Goal: Communication & Community: Answer question/provide support

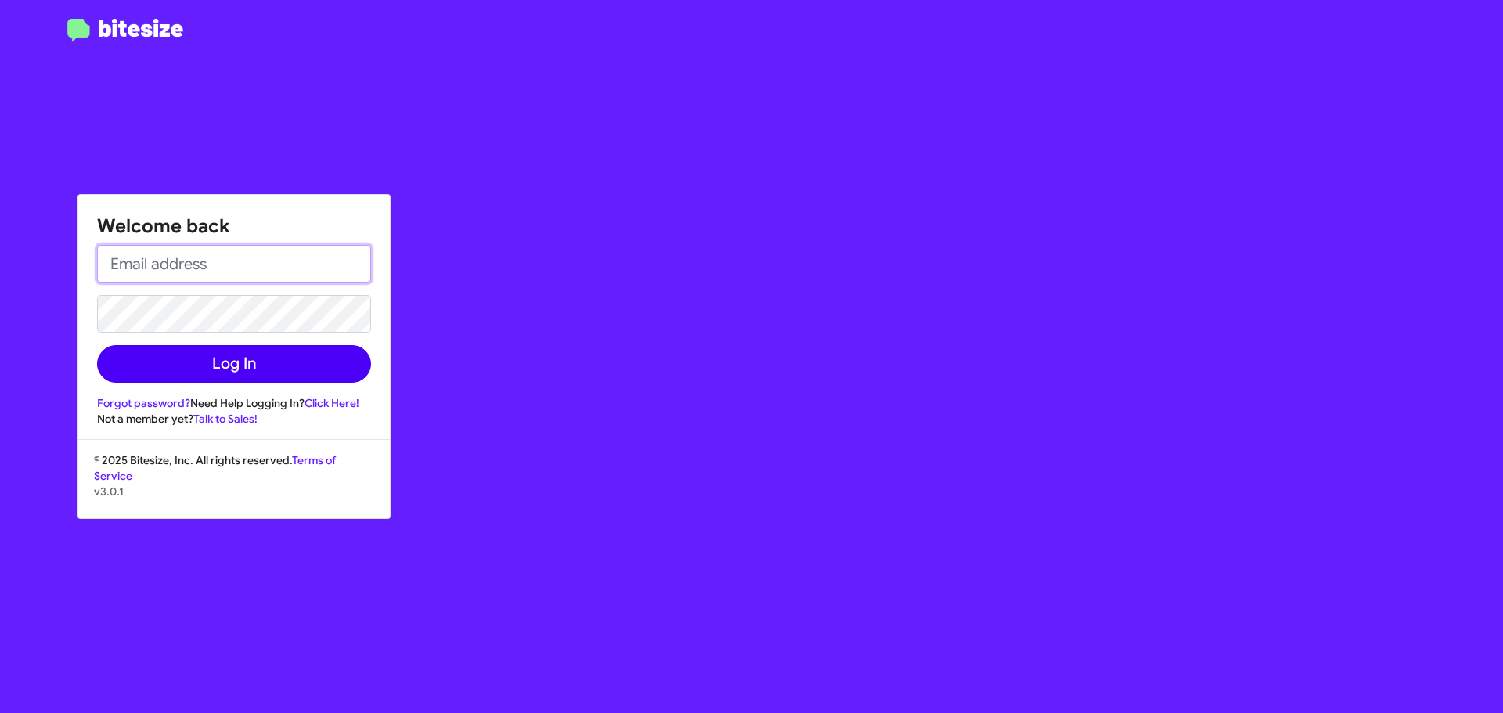
type input "[EMAIL_ADDRESS][DOMAIN_NAME]"
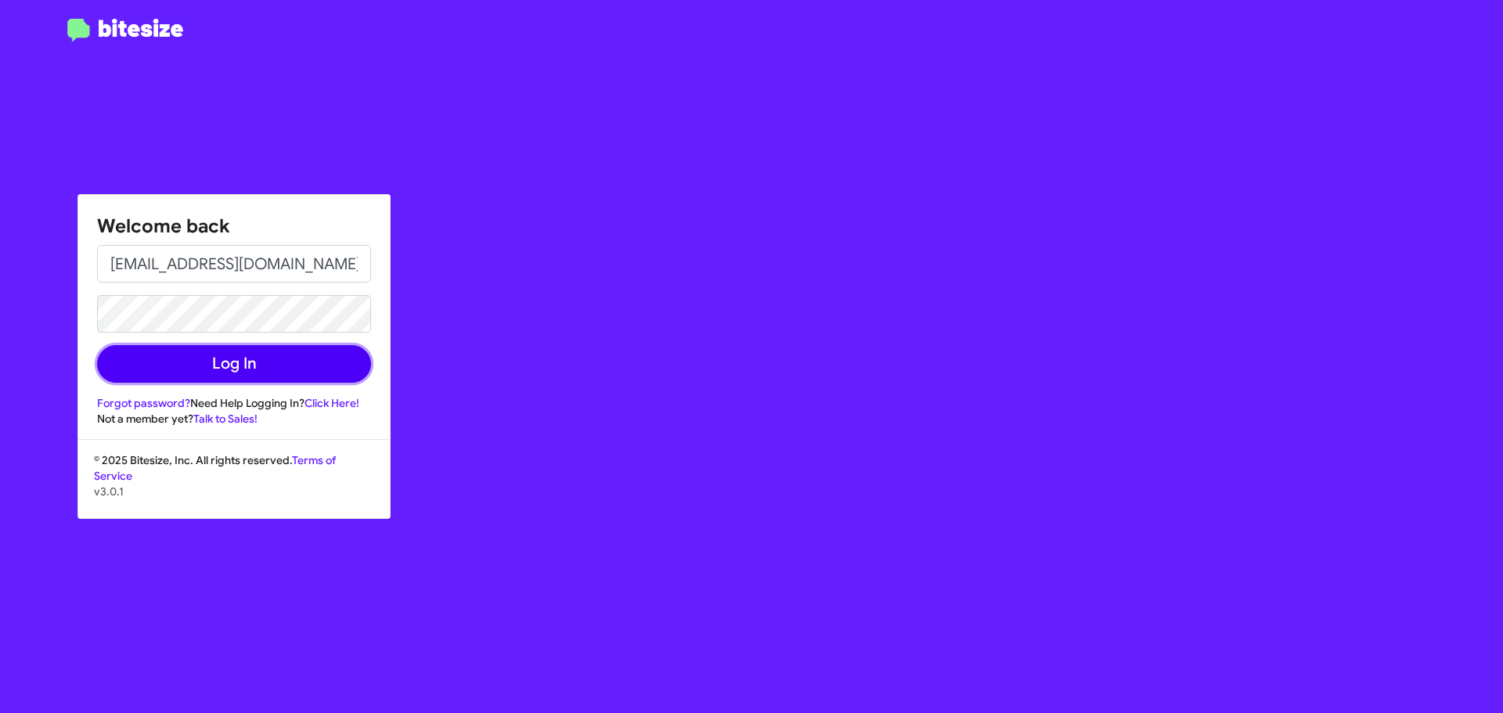
click at [291, 373] on button "Log In" at bounding box center [234, 364] width 274 height 38
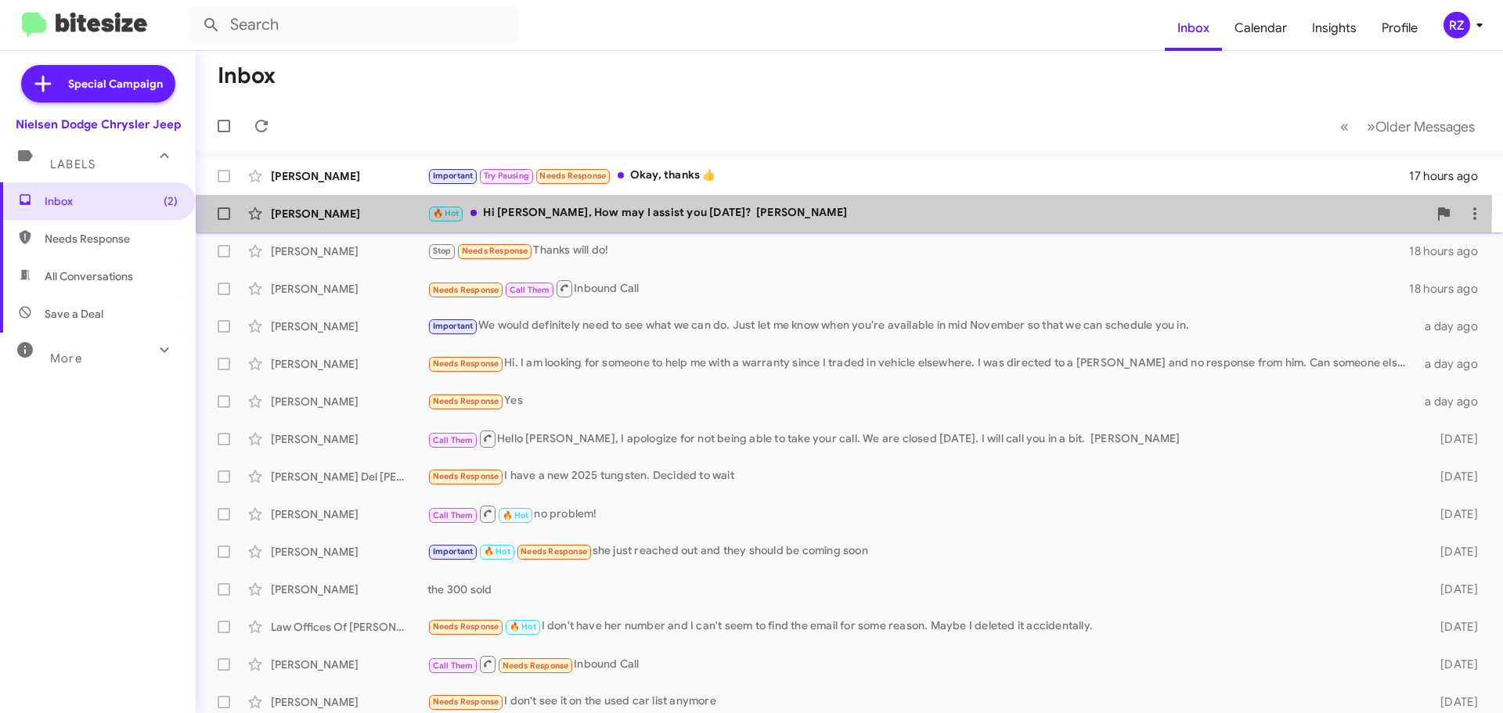
click at [760, 207] on div "🔥 Hot Hi Ray, How may I assist you today? Patti" at bounding box center [927, 213] width 1000 height 18
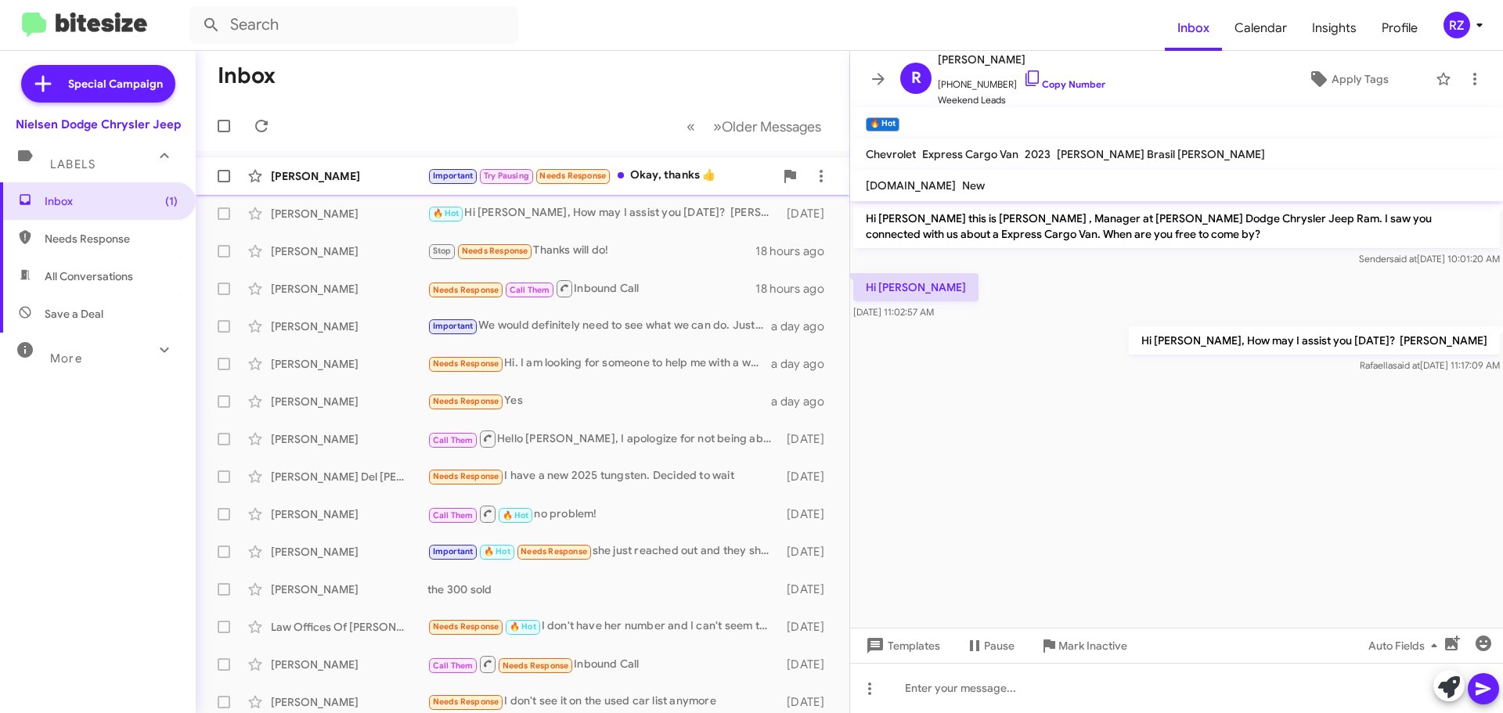
click at [656, 181] on div "Important Try Pausing Needs Response Okay, thanks 👍" at bounding box center [600, 176] width 347 height 18
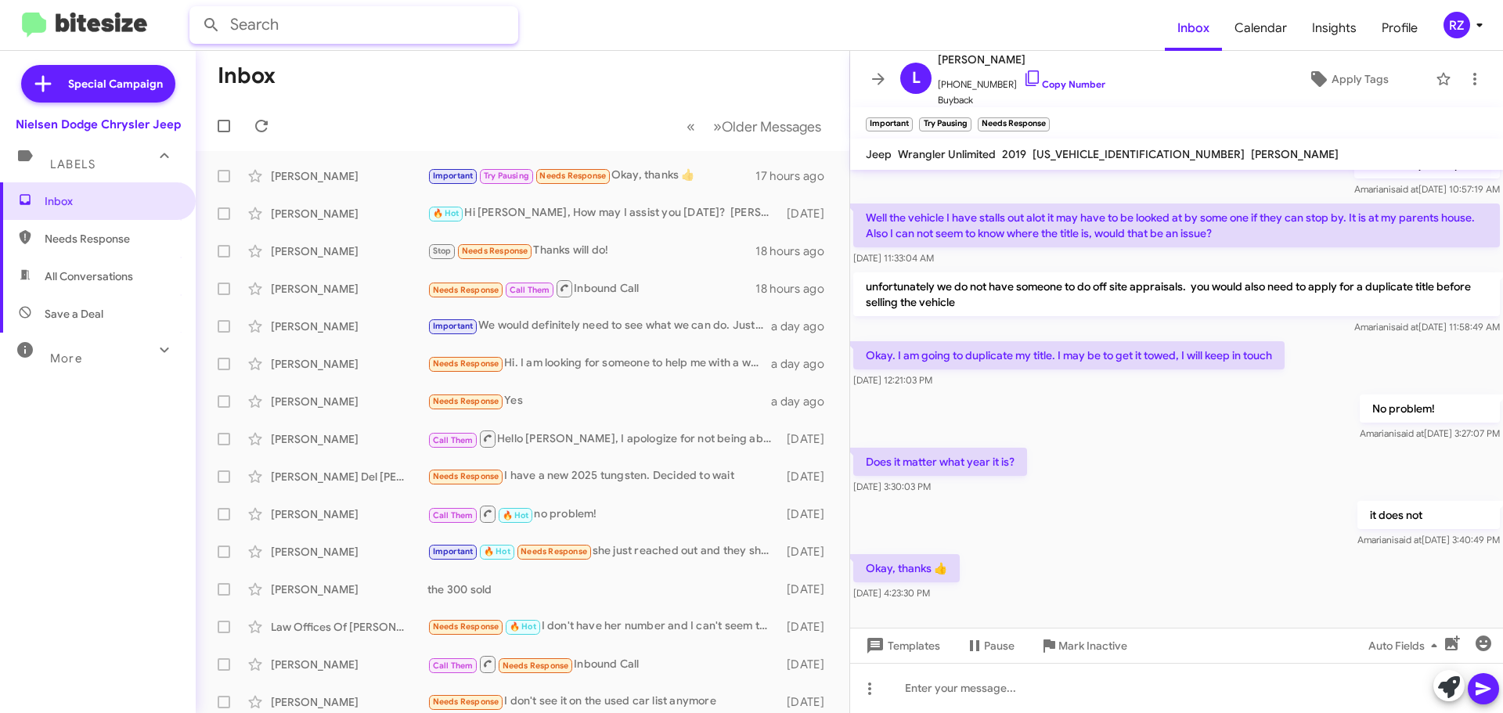
click at [278, 21] on input "text" at bounding box center [353, 25] width 329 height 38
type input "ANTOINE'"
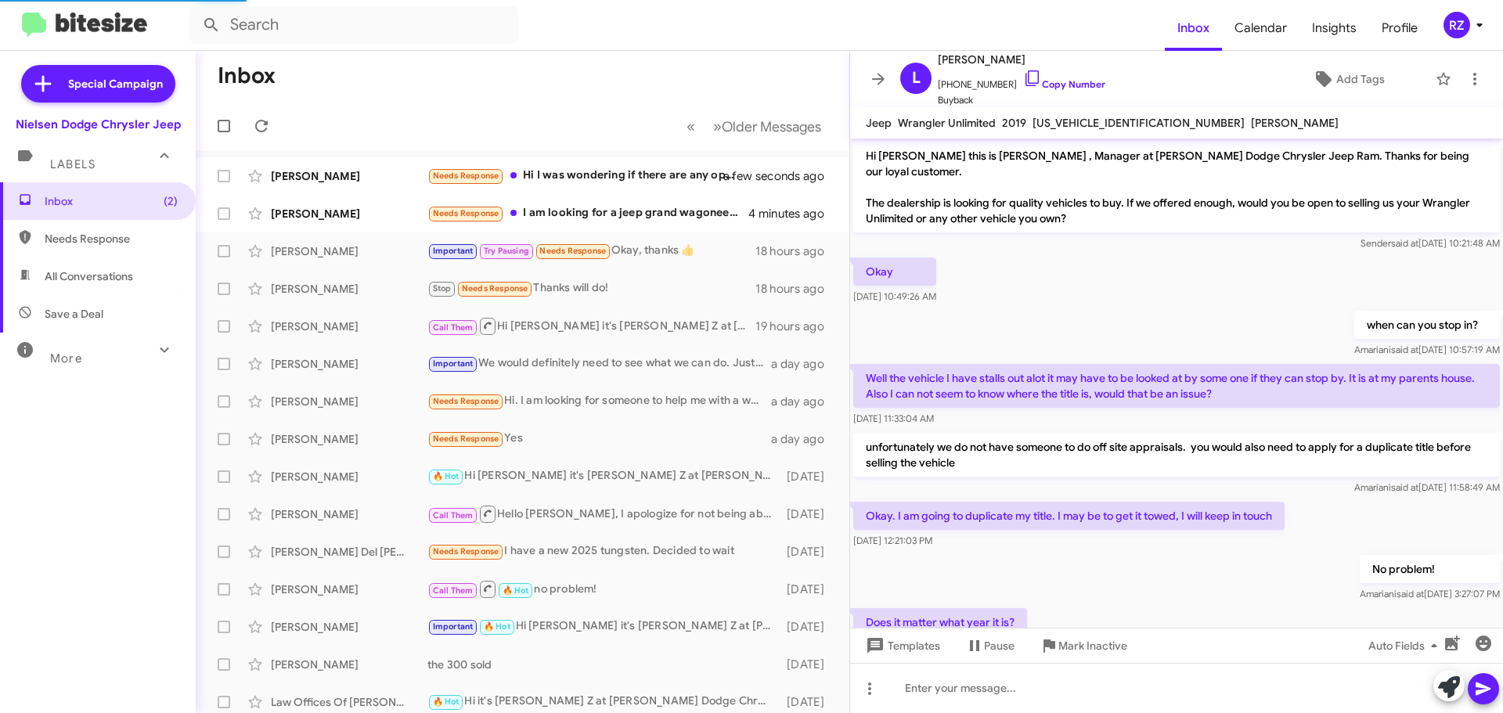
scroll to position [160, 0]
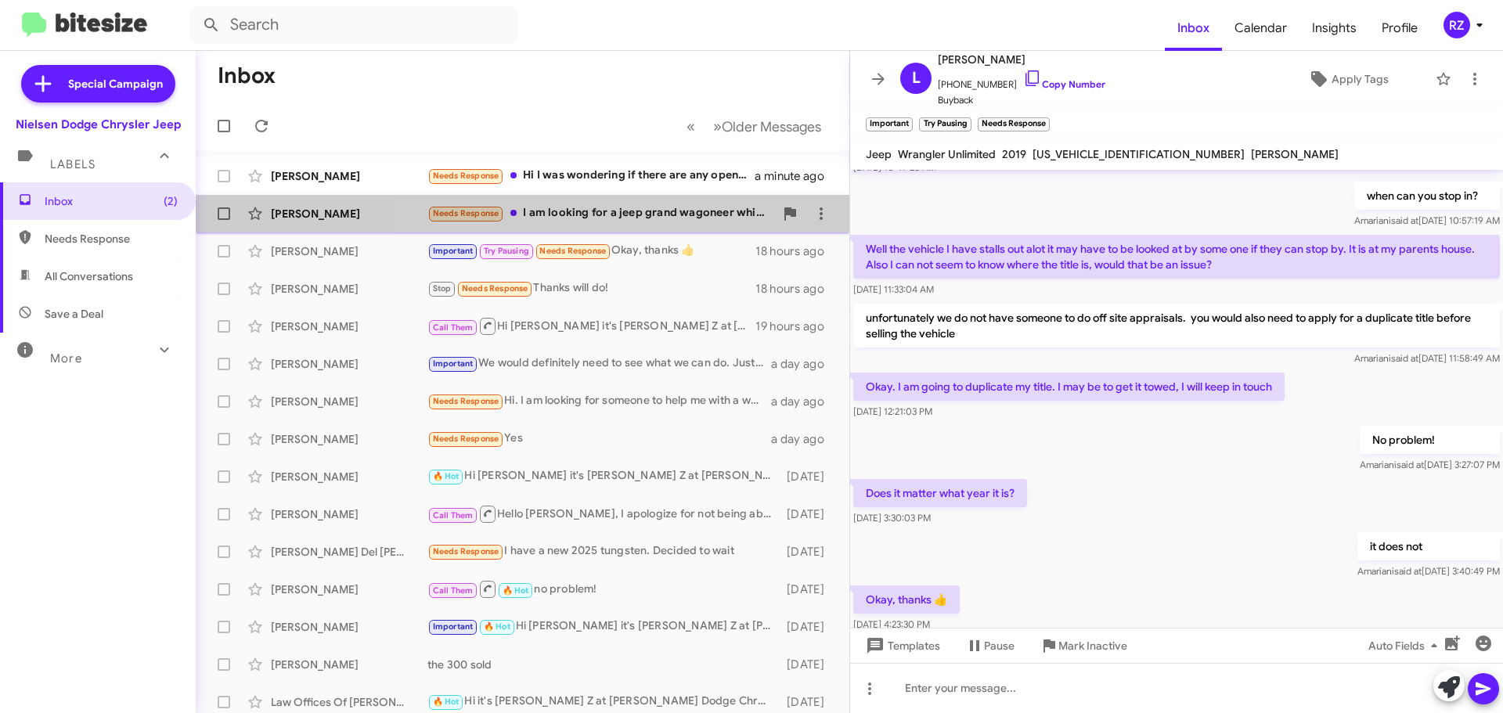
click at [640, 224] on div "Desiree Rico Needs Response I am looking for a jeep grand wagoneer white or bla…" at bounding box center [522, 213] width 629 height 31
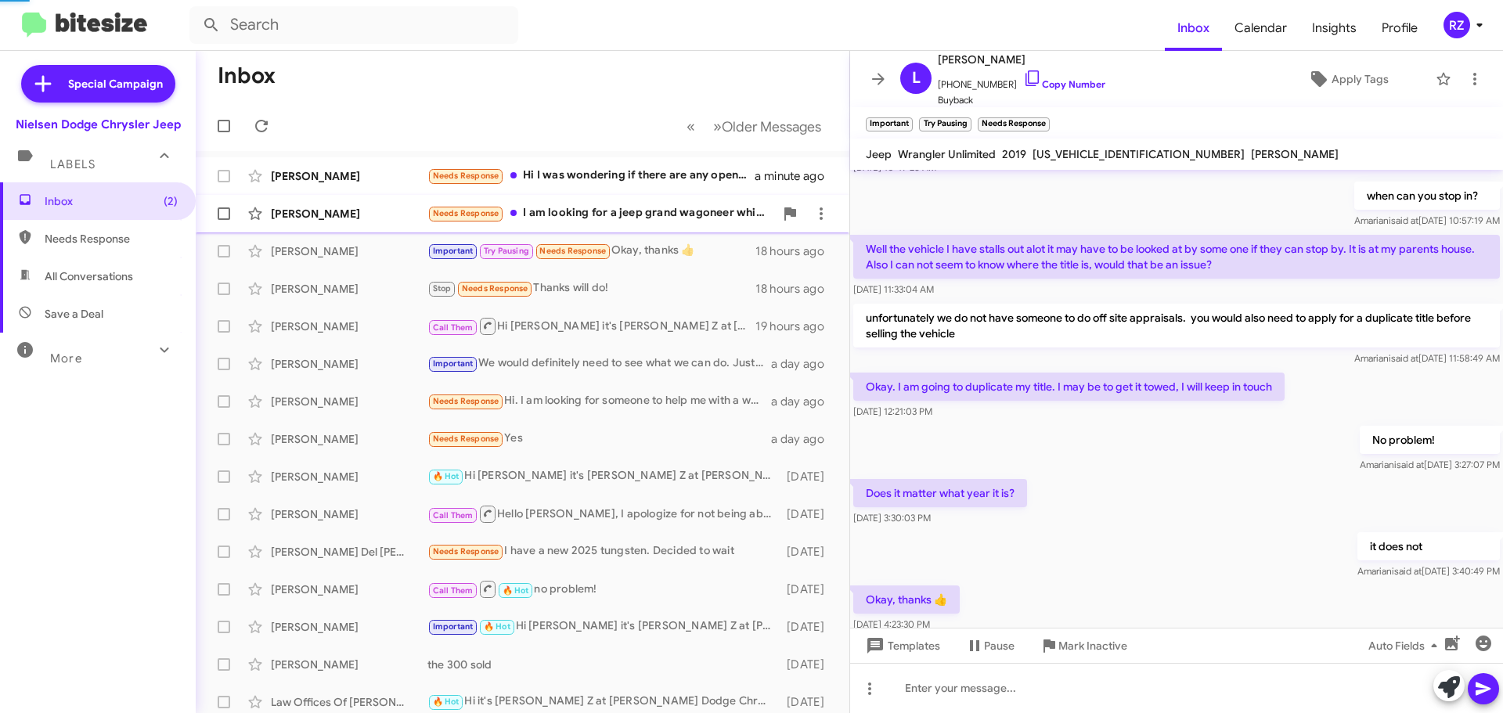
scroll to position [338, 0]
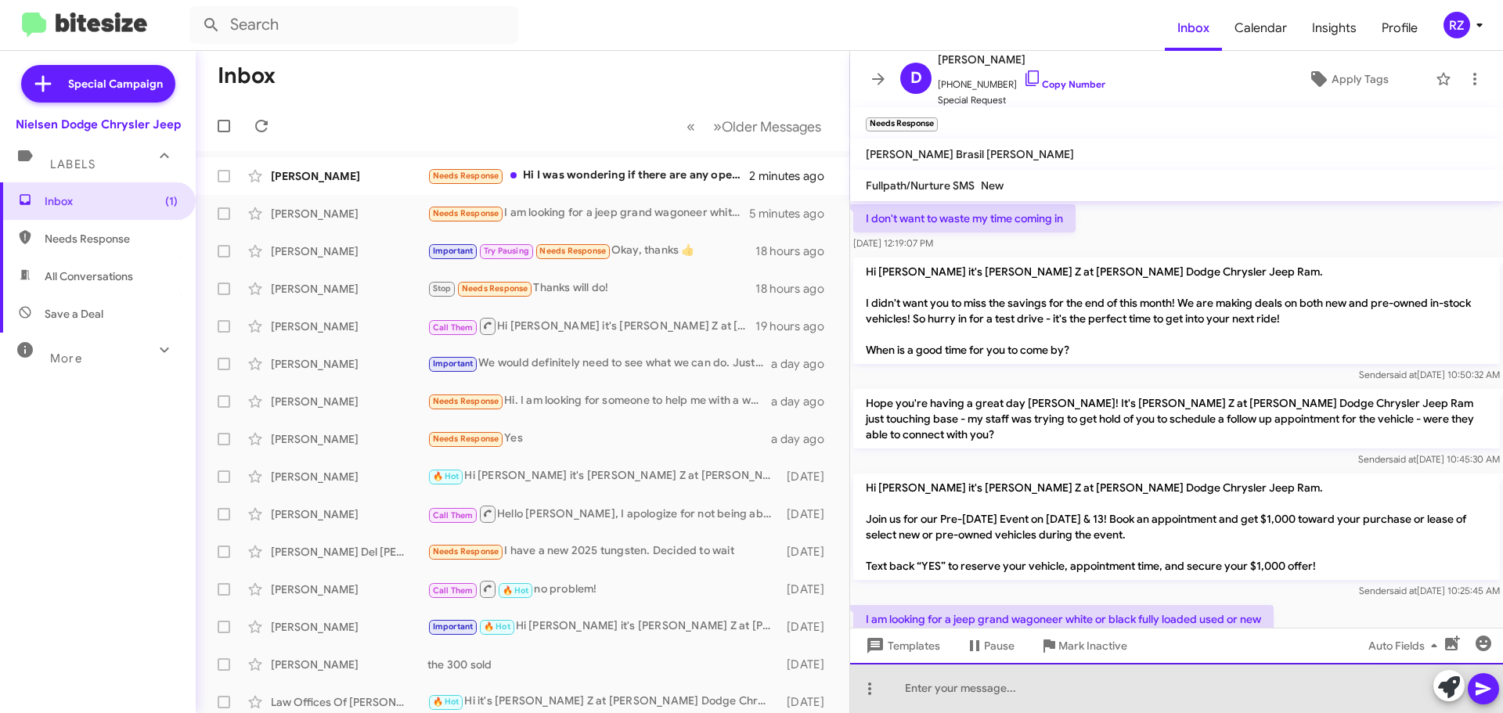
click at [946, 689] on div at bounding box center [1176, 688] width 653 height 50
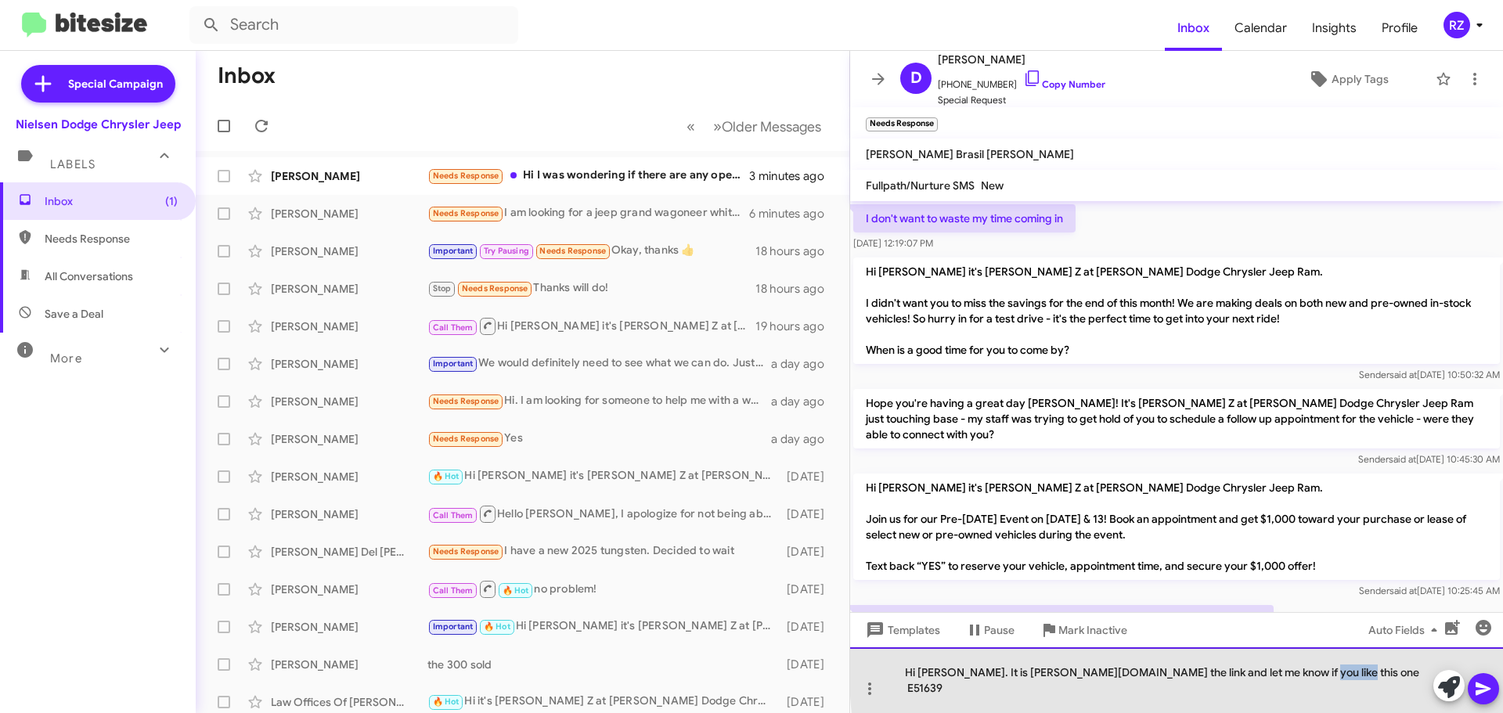
drag, startPoint x: 1298, startPoint y: 687, endPoint x: 1259, endPoint y: 690, distance: 39.3
click at [1259, 690] on div "Hi Desiree. It is Patti.click the link and let me know if you like this one E51…" at bounding box center [1176, 680] width 653 height 66
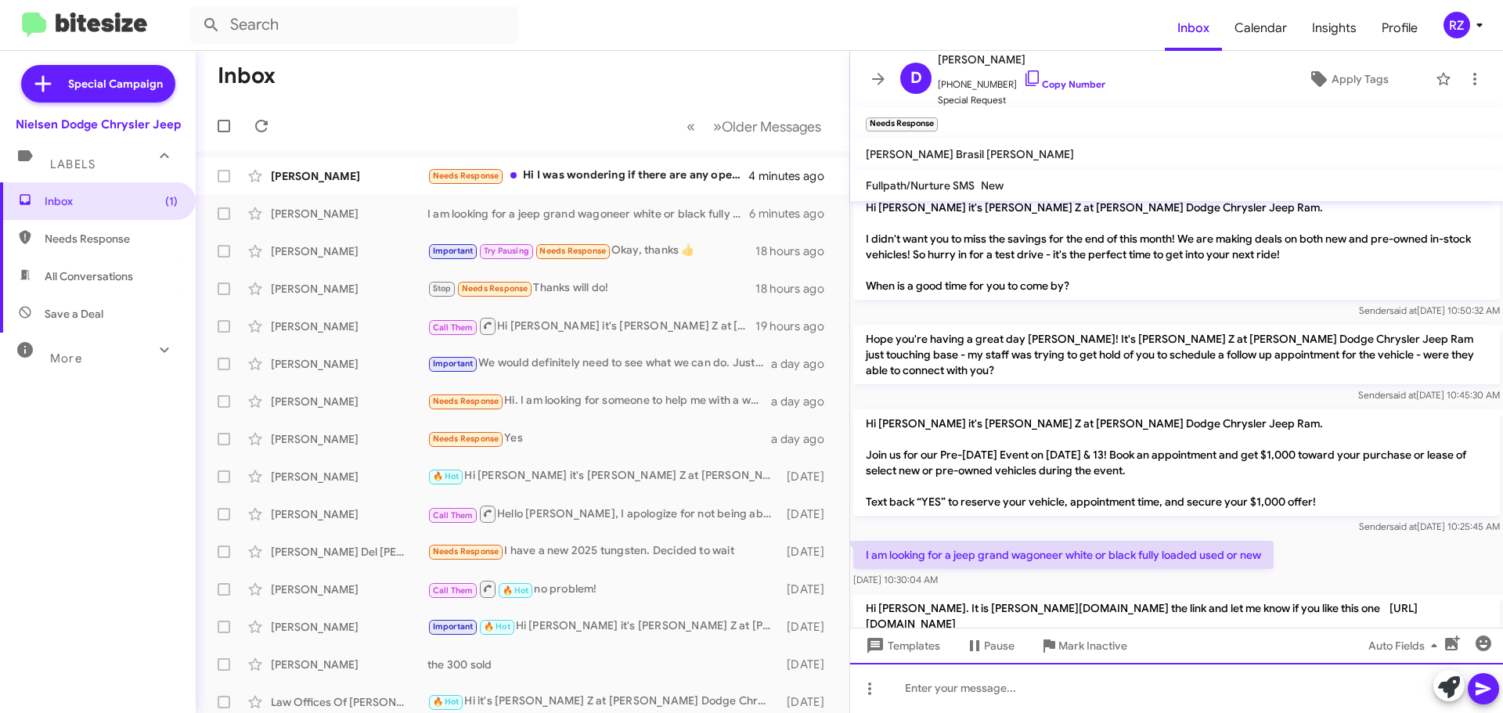
scroll to position [442, 0]
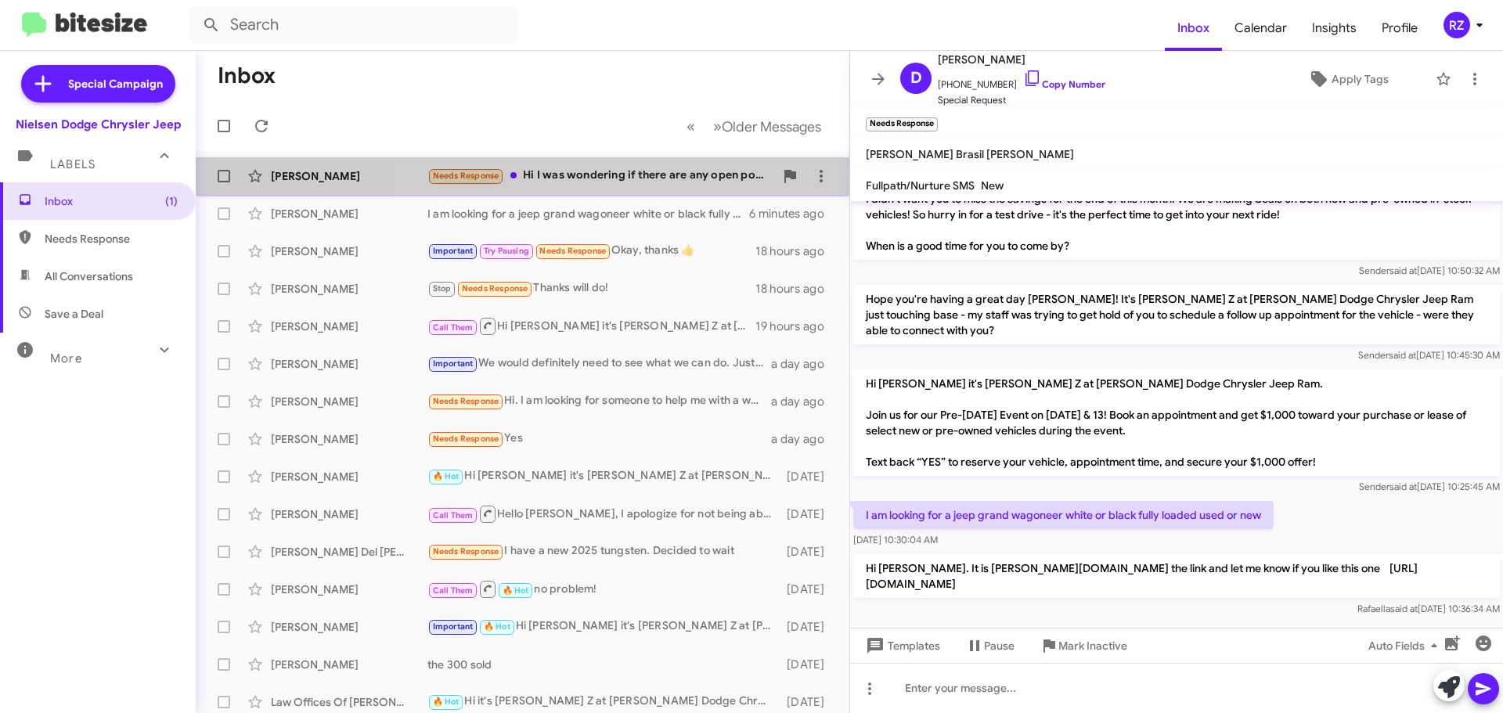
click at [615, 177] on div "Needs Response Hi I was wondering if there are any open positions to apply for" at bounding box center [600, 176] width 347 height 18
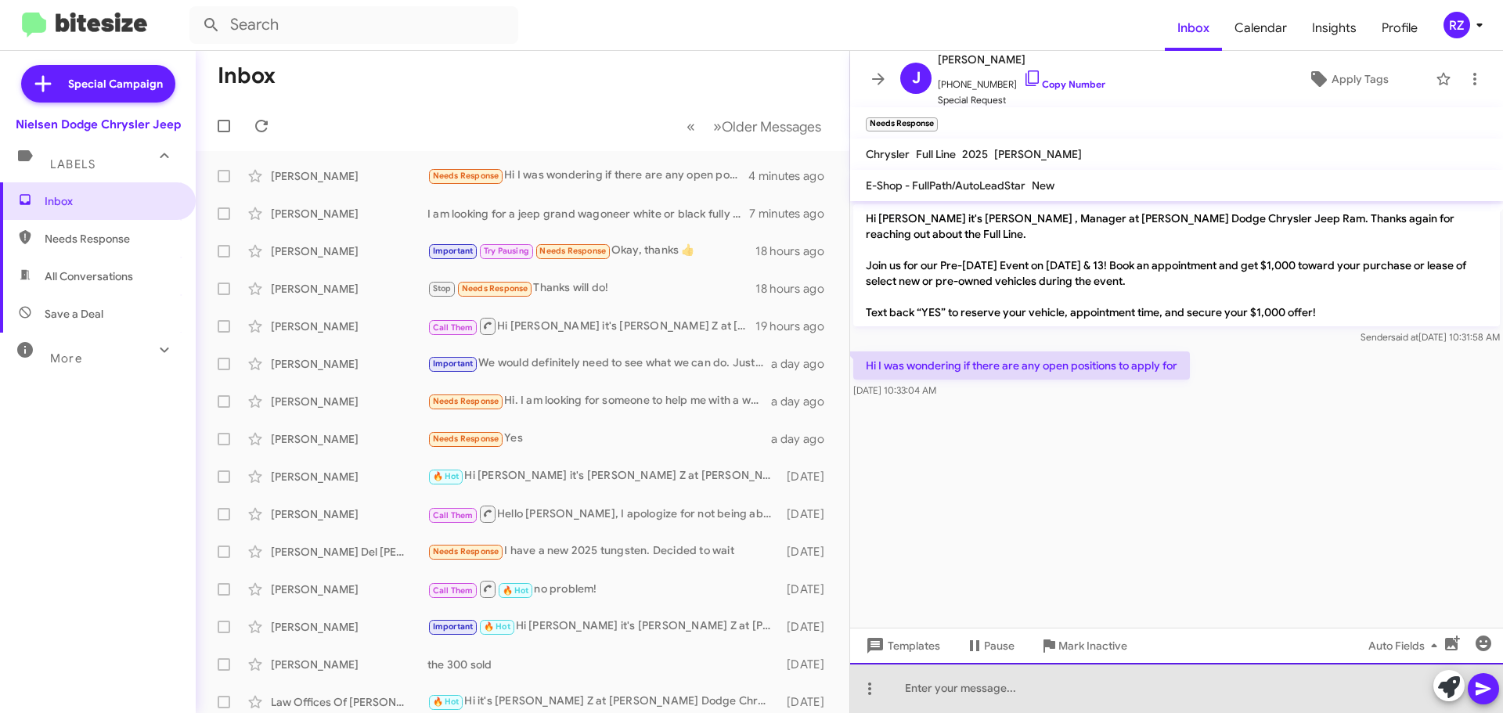
click at [928, 688] on div at bounding box center [1176, 688] width 653 height 50
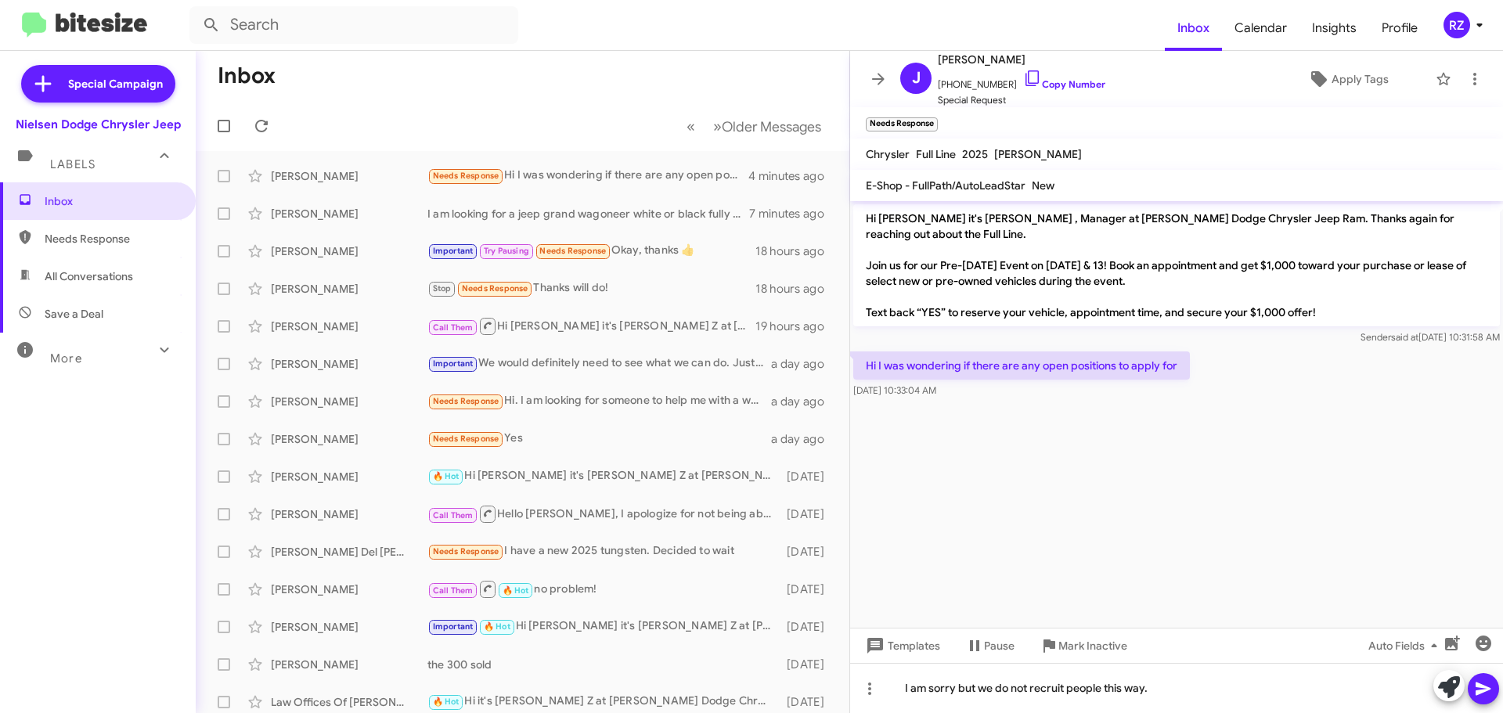
click at [1480, 685] on icon at bounding box center [1483, 689] width 15 height 13
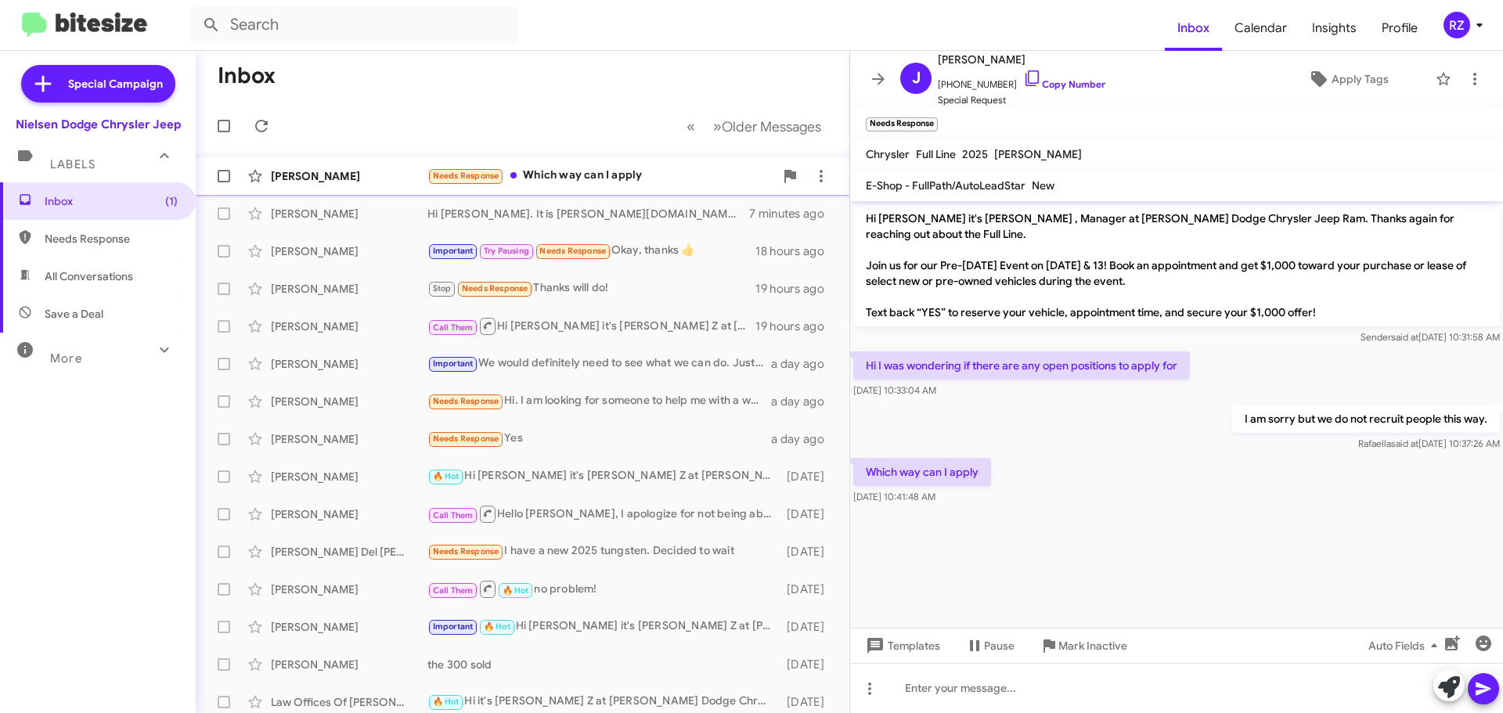
click at [678, 179] on div "Needs Response Which way can I apply" at bounding box center [600, 176] width 347 height 18
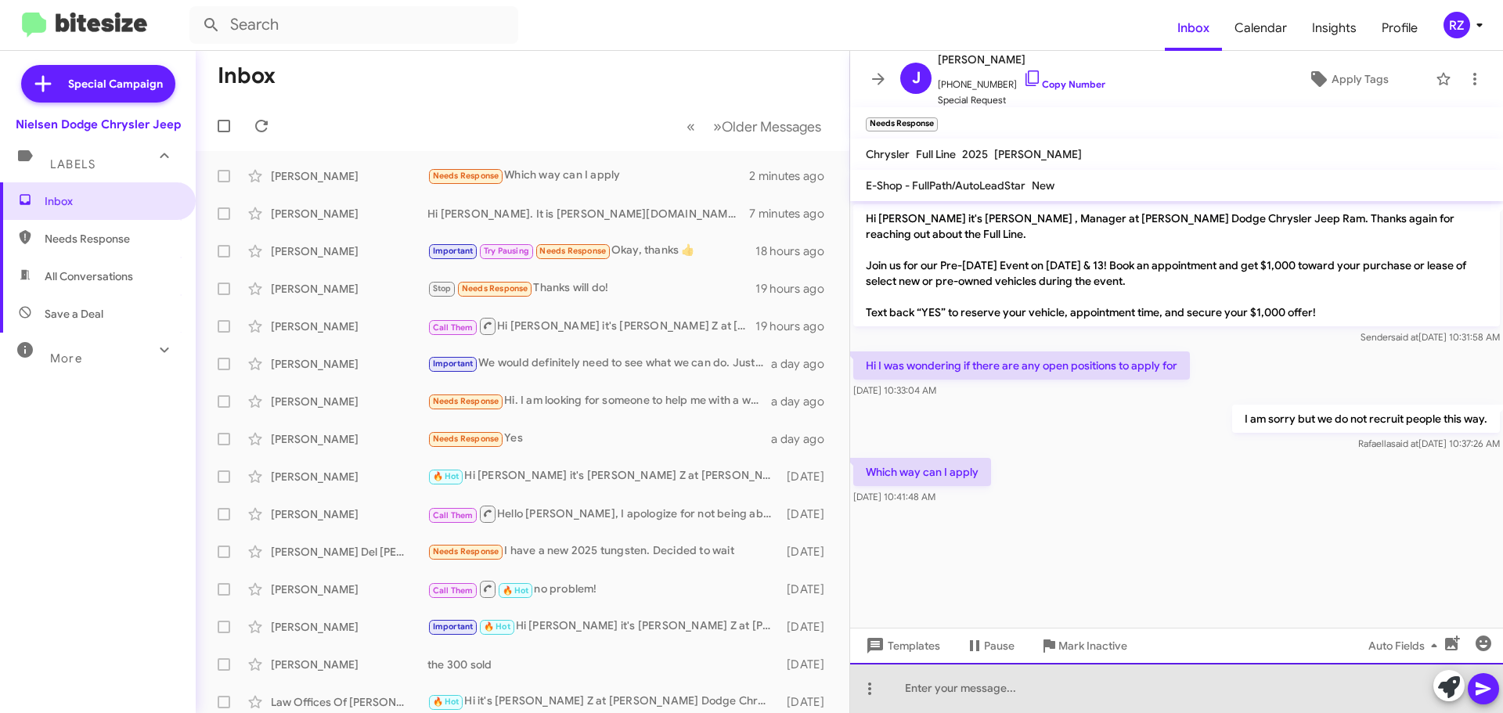
click at [920, 686] on div at bounding box center [1176, 688] width 653 height 50
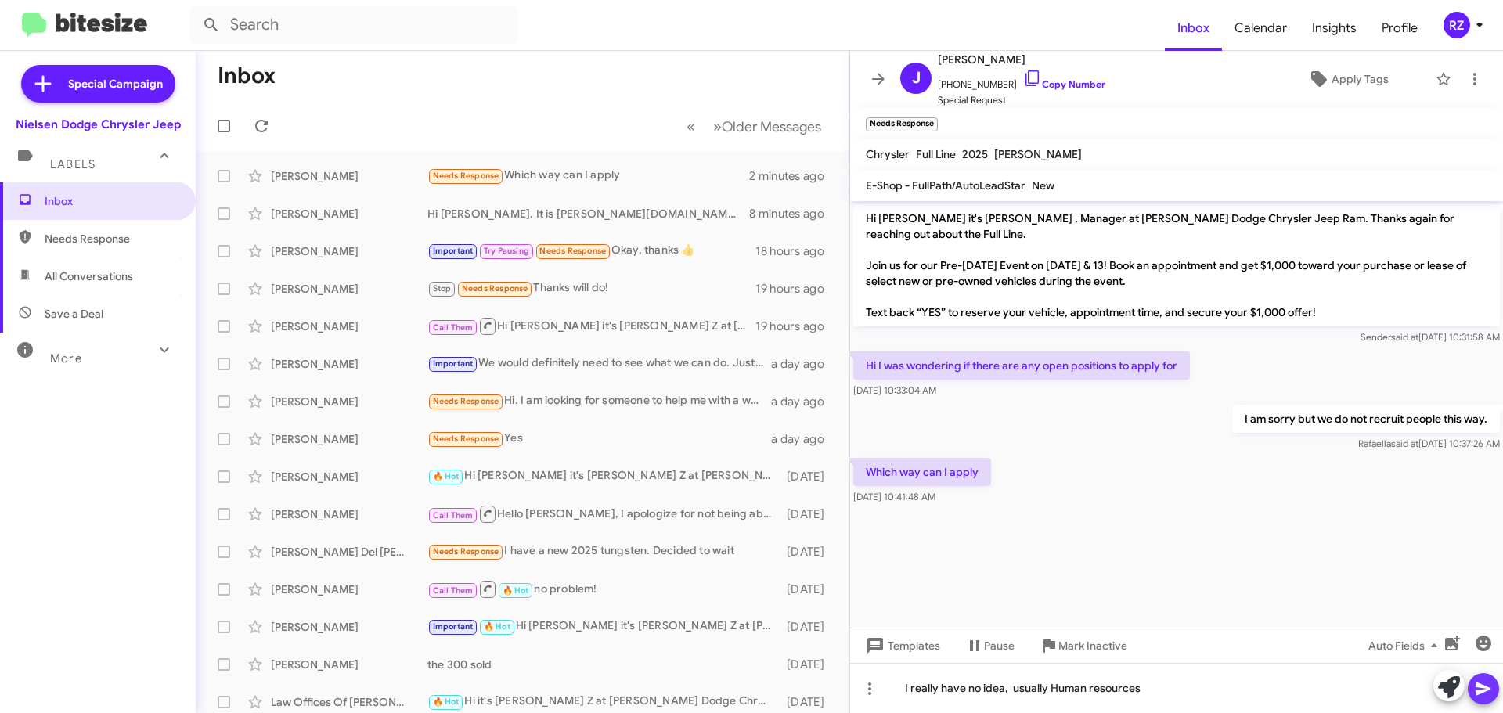
click at [1479, 689] on icon at bounding box center [1483, 688] width 19 height 19
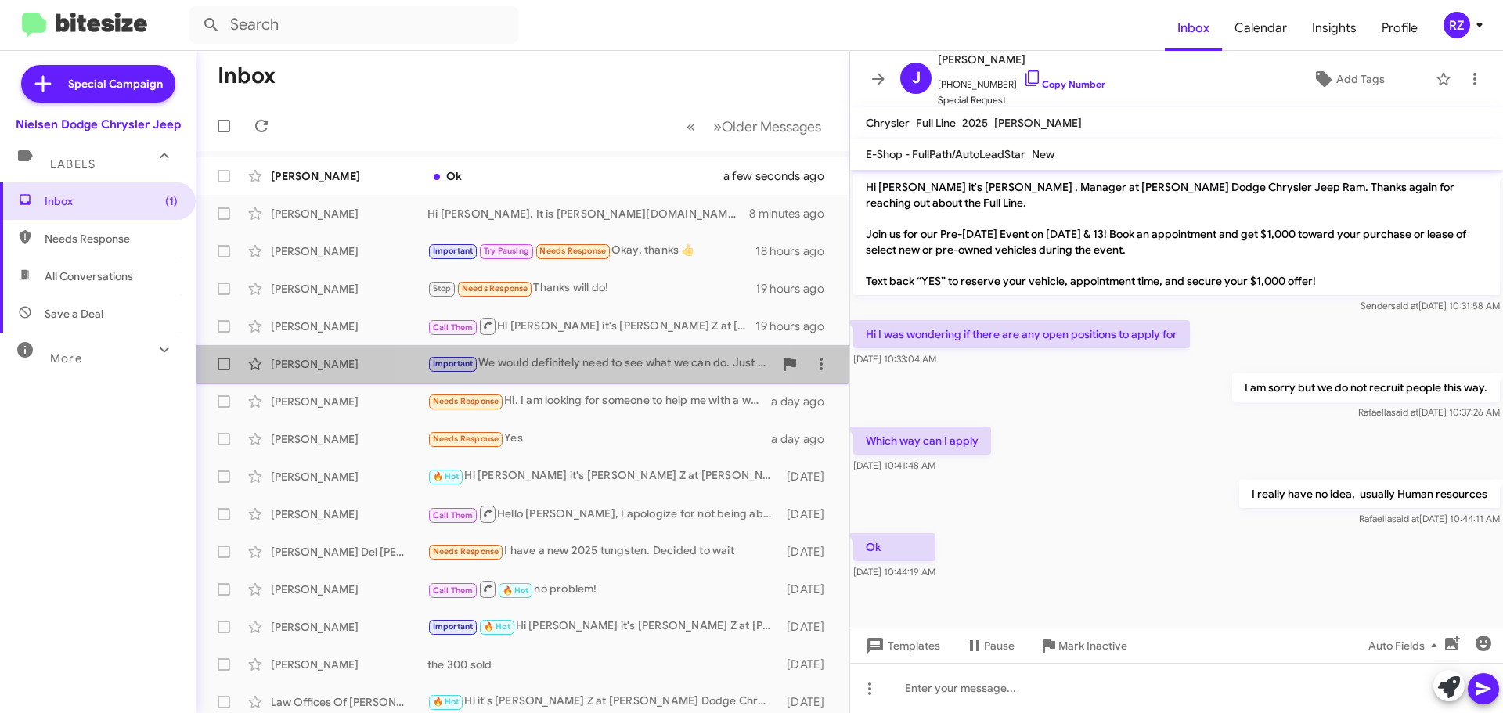
click at [525, 371] on div "Important We would definitely need to see what we can do. Just let me know when…" at bounding box center [600, 364] width 347 height 18
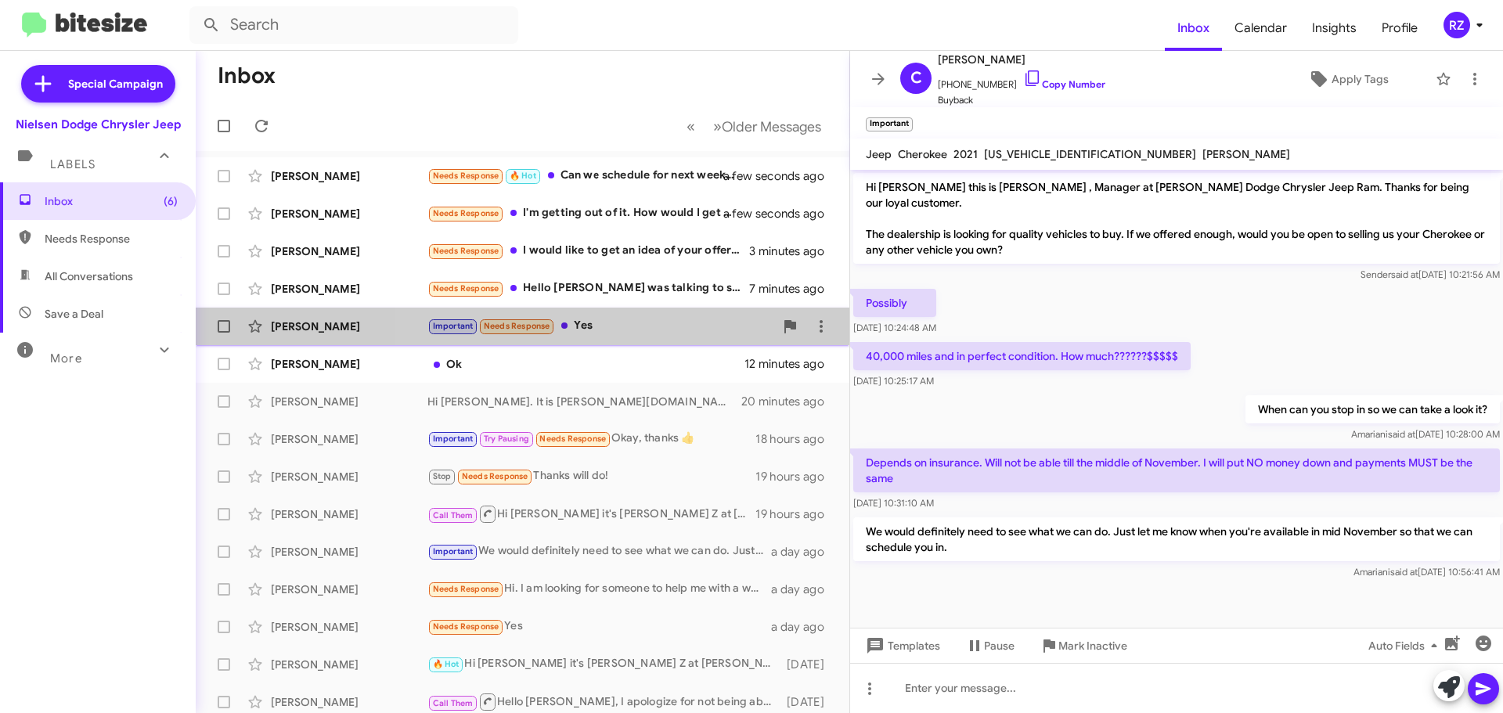
click at [625, 328] on div "Important Needs Response Yes" at bounding box center [600, 326] width 347 height 18
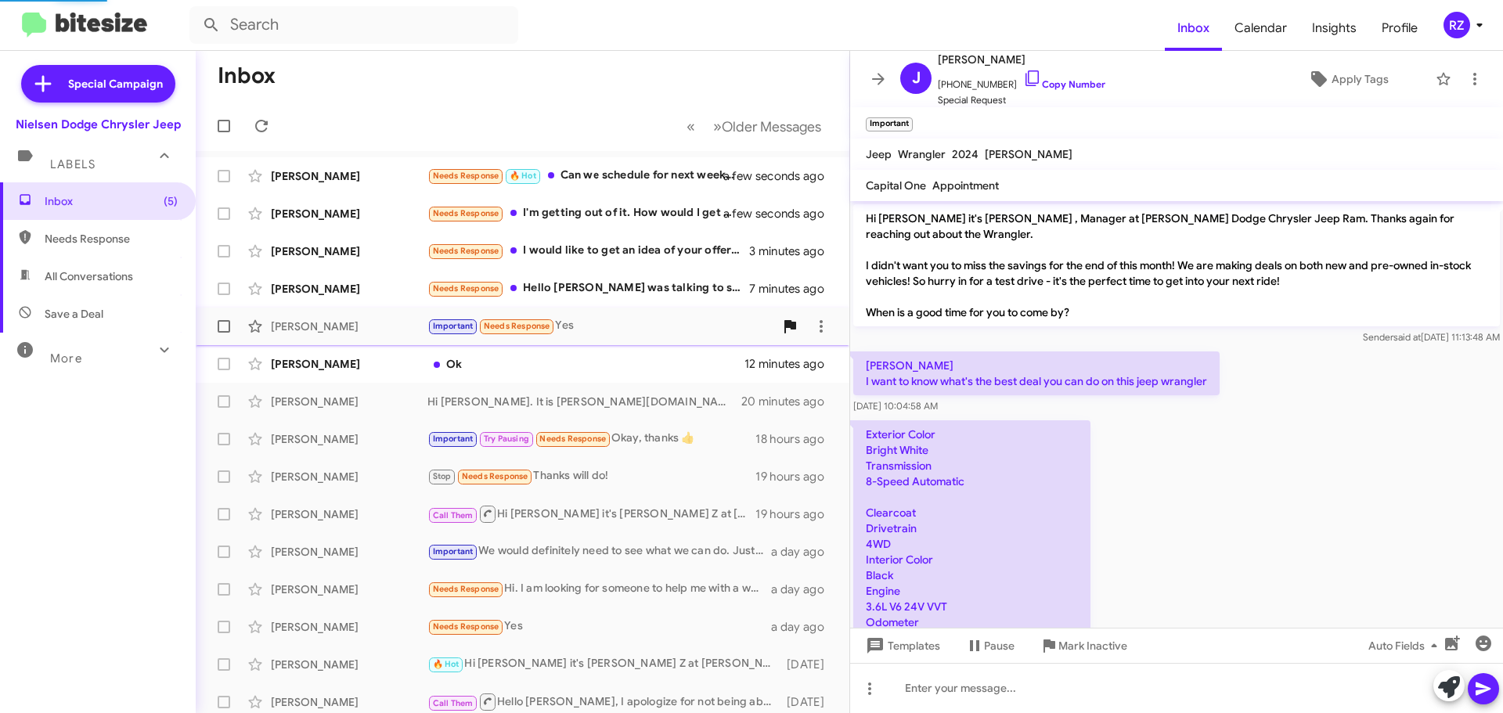
scroll to position [989, 0]
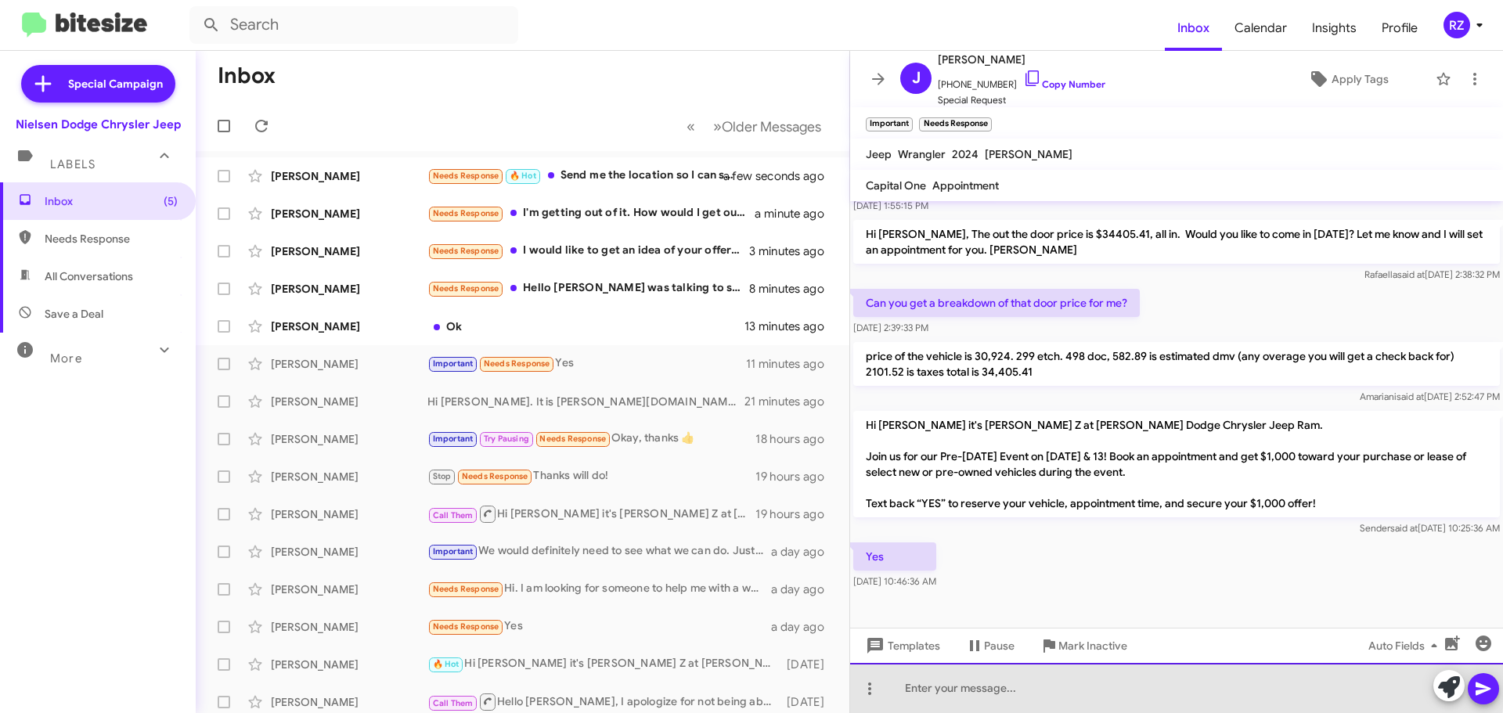
click at [916, 678] on div at bounding box center [1176, 688] width 653 height 50
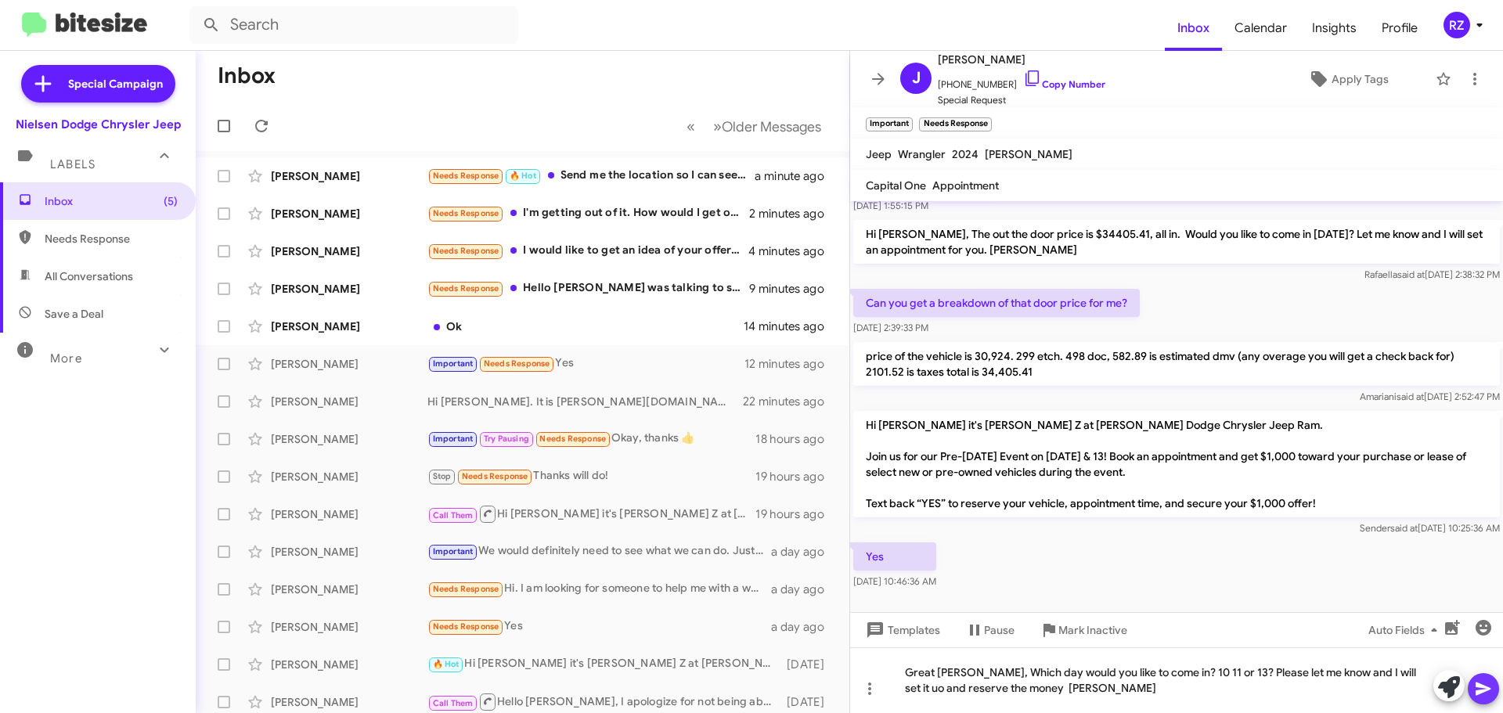
click at [1490, 693] on icon at bounding box center [1483, 688] width 19 height 19
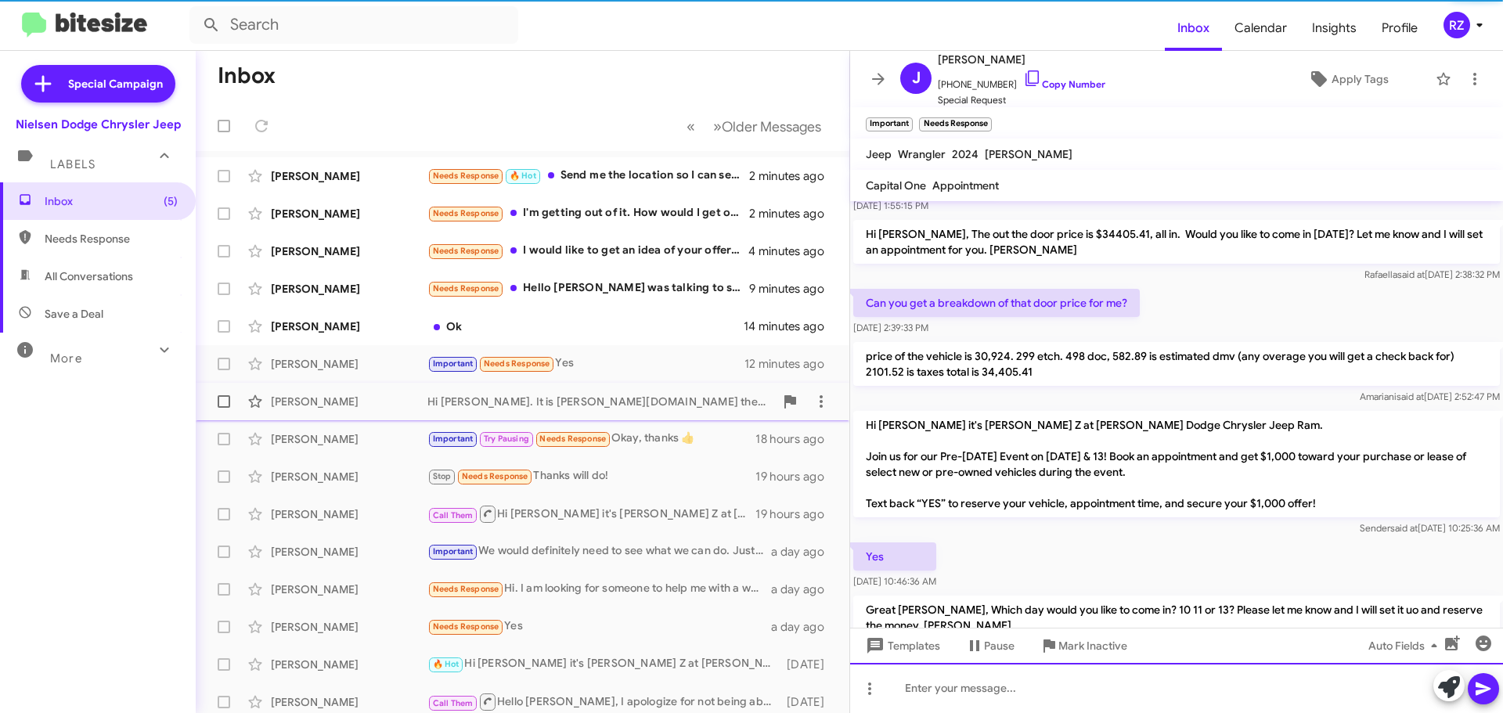
scroll to position [0, 0]
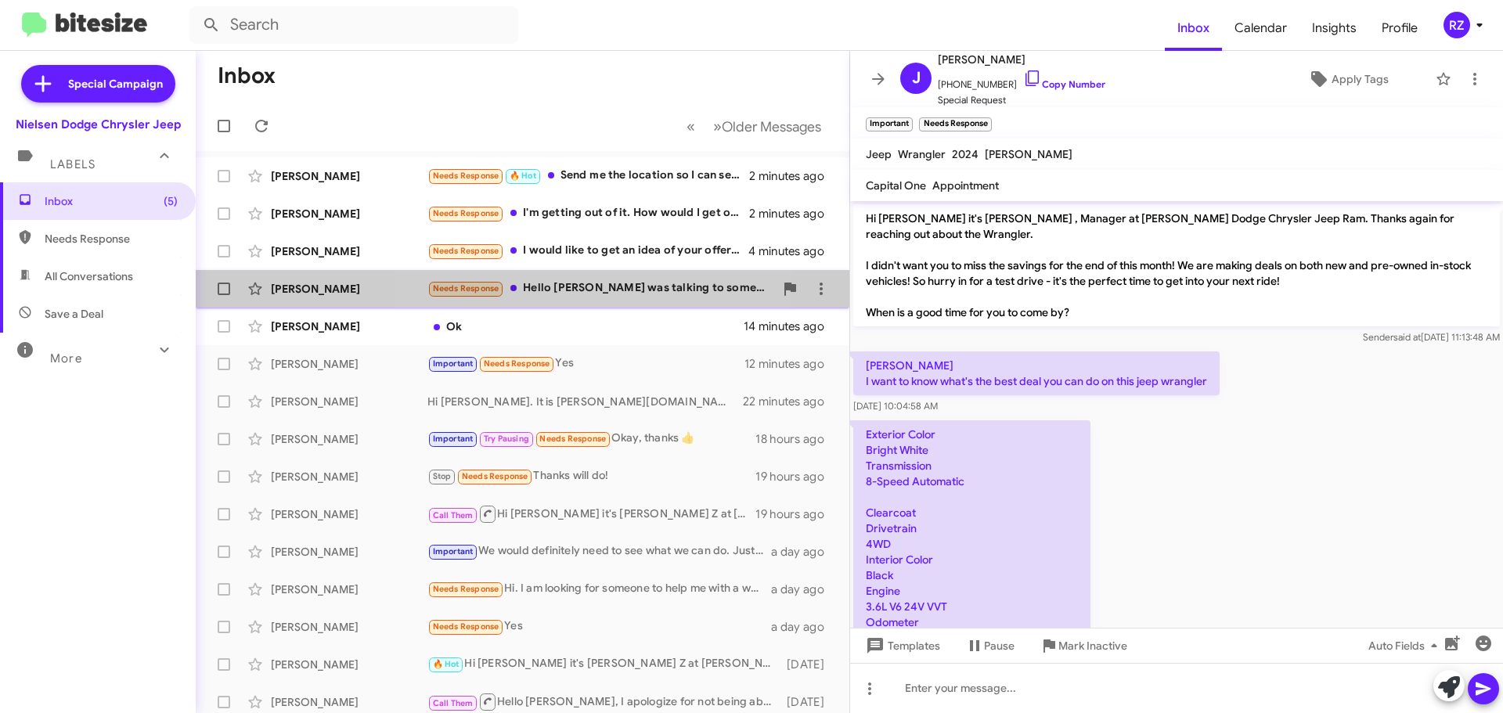
click at [602, 285] on div "Needs Response Hello Patti I was talking to someone there on a wrangler sport s…" at bounding box center [600, 288] width 347 height 18
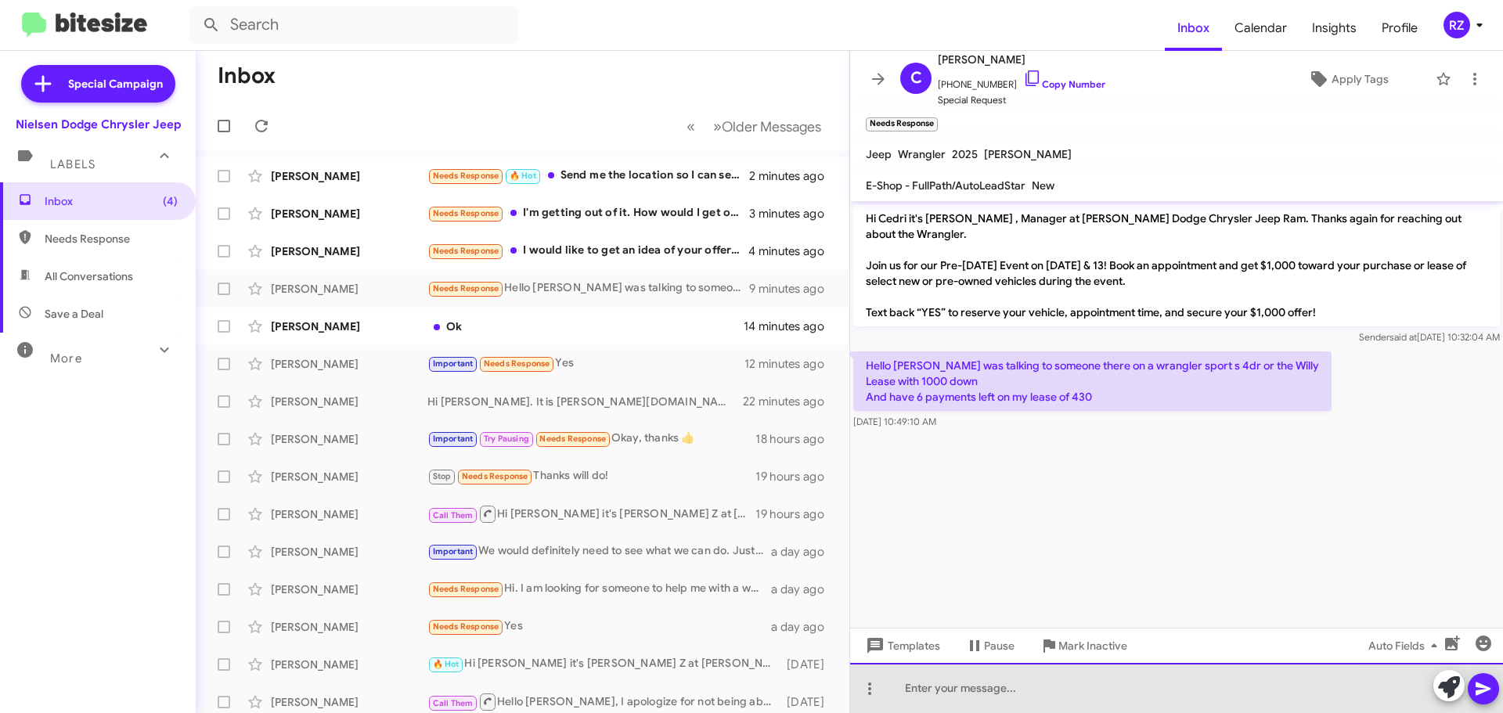
click at [933, 694] on div at bounding box center [1176, 688] width 653 height 50
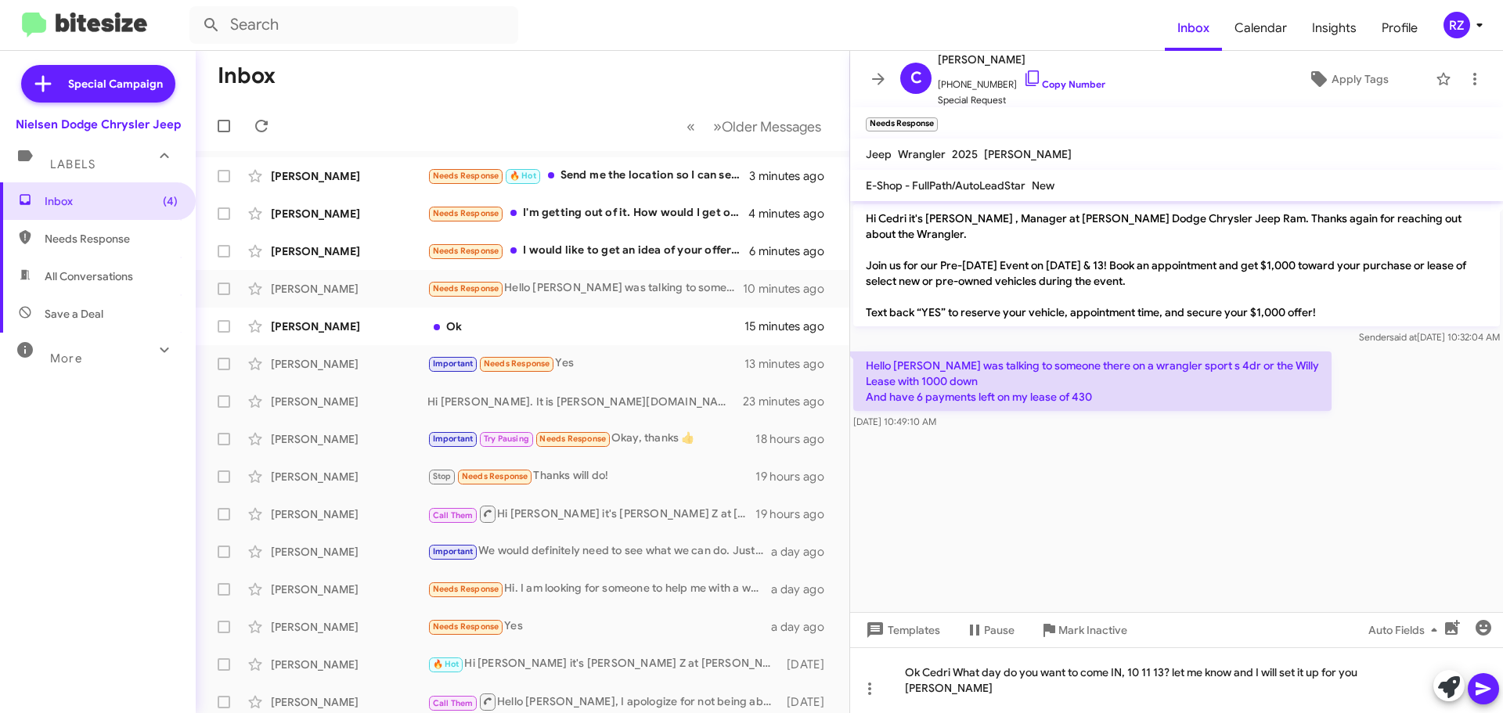
click at [1484, 691] on icon at bounding box center [1483, 689] width 15 height 13
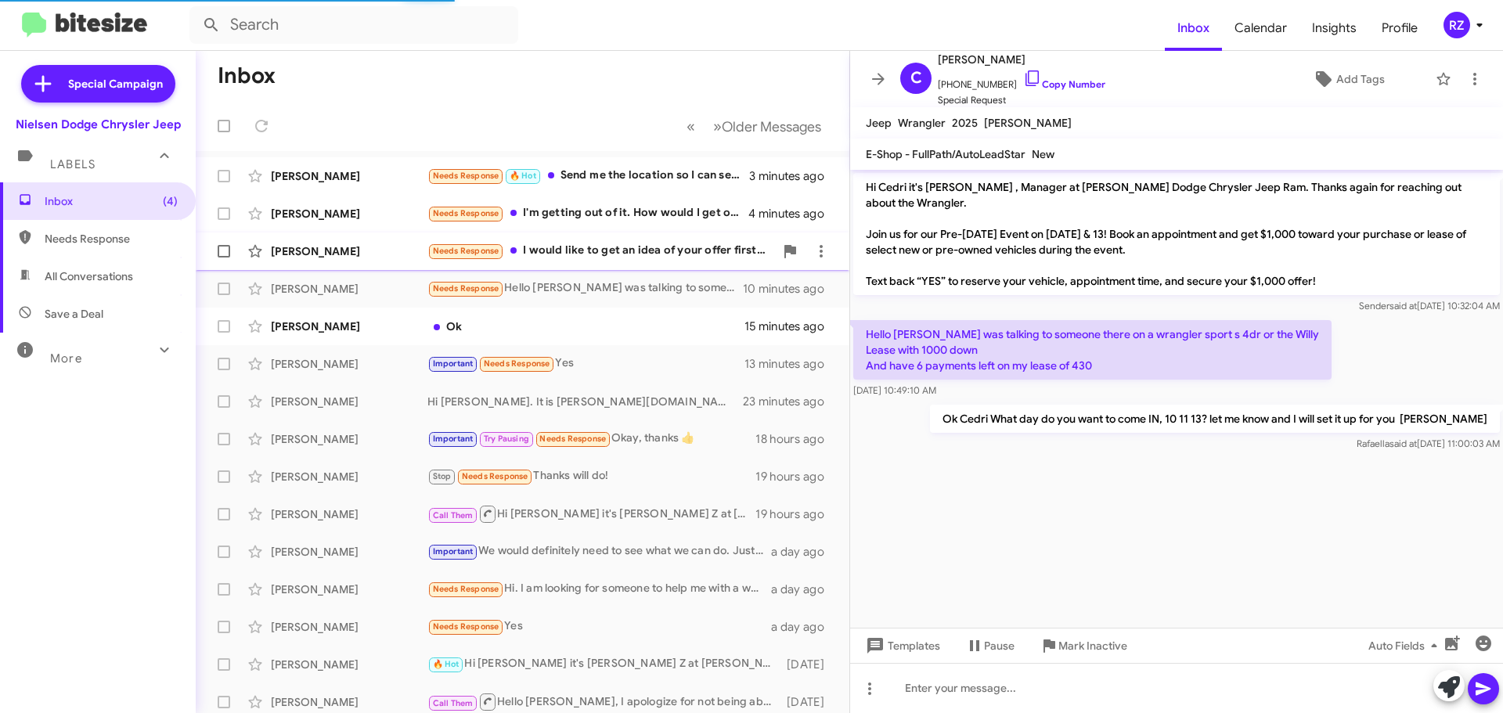
click at [485, 247] on span "Needs Response" at bounding box center [466, 251] width 67 height 10
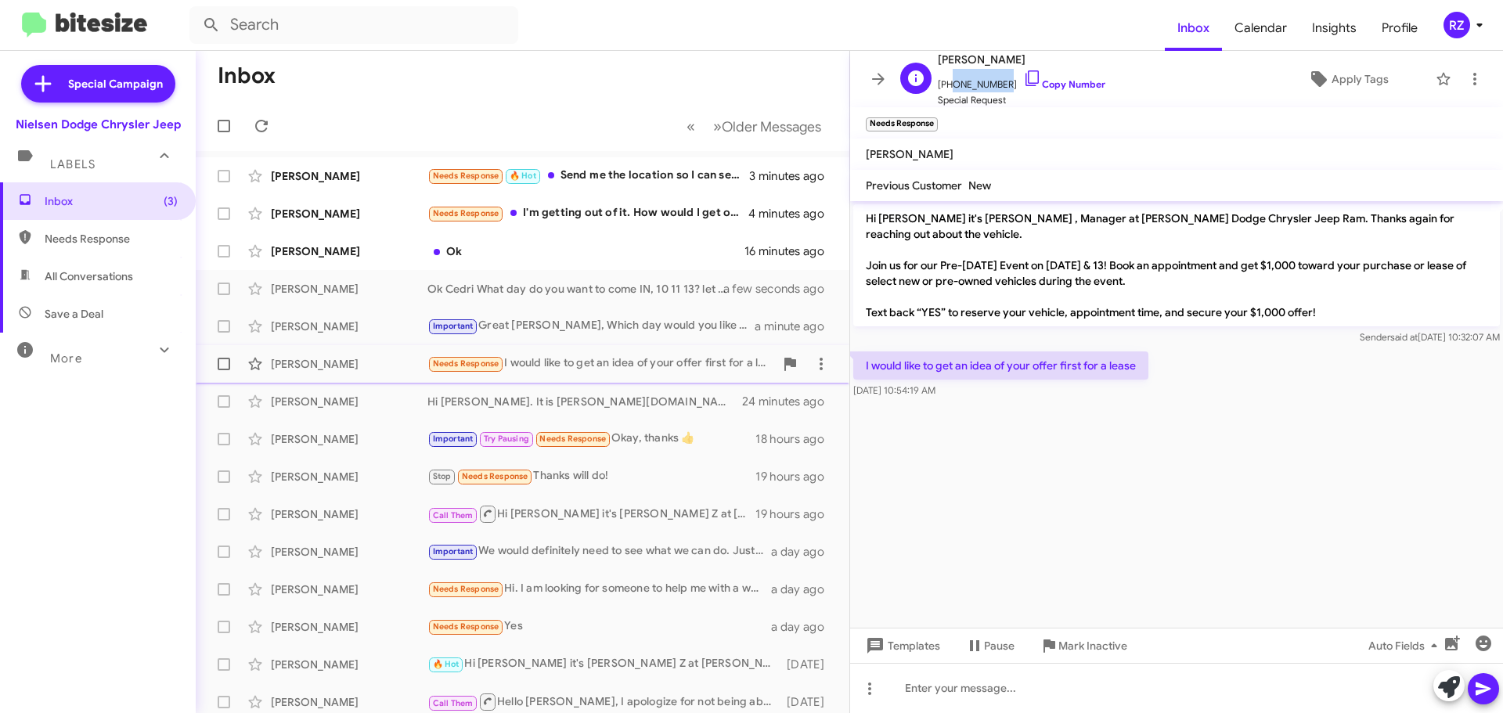
drag, startPoint x: 997, startPoint y: 84, endPoint x: 946, endPoint y: 72, distance: 52.2
click at [946, 79] on span "+19737964856 Copy Number" at bounding box center [1022, 80] width 168 height 23
copy span "9737964856"
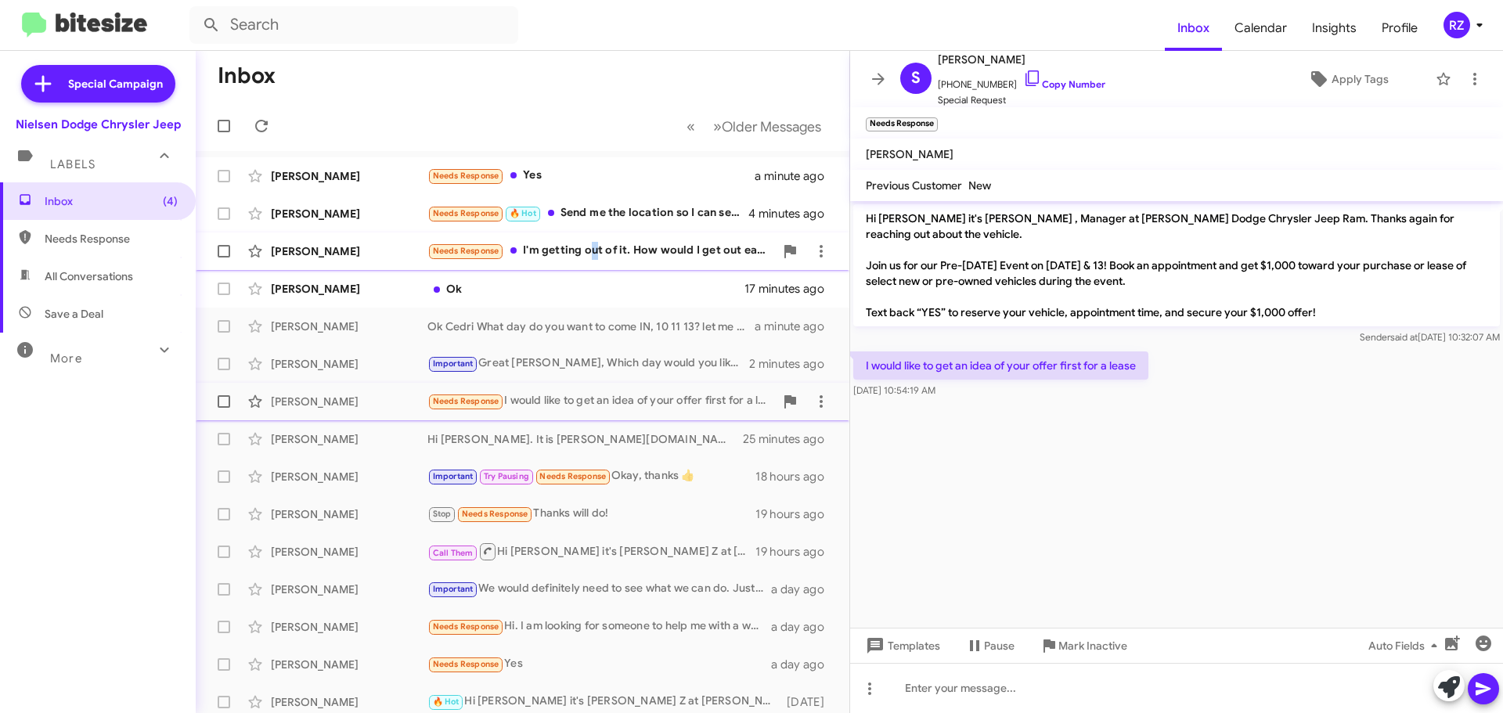
click at [593, 254] on div "Needs Response I'm getting out of it. How would I get out early no penalty" at bounding box center [600, 251] width 347 height 18
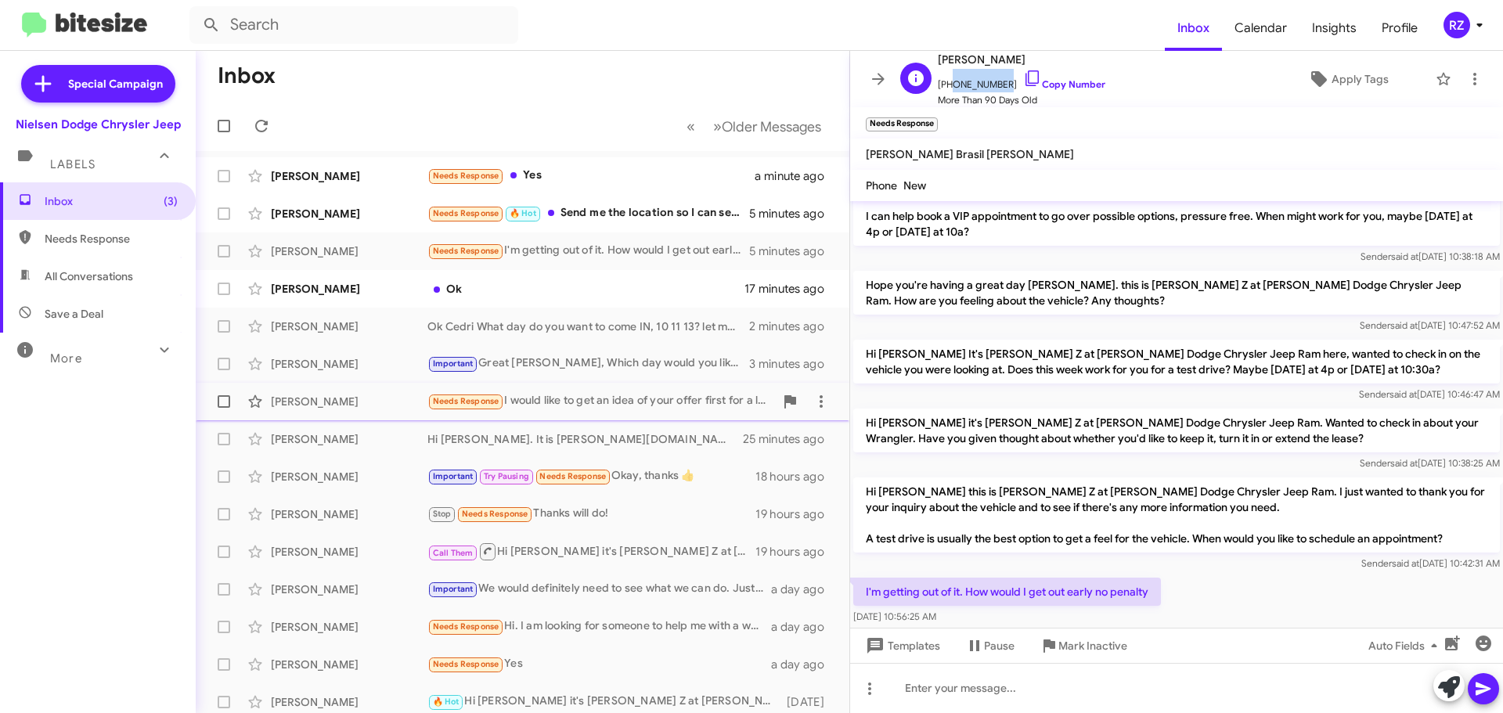
drag, startPoint x: 994, startPoint y: 81, endPoint x: 959, endPoint y: 71, distance: 36.7
click at [947, 79] on span "+19738859312 Copy Number" at bounding box center [1022, 80] width 168 height 23
drag, startPoint x: 966, startPoint y: 67, endPoint x: 957, endPoint y: 85, distance: 19.3
click at [957, 85] on span "+19738859312 Copy Number" at bounding box center [1022, 80] width 168 height 23
drag, startPoint x: 997, startPoint y: 82, endPoint x: 948, endPoint y: 84, distance: 48.6
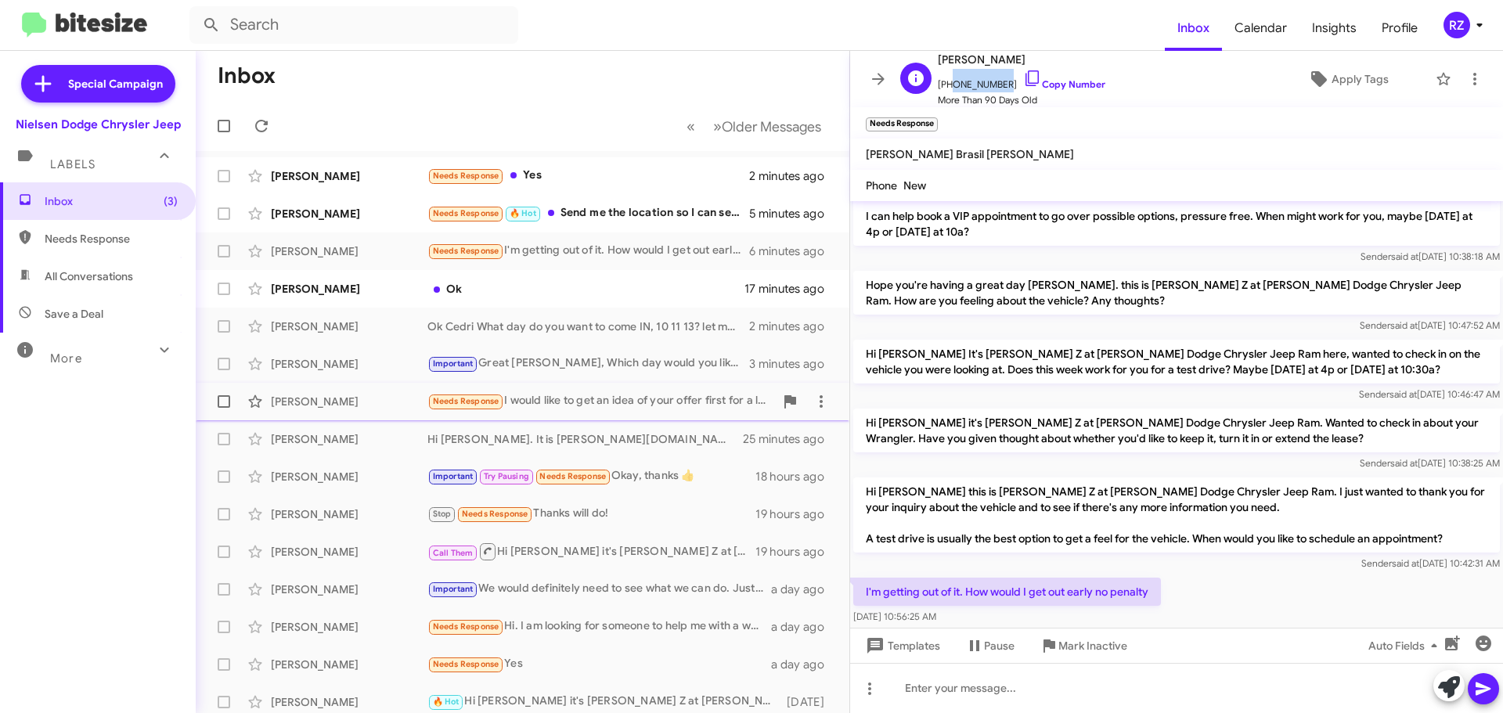
click at [948, 84] on span "+19738859312 Copy Number" at bounding box center [1022, 80] width 168 height 23
copy span "9738859312"
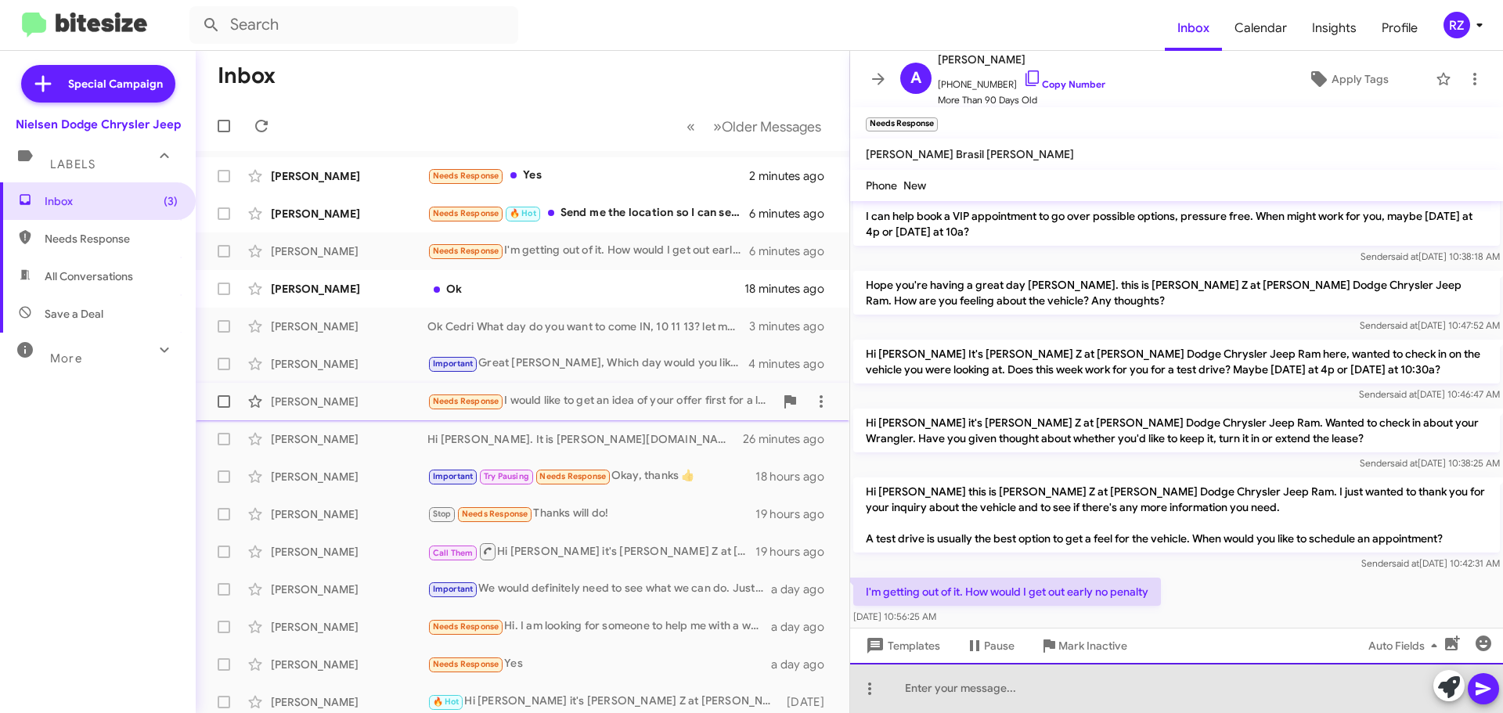
click at [912, 687] on div at bounding box center [1176, 688] width 653 height 50
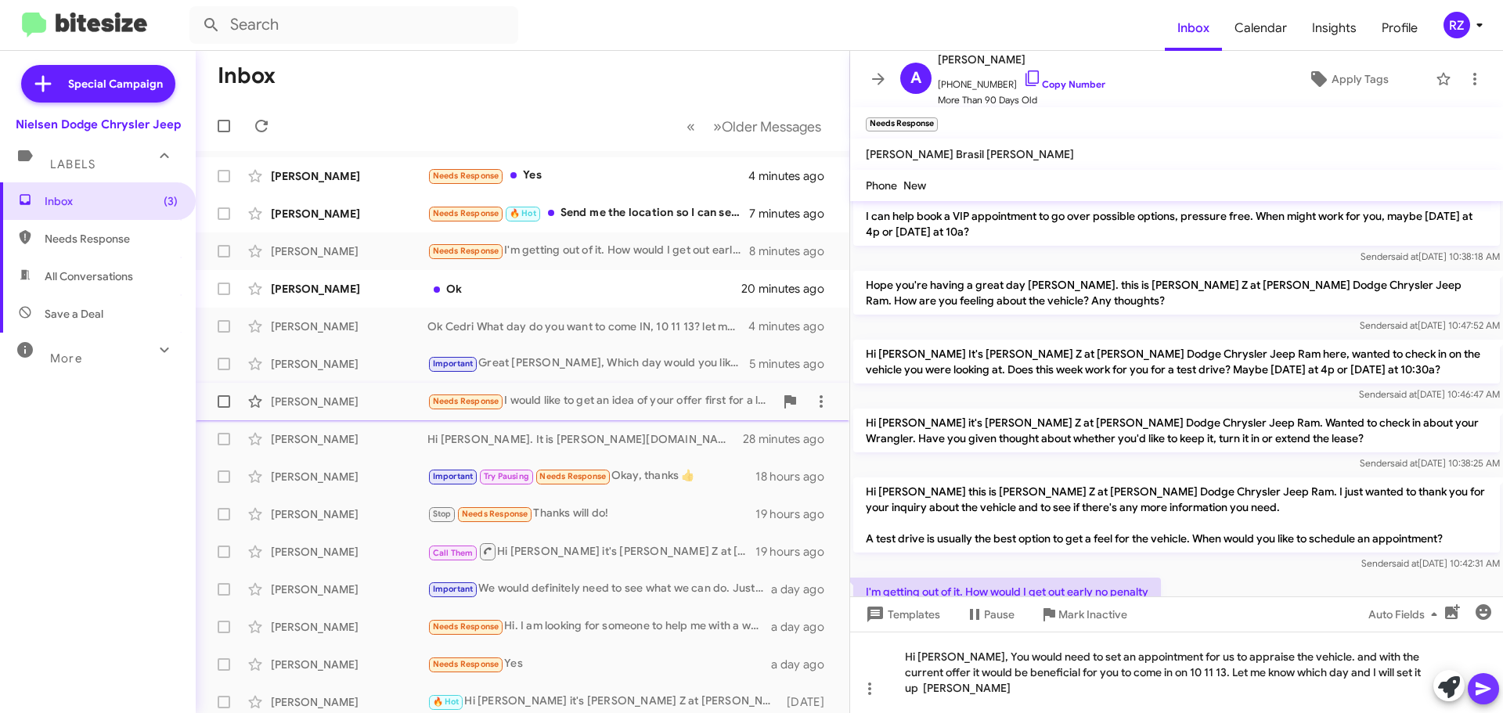
click at [1483, 690] on icon at bounding box center [1483, 689] width 15 height 13
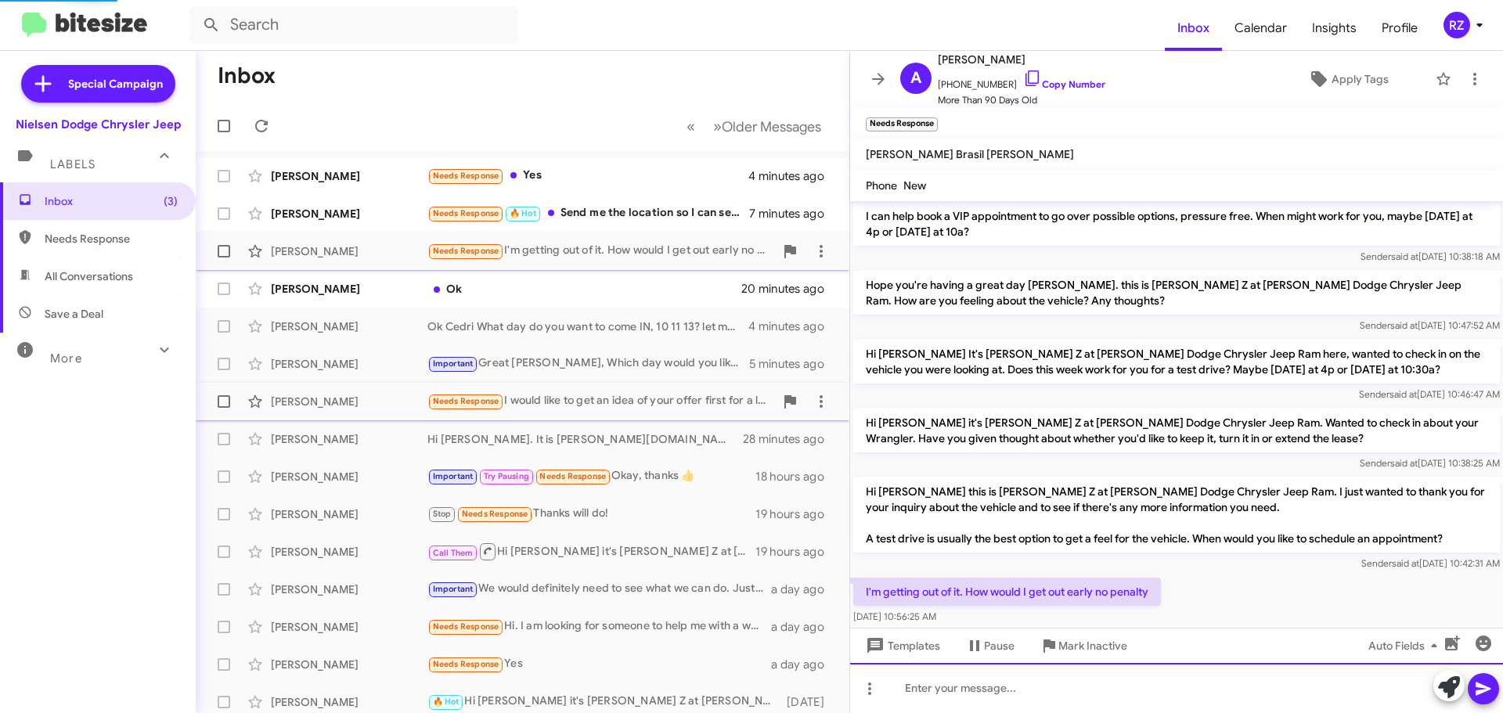
scroll to position [0, 0]
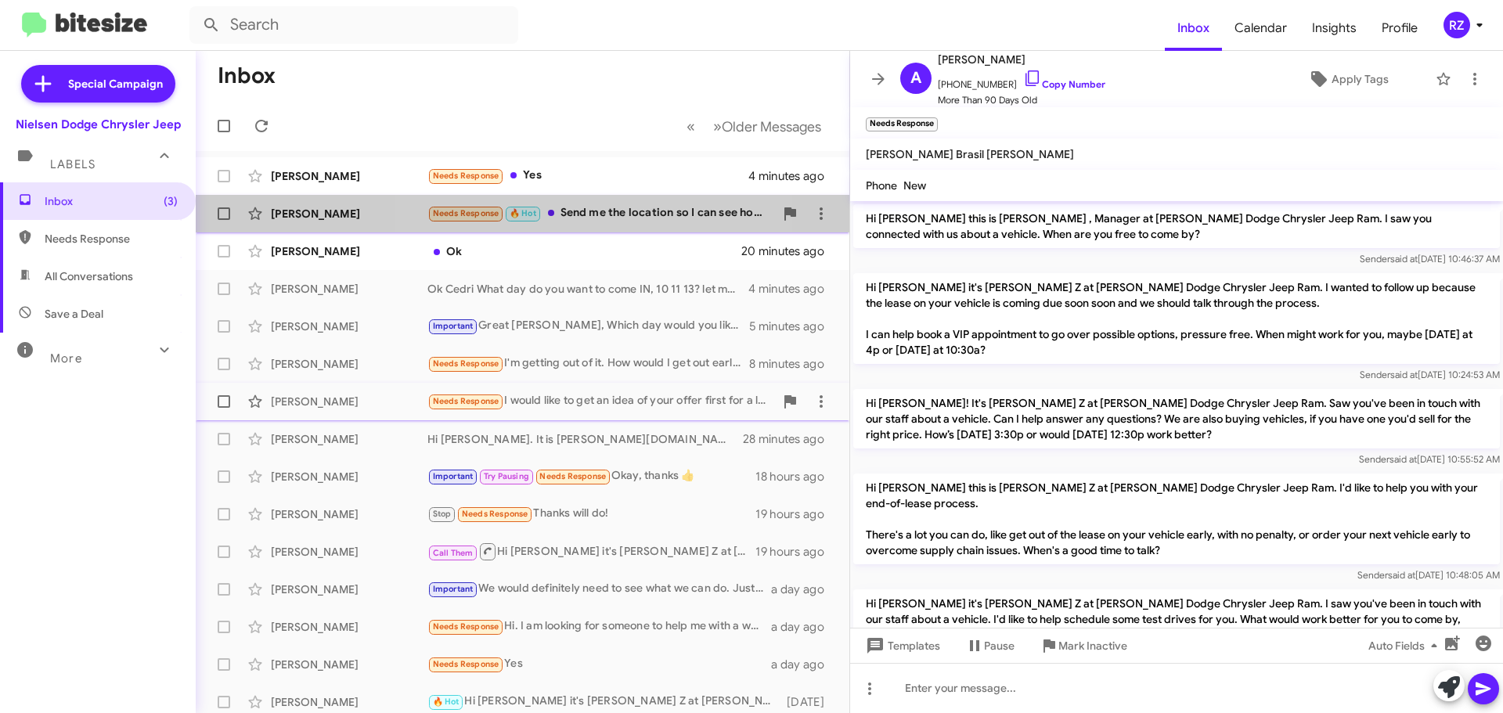
click at [546, 211] on div "Needs Response 🔥 Hot Send me the location so I can see how far it is from my ho…" at bounding box center [600, 213] width 347 height 18
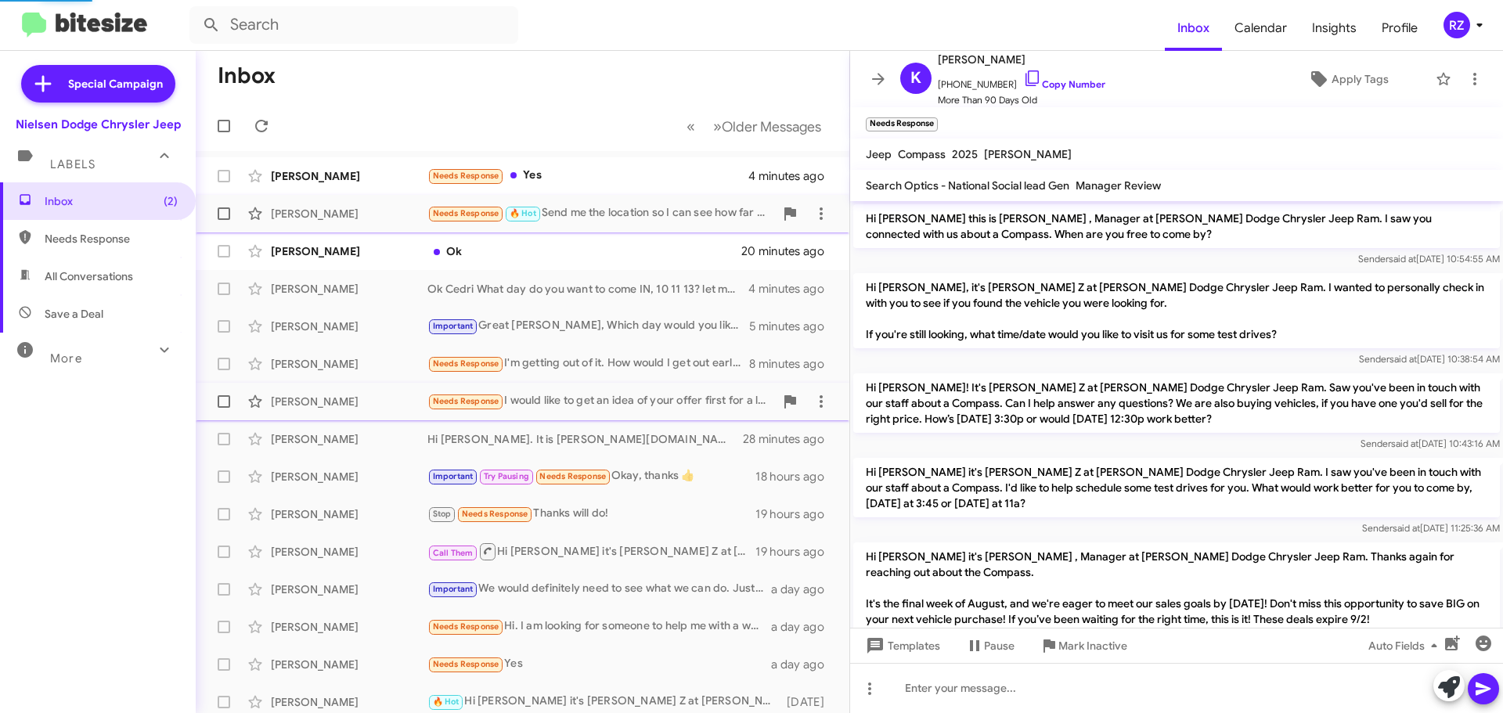
scroll to position [1338, 0]
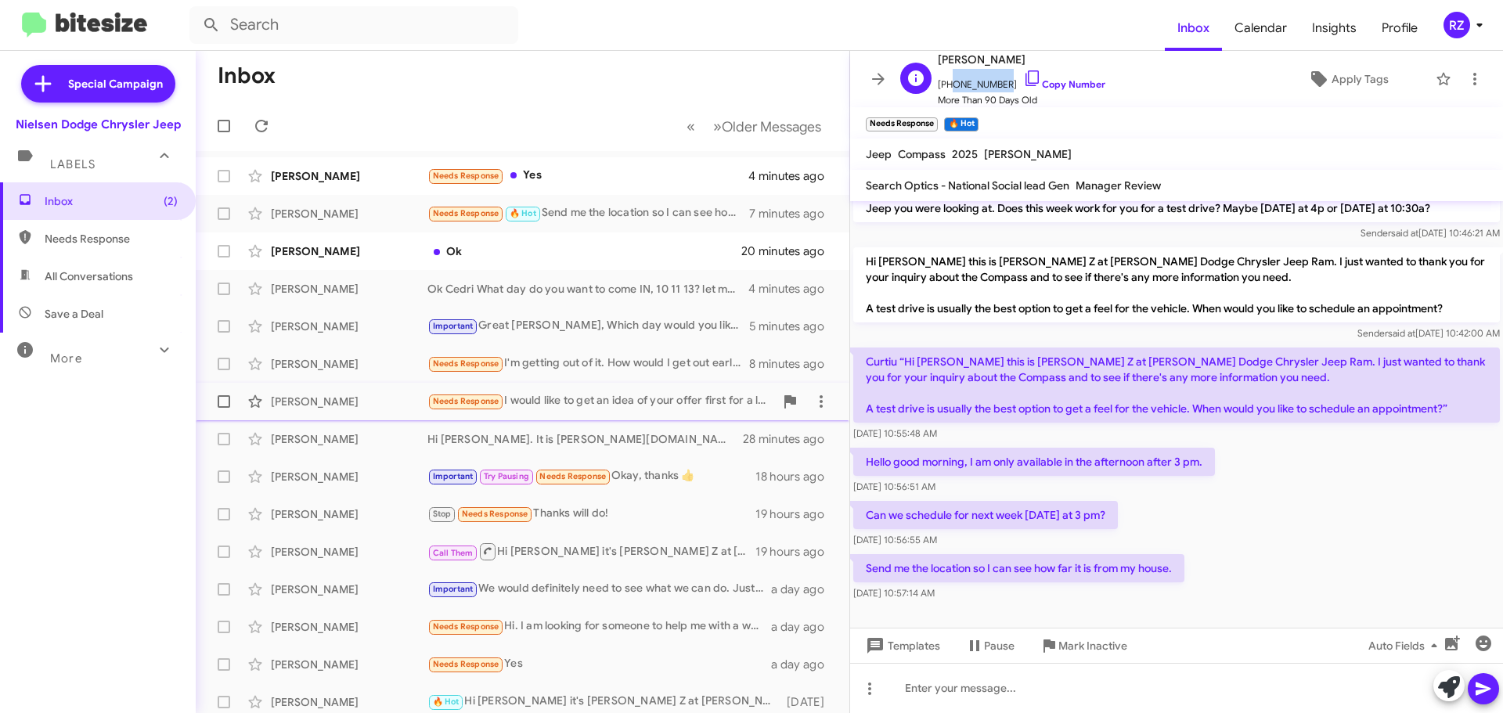
drag, startPoint x: 996, startPoint y: 85, endPoint x: 948, endPoint y: 85, distance: 47.8
click at [948, 85] on span "+19735109482 Copy Number" at bounding box center [1022, 80] width 168 height 23
copy span "9735109482"
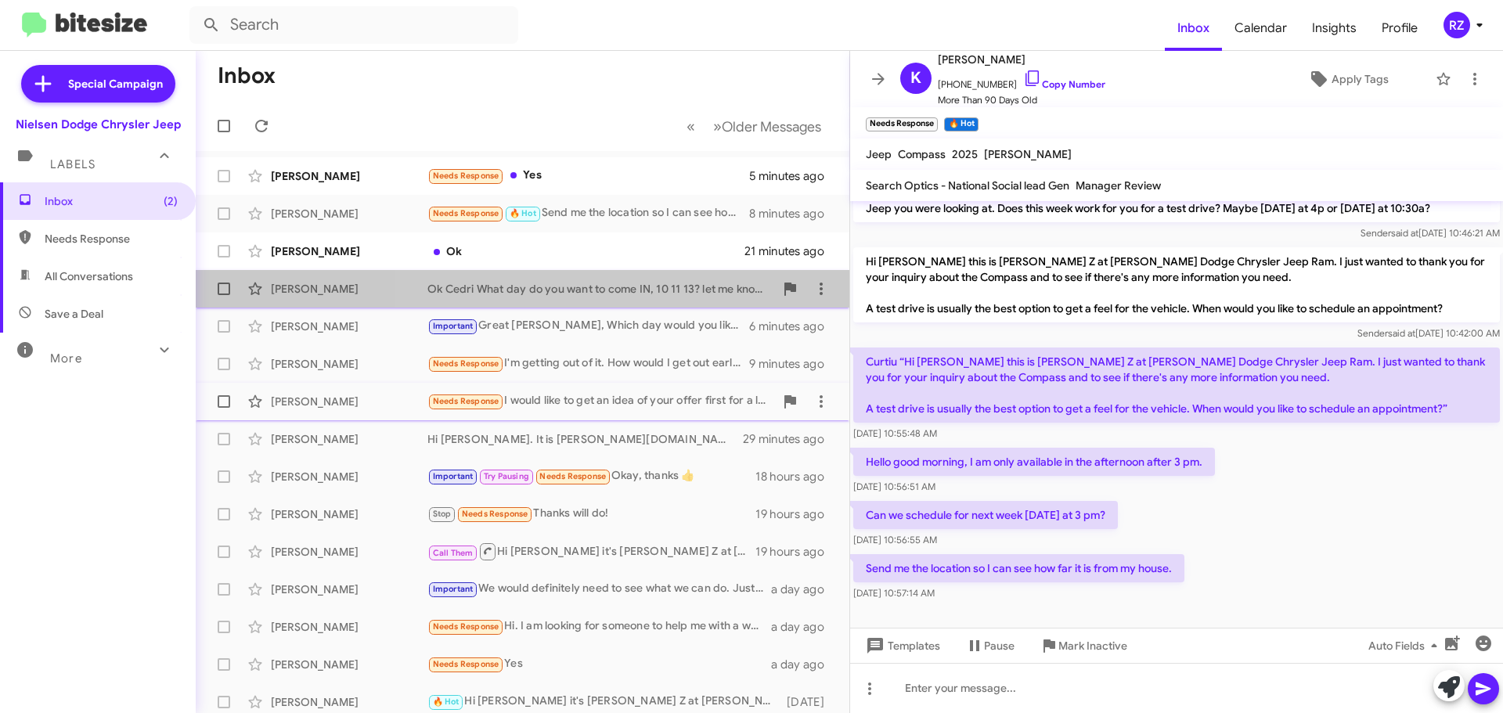
click at [625, 294] on div "Ok Cedri What day do you want to come IN, 10 11 13? let me know and I will set …" at bounding box center [600, 289] width 347 height 16
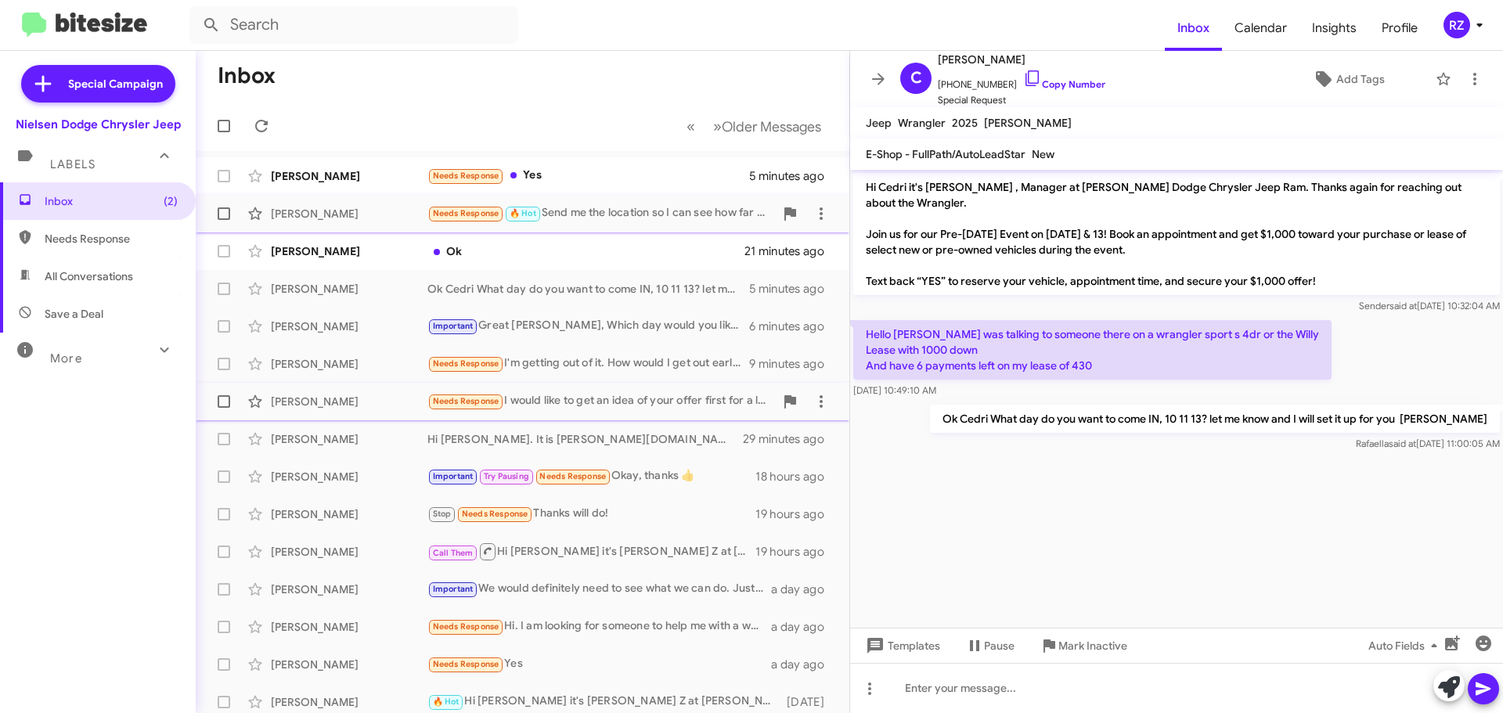
click at [666, 212] on div "Needs Response 🔥 Hot Send me the location so I can see how far it is from my ho…" at bounding box center [600, 213] width 347 height 18
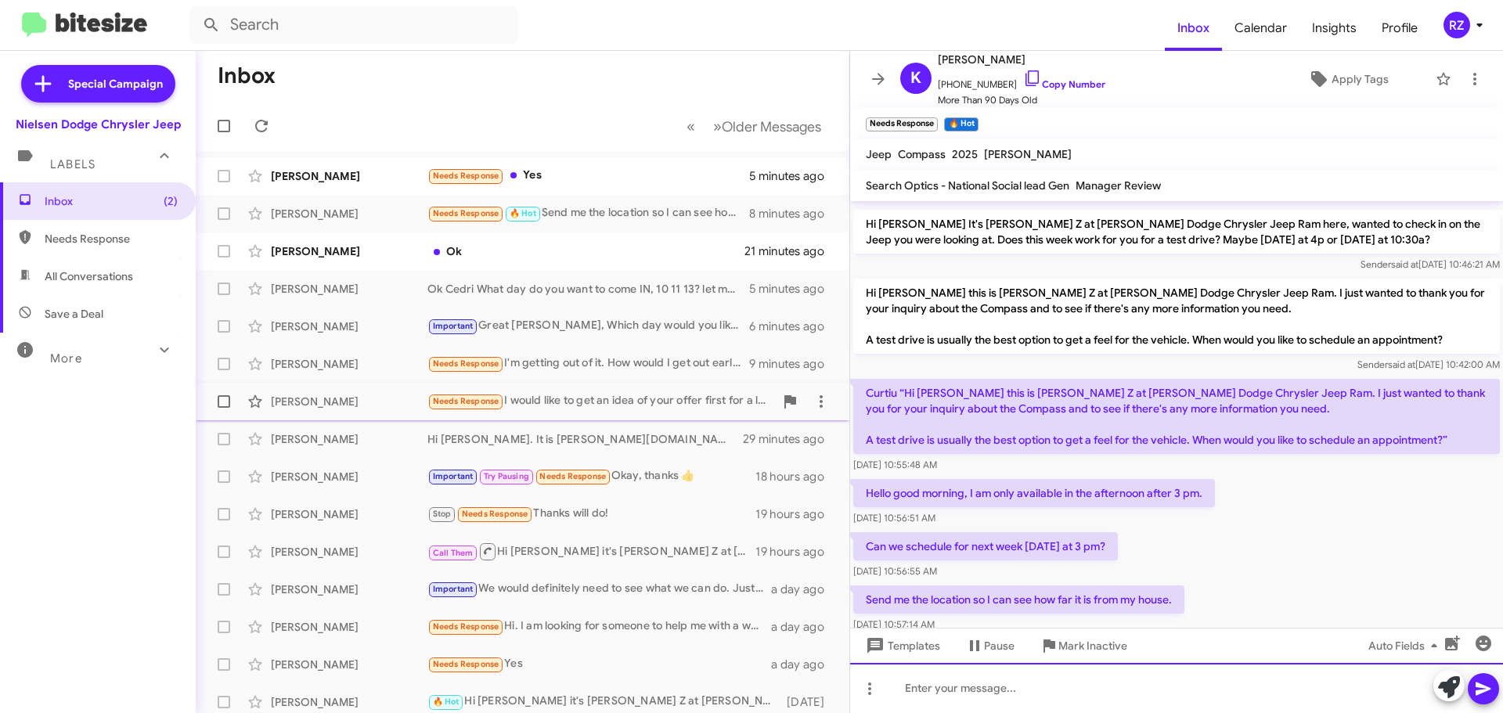
click at [914, 687] on div at bounding box center [1176, 688] width 653 height 50
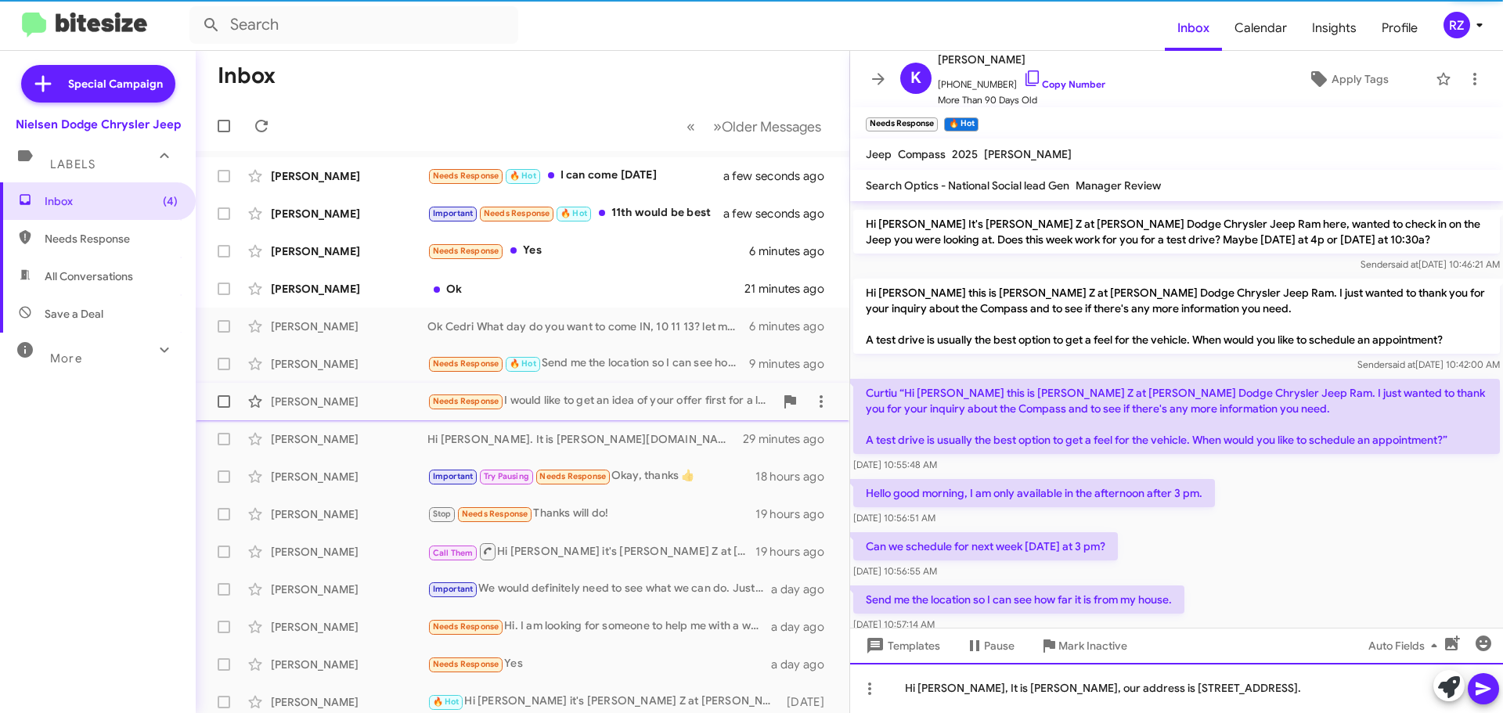
click at [1251, 682] on div "Hi Karine, It is Patti, our address is 175 Route 10 East Hanover NJ." at bounding box center [1176, 688] width 653 height 50
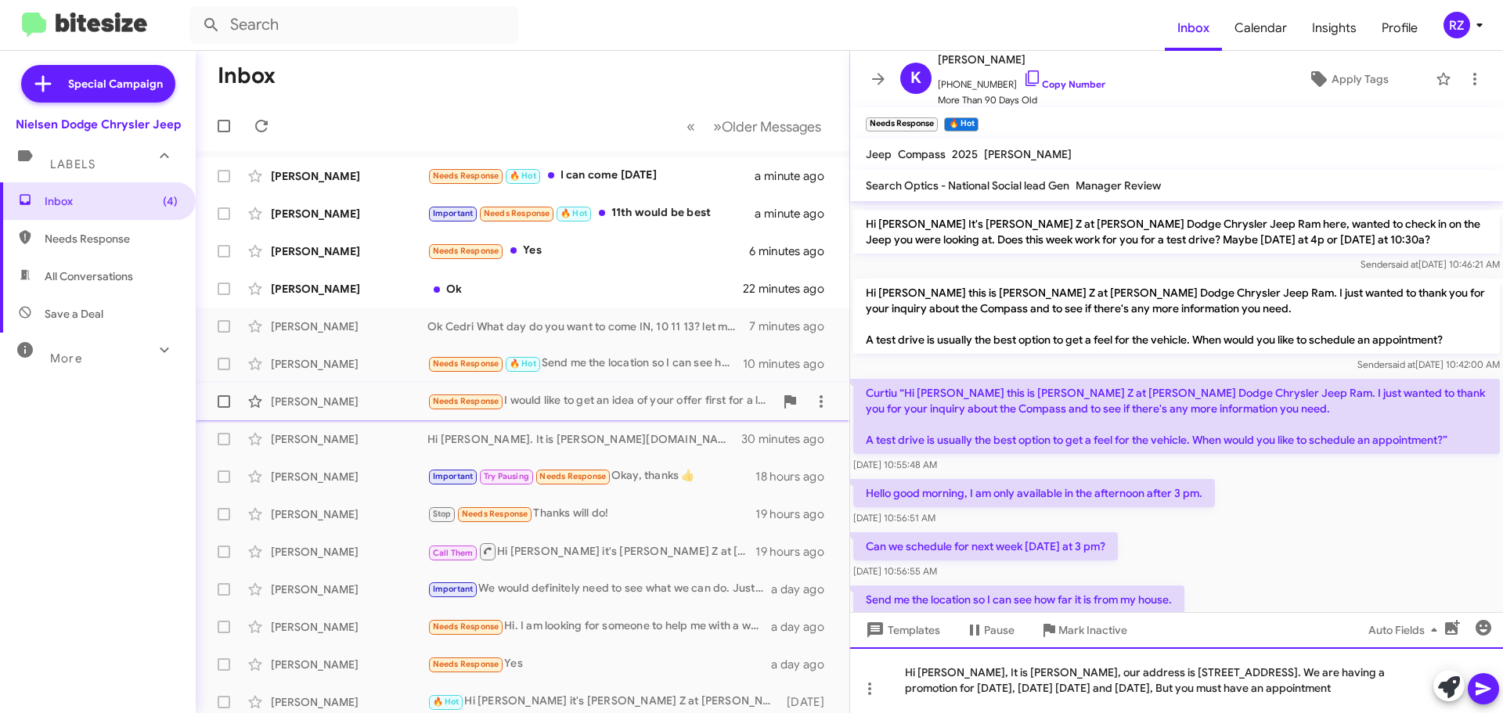
click at [946, 677] on div "Hi Karine, It is Patti, our address is 175 Route 10 East Hanover NJ. We are hav…" at bounding box center [1176, 680] width 653 height 66
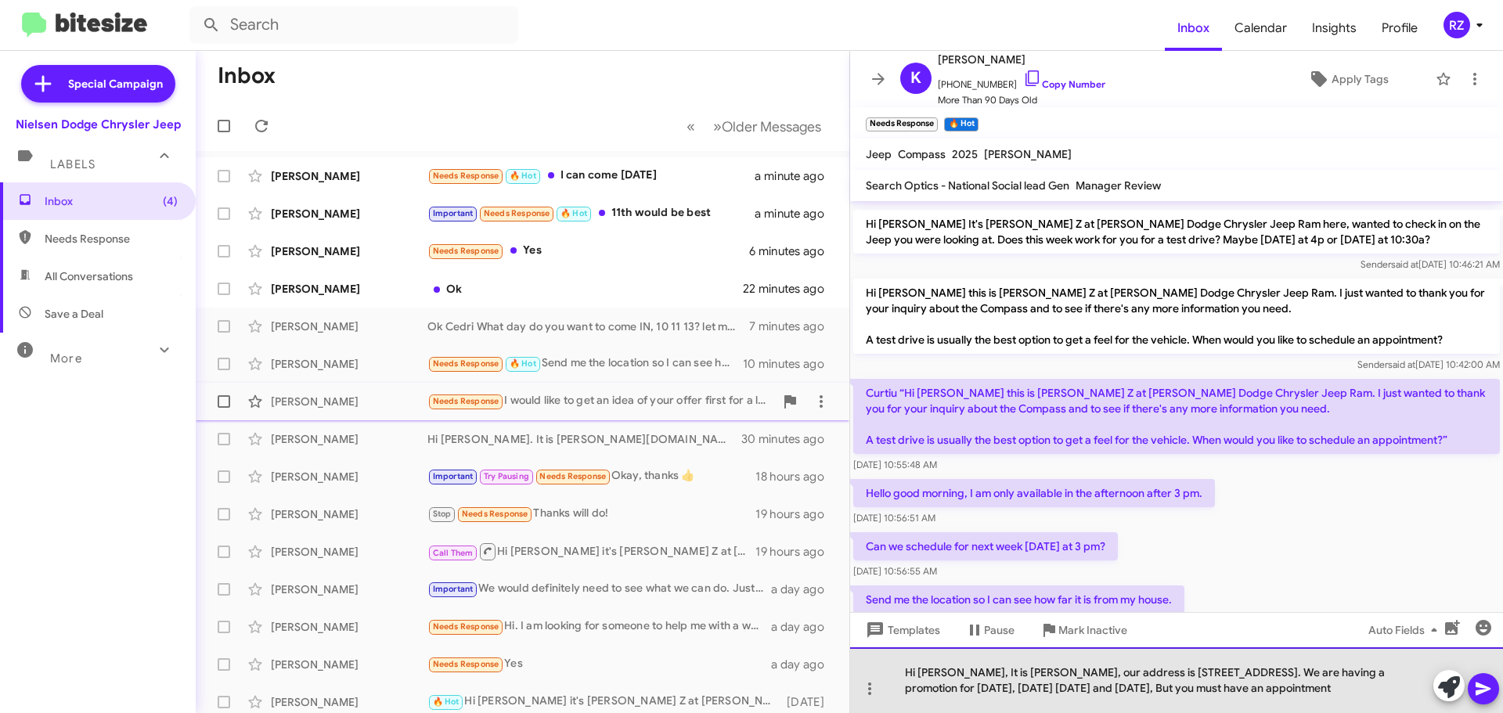
click at [1313, 693] on div "Hi Karina, It is Patti, our address is 175 Route 10 East Hanover NJ. We are hav…" at bounding box center [1176, 680] width 653 height 66
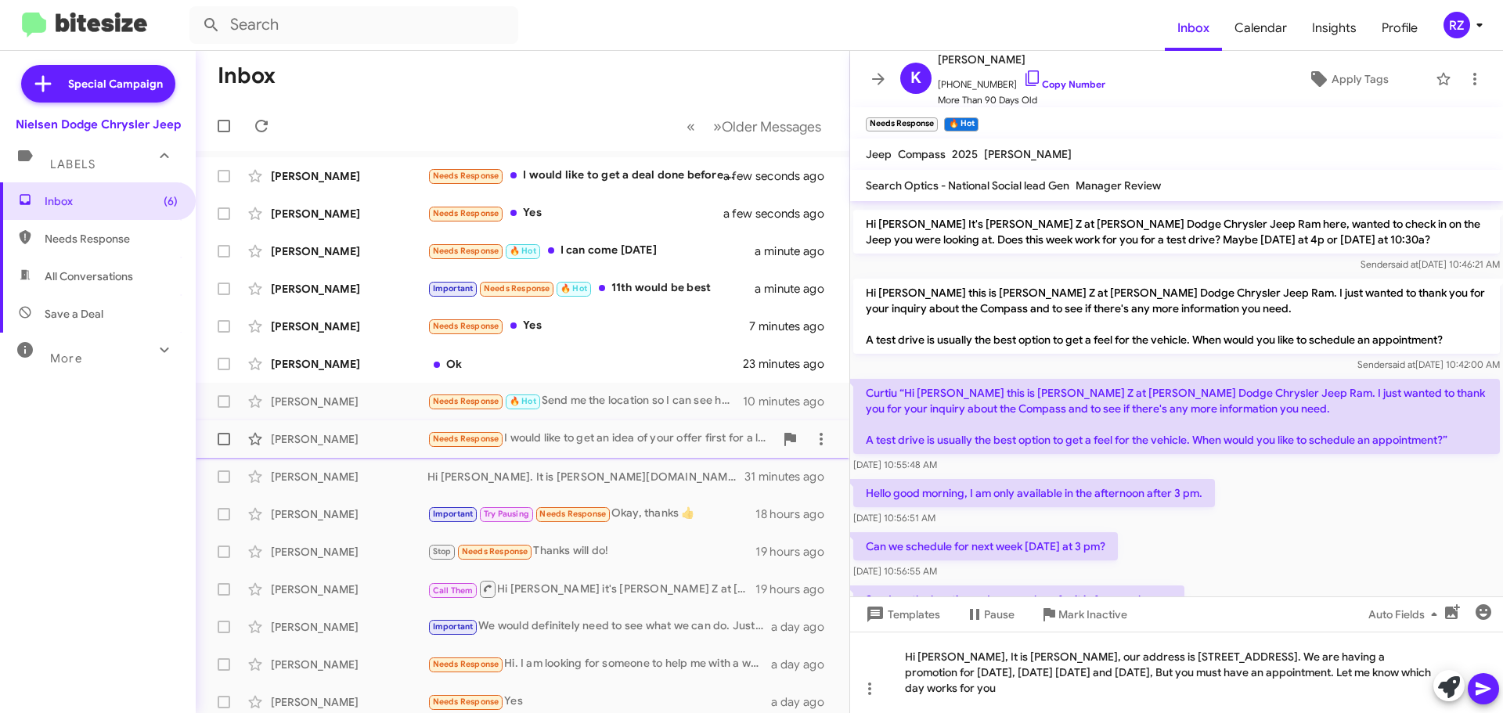
click at [1480, 686] on icon at bounding box center [1483, 689] width 15 height 13
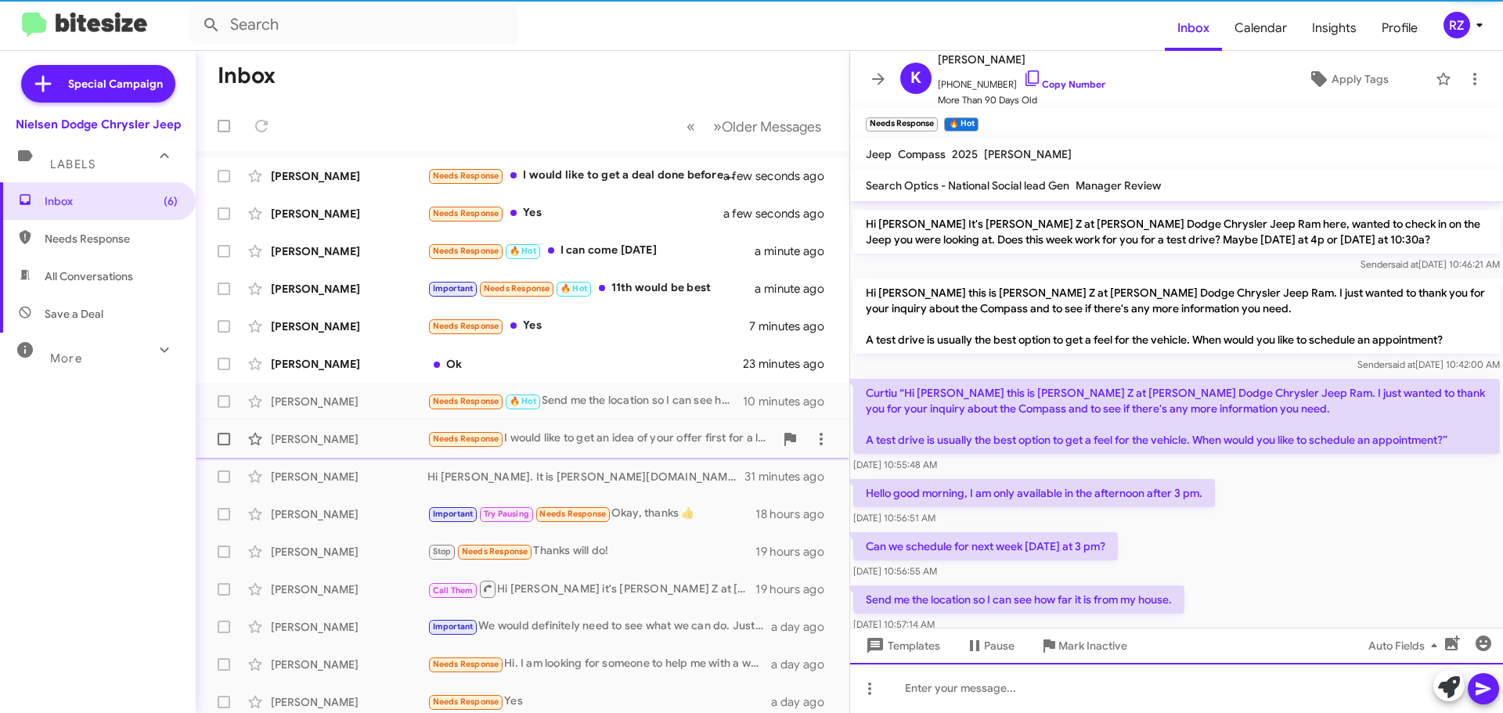
scroll to position [0, 0]
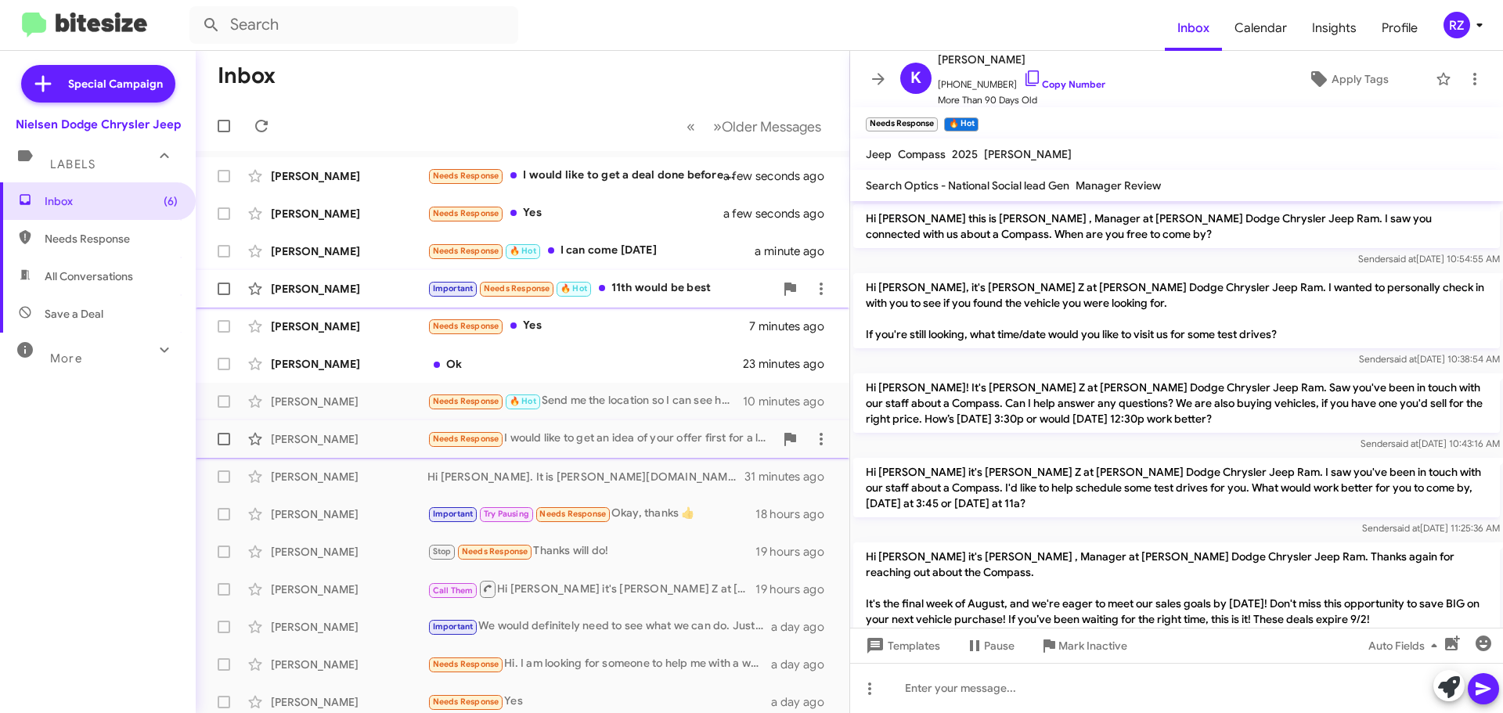
click at [638, 295] on div "Important Needs Response 🔥 Hot 11th would be best" at bounding box center [600, 288] width 347 height 18
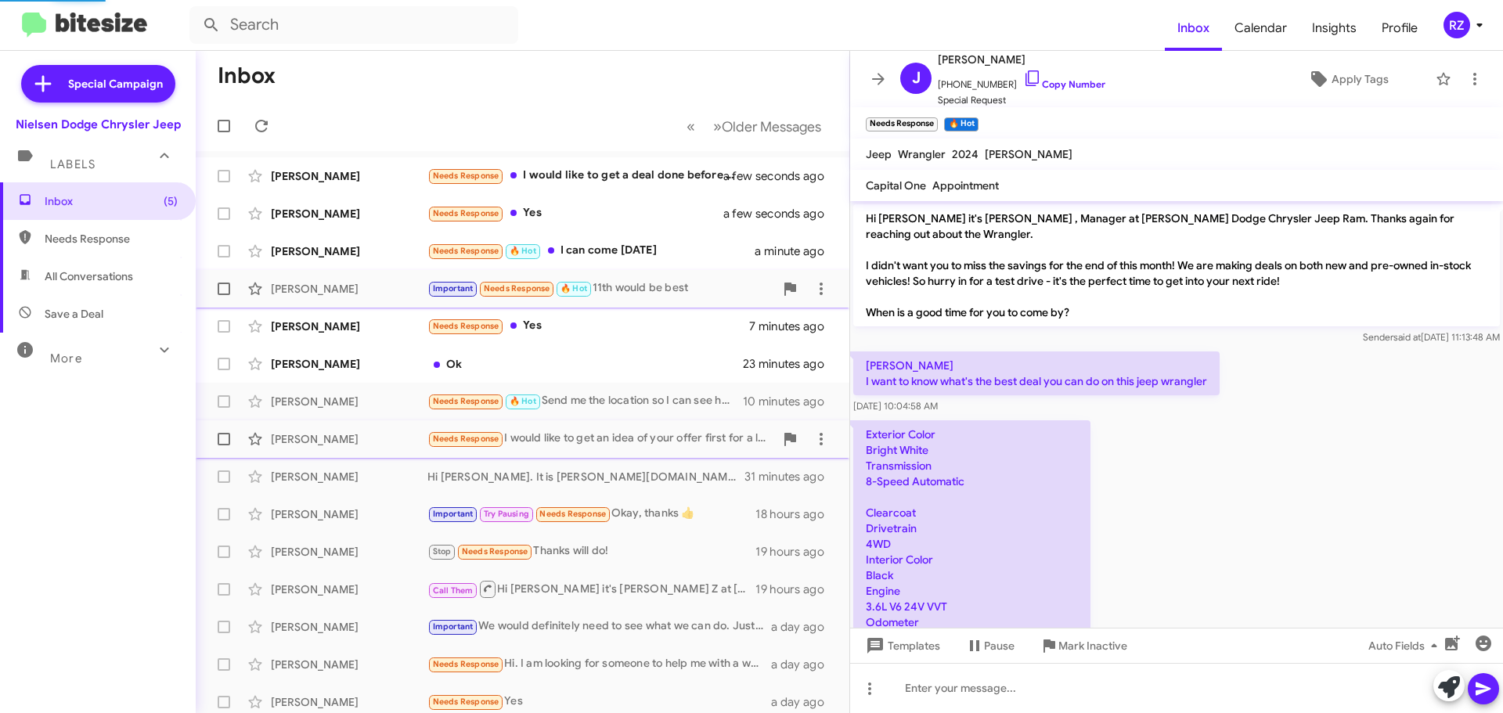
scroll to position [1119, 0]
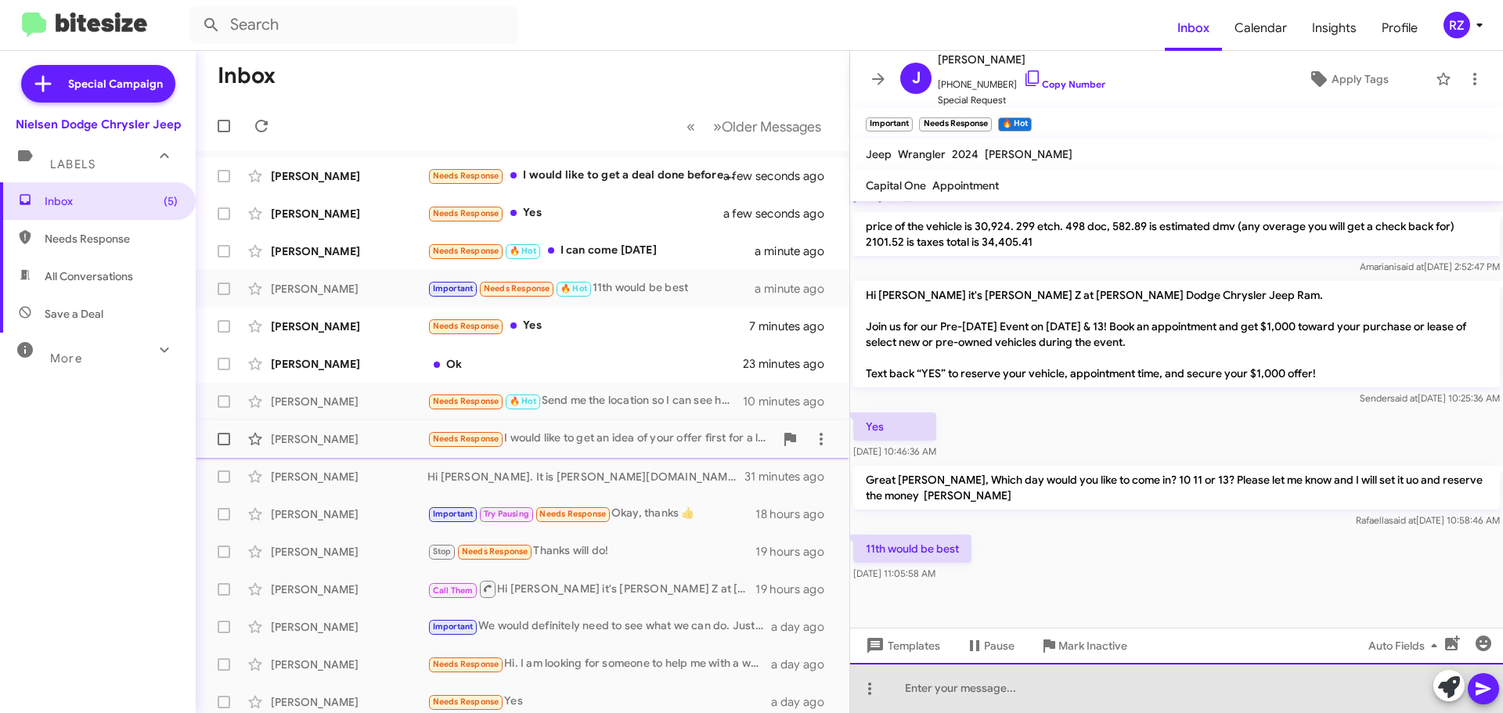
click at [911, 692] on div at bounding box center [1176, 688] width 653 height 50
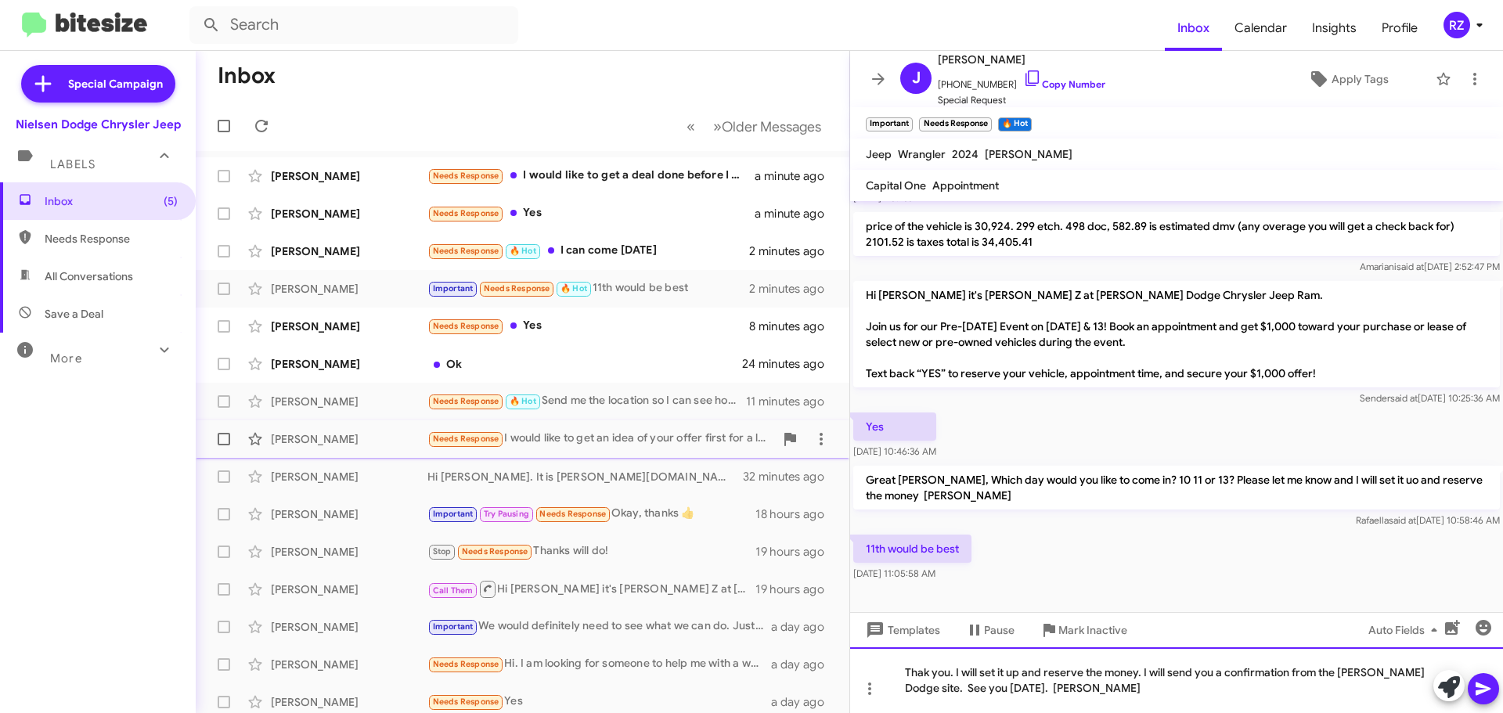
click at [921, 672] on div "Thak you. I will set it up and reserve the money. I will send you a confirmatio…" at bounding box center [1176, 680] width 653 height 66
click at [1485, 683] on icon at bounding box center [1483, 688] width 19 height 19
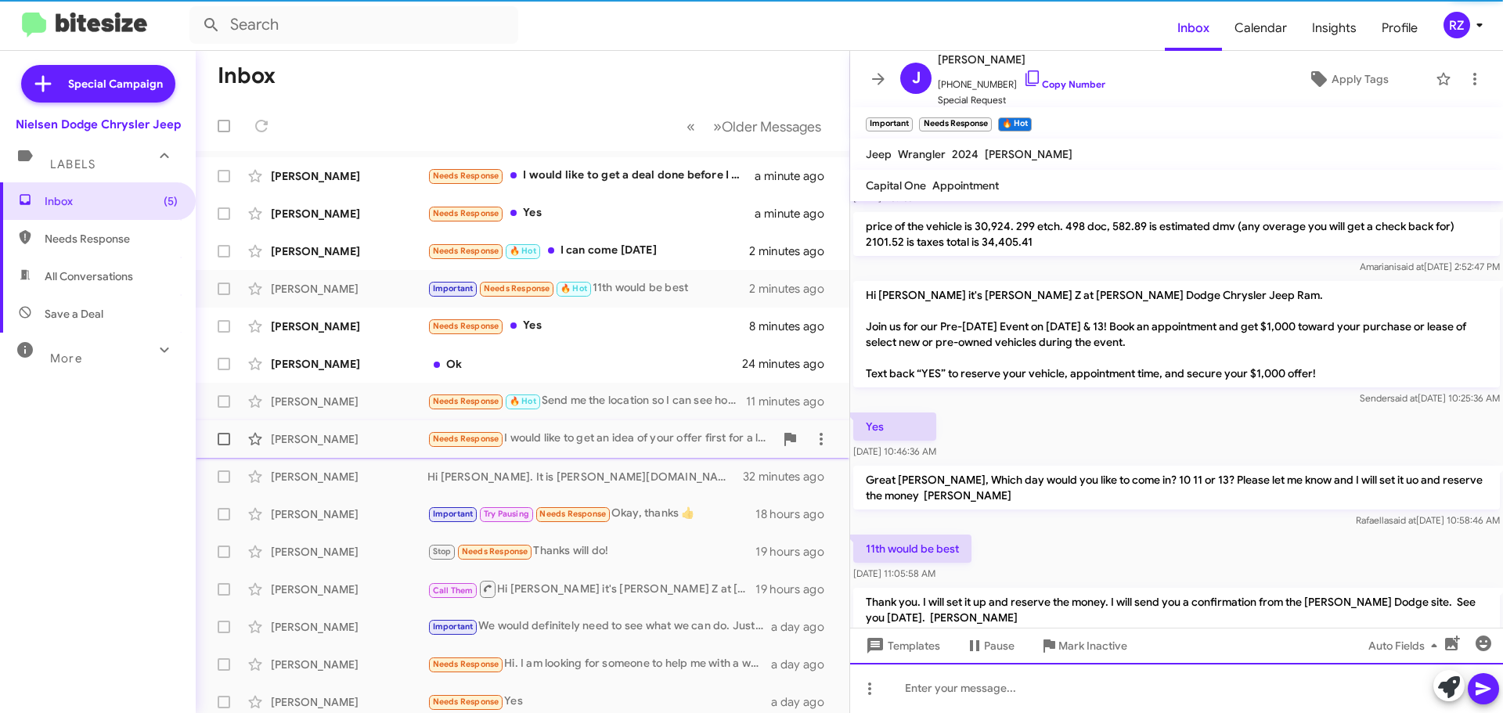
scroll to position [0, 0]
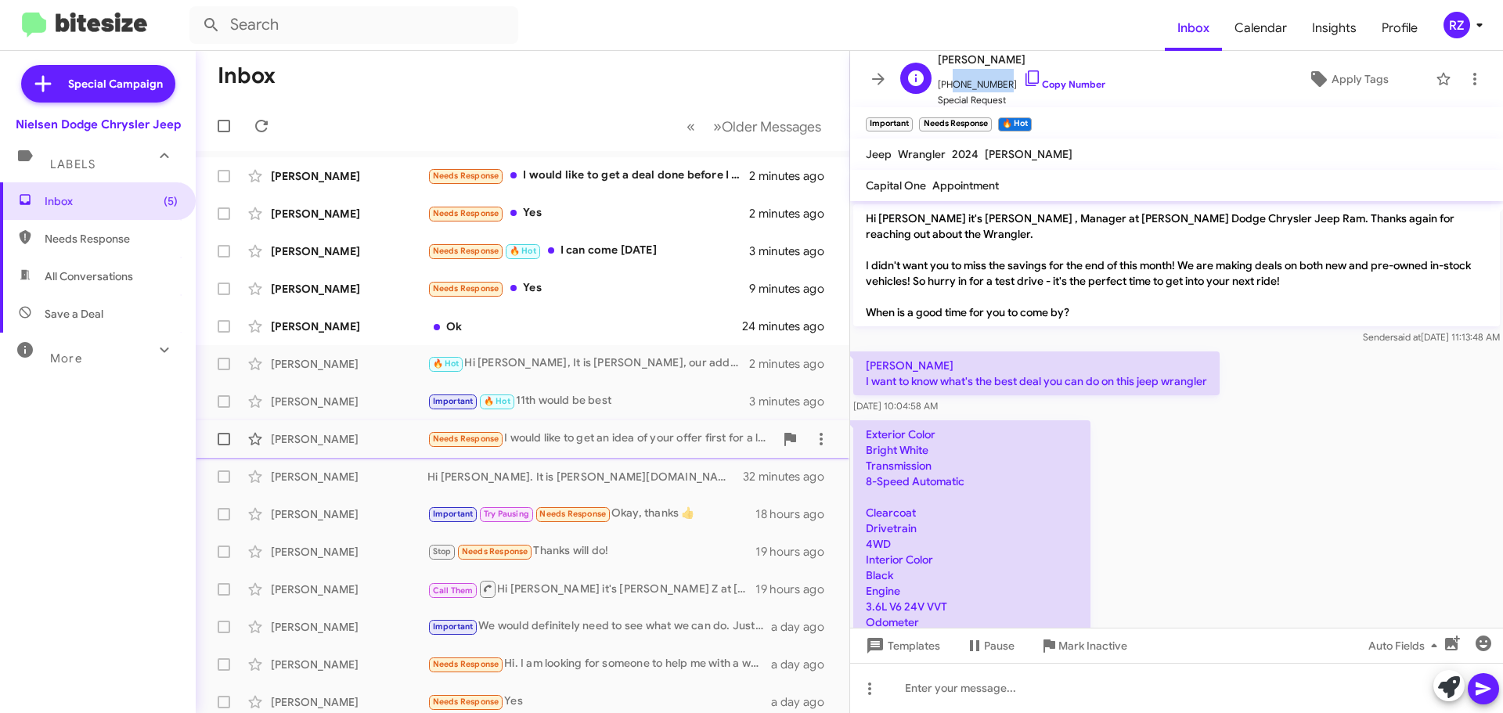
drag, startPoint x: 995, startPoint y: 85, endPoint x: 946, endPoint y: 84, distance: 49.3
click at [946, 84] on span "+19173092224 Copy Number" at bounding box center [1022, 80] width 168 height 23
copy span "9173092224"
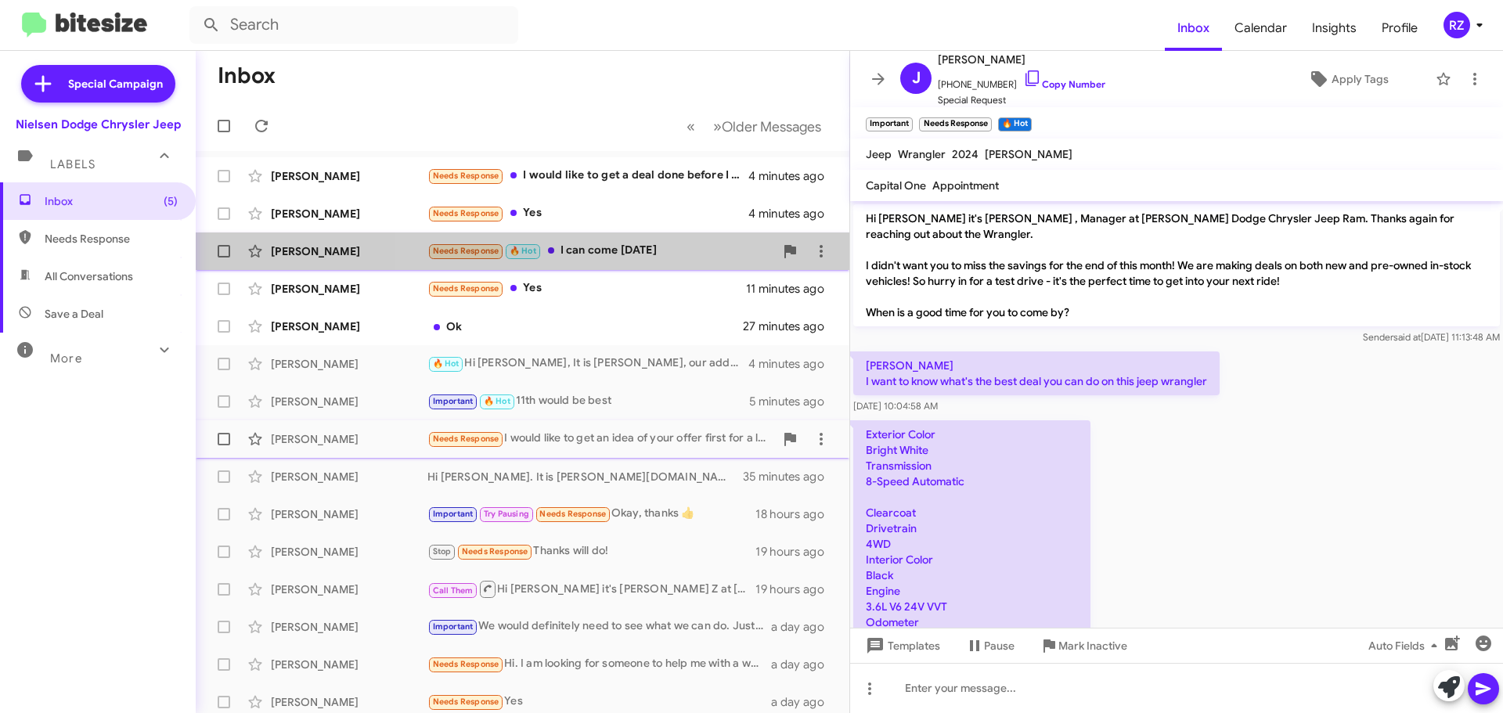
click at [706, 250] on div "Needs Response 🔥 Hot I can come Saturday" at bounding box center [600, 251] width 347 height 18
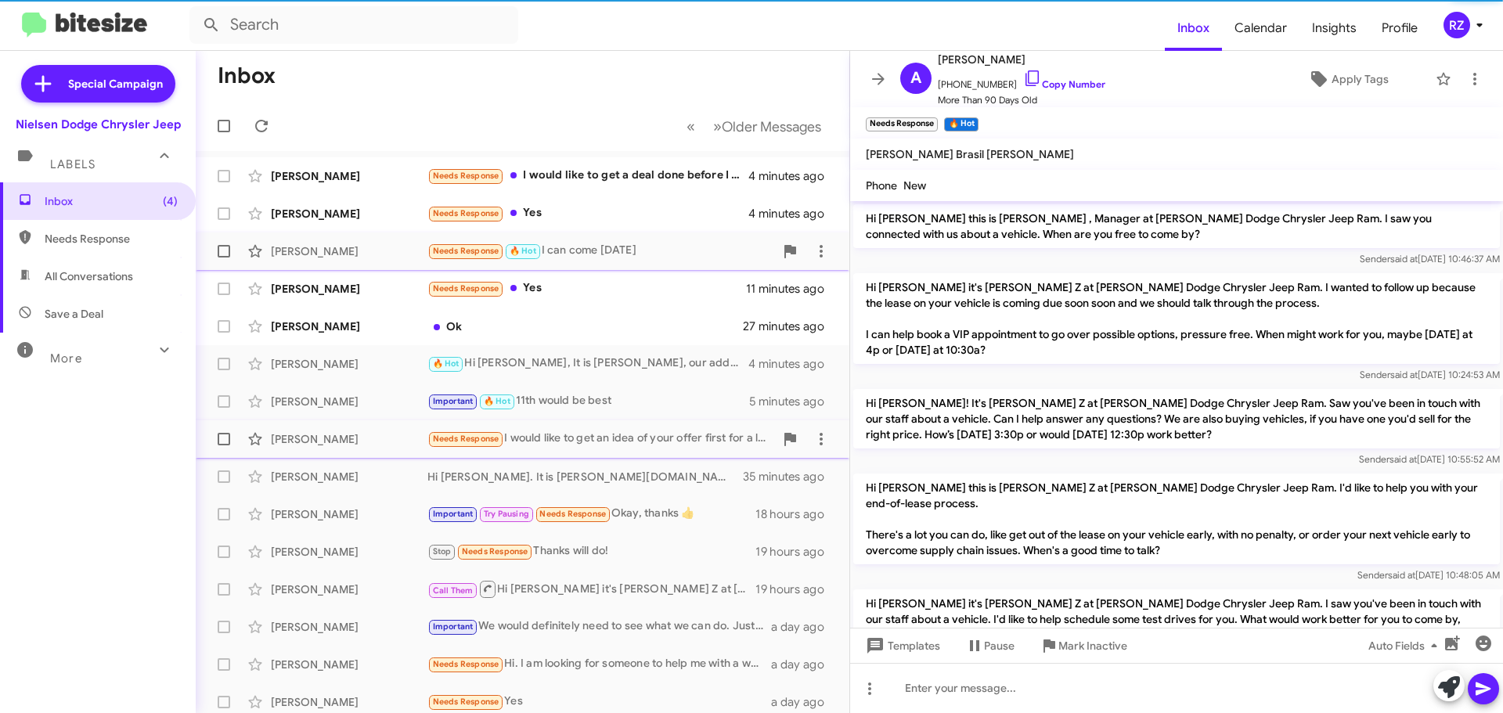
scroll to position [1150, 0]
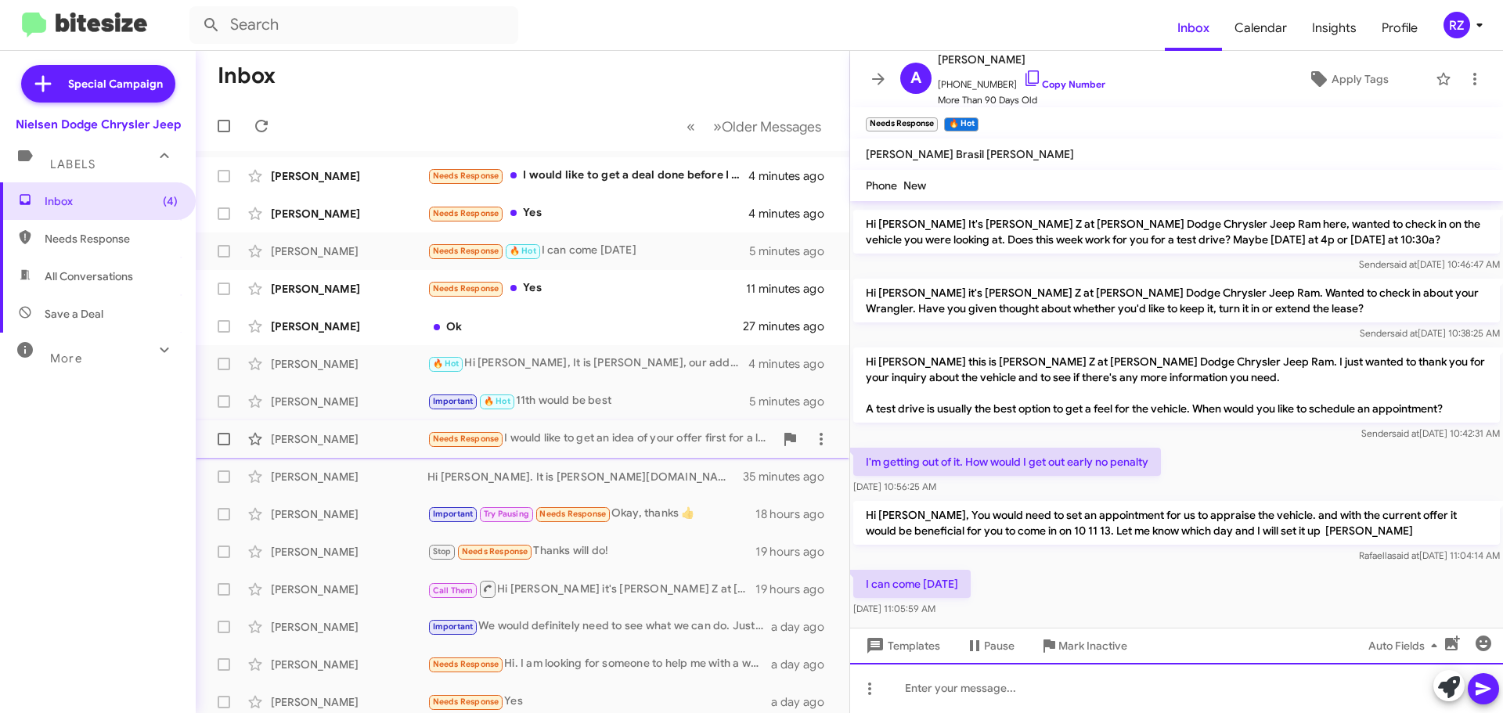
click at [939, 689] on div at bounding box center [1176, 688] width 653 height 50
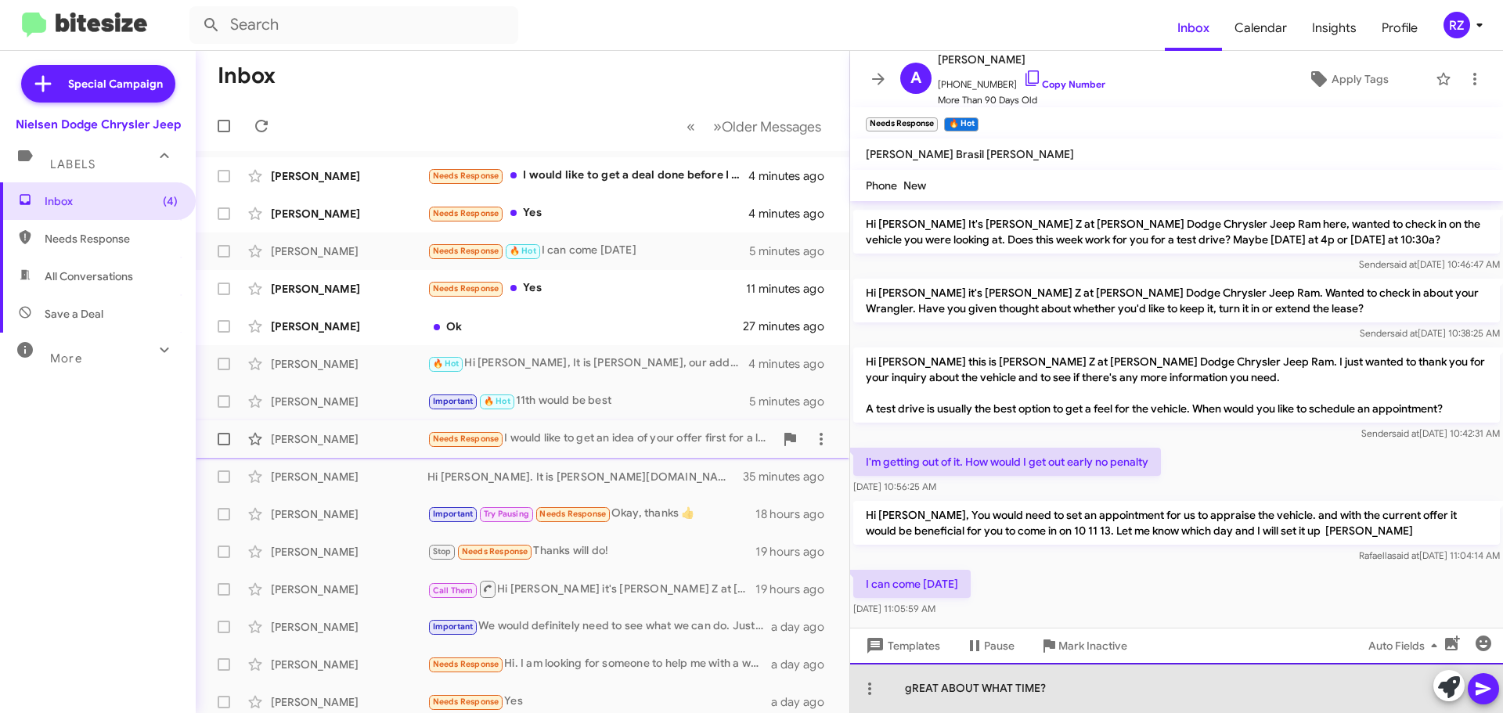
click at [913, 693] on div "gREAT ABOUT WHAT TIME?" at bounding box center [1176, 688] width 653 height 50
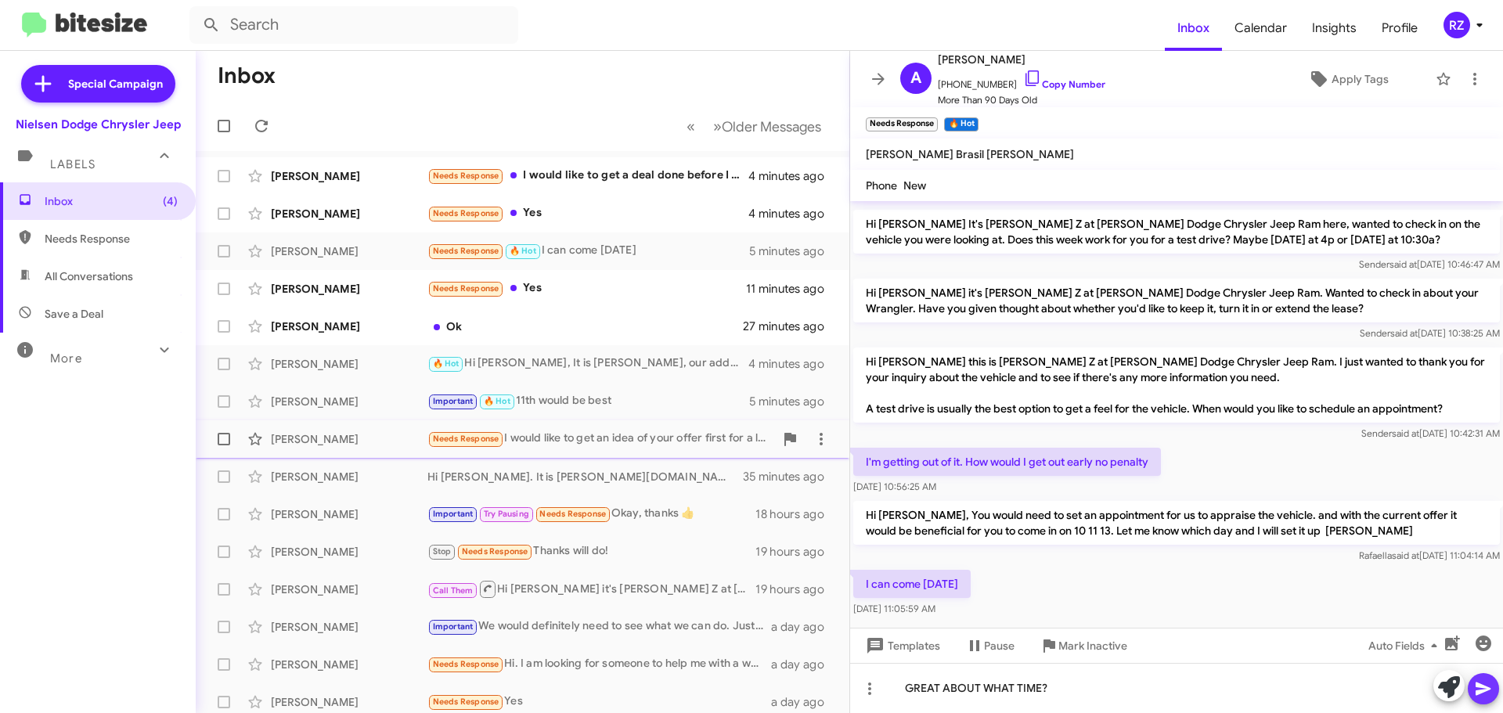
click at [1484, 685] on icon at bounding box center [1483, 688] width 19 height 19
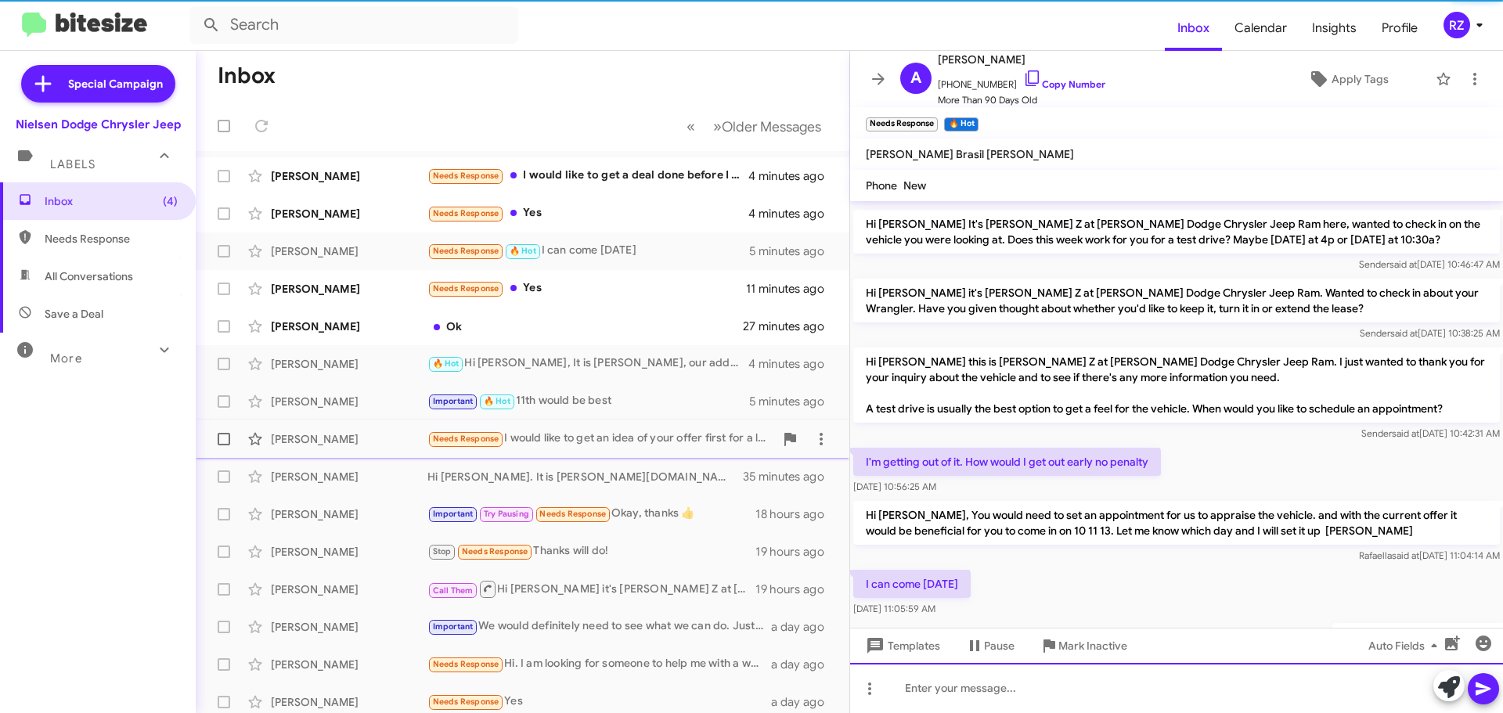
scroll to position [0, 0]
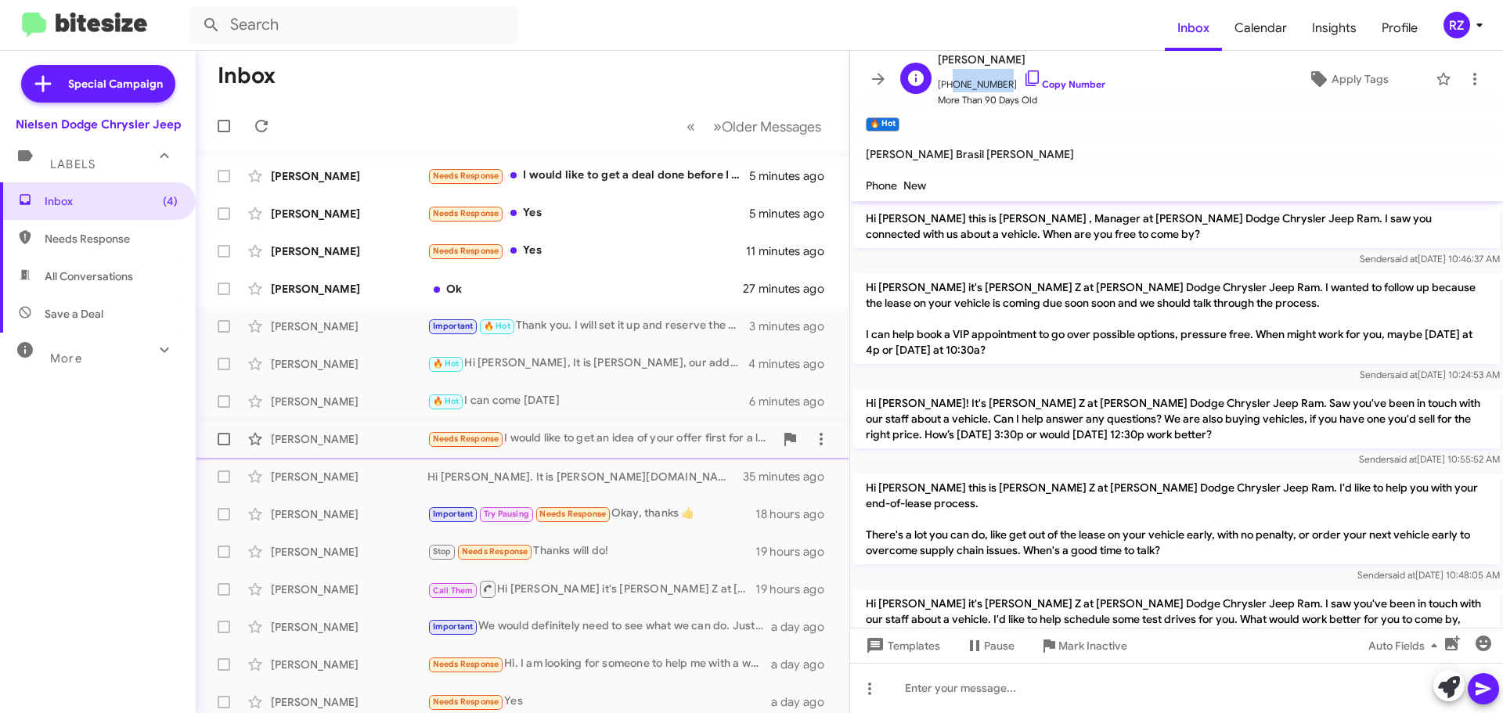
drag, startPoint x: 994, startPoint y: 82, endPoint x: 954, endPoint y: 80, distance: 40.0
click at [949, 85] on span "+19738859312 Copy Number" at bounding box center [1022, 80] width 168 height 23
copy span "9738859312"
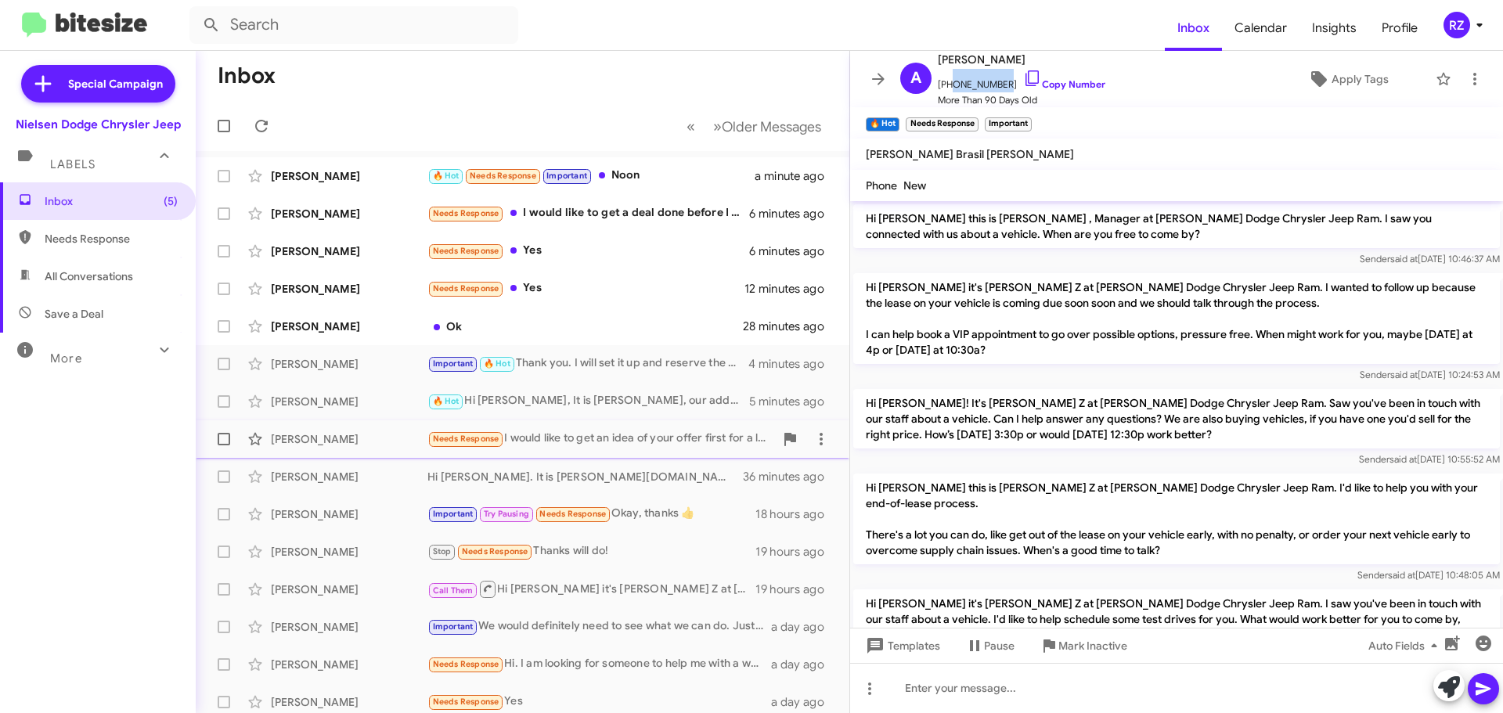
scroll to position [1264, 0]
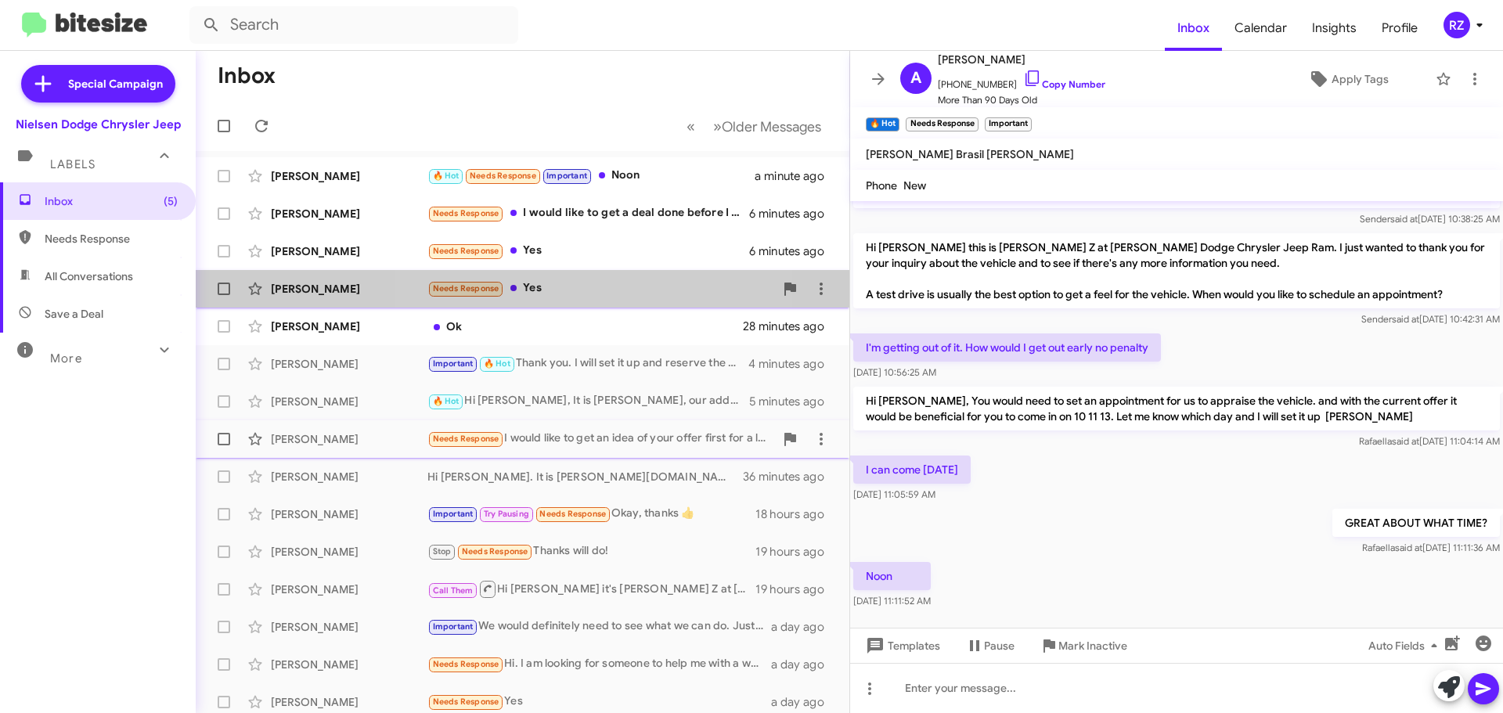
click at [604, 290] on div "Needs Response Yes" at bounding box center [600, 288] width 347 height 18
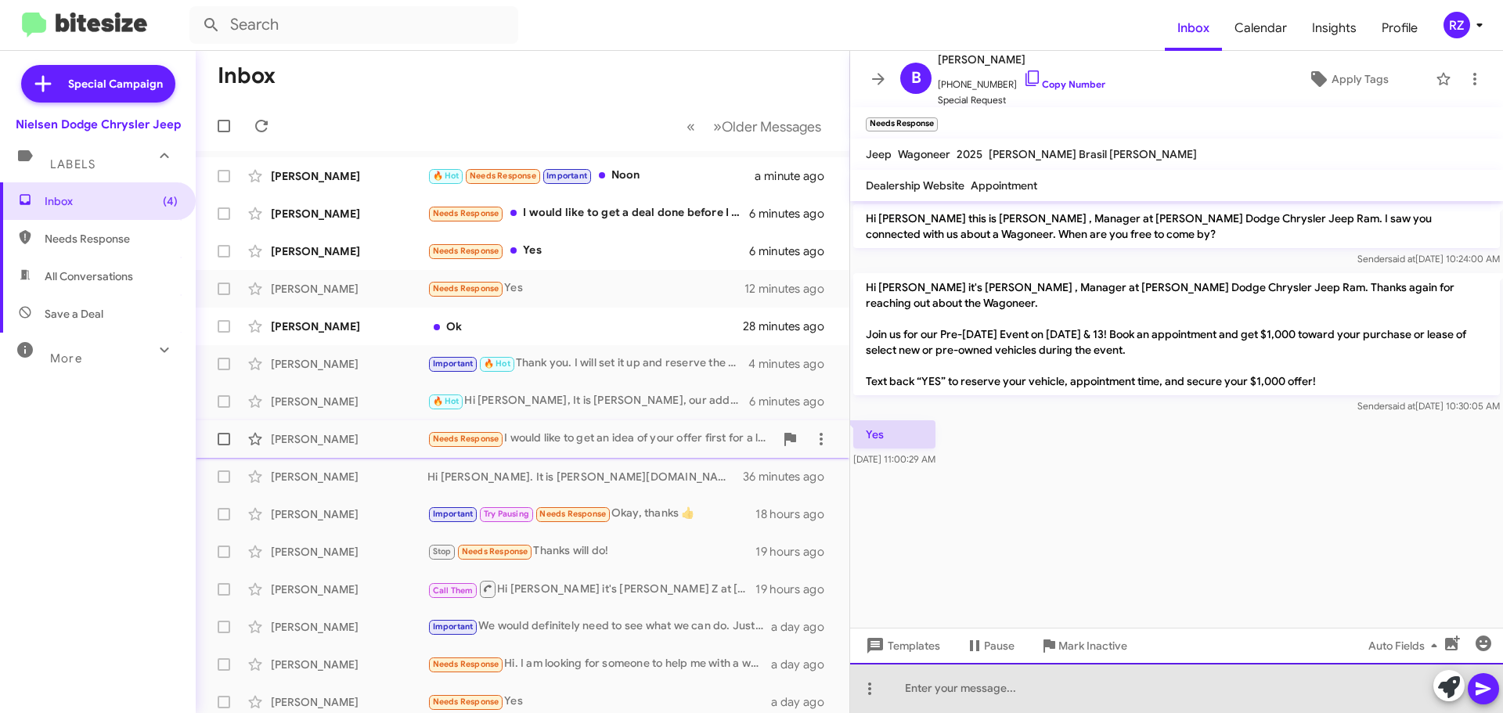
click at [910, 693] on div at bounding box center [1176, 688] width 653 height 50
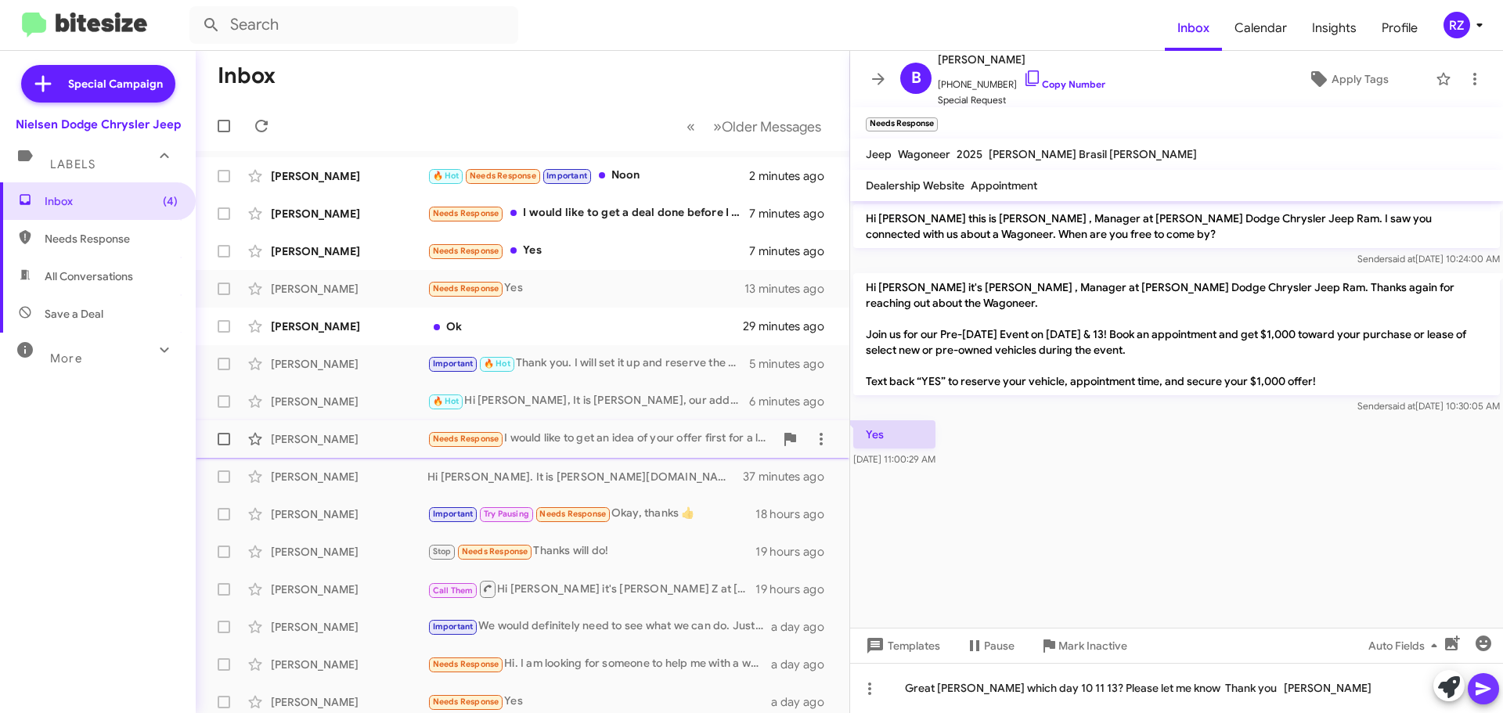
click at [1483, 681] on icon at bounding box center [1483, 688] width 19 height 19
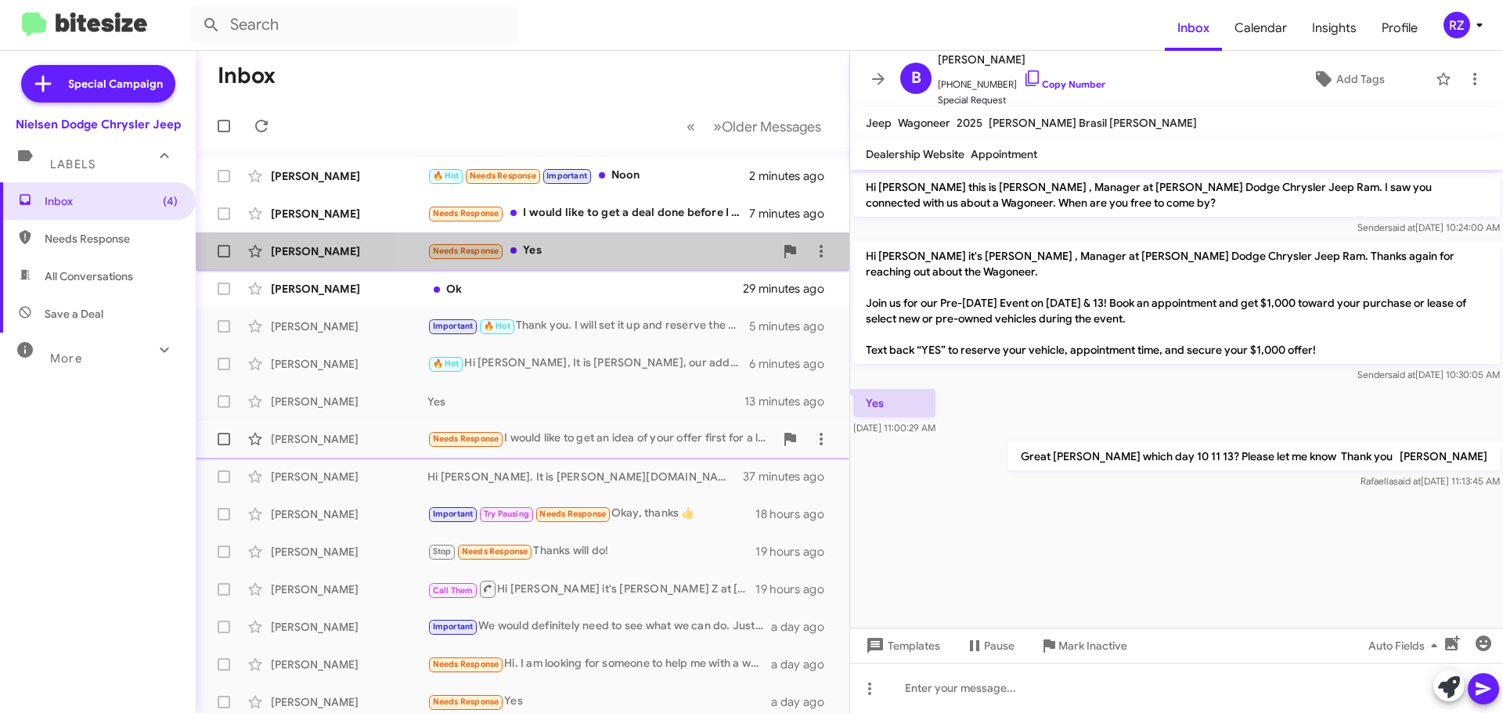
click at [582, 254] on div "Needs Response Yes" at bounding box center [600, 251] width 347 height 18
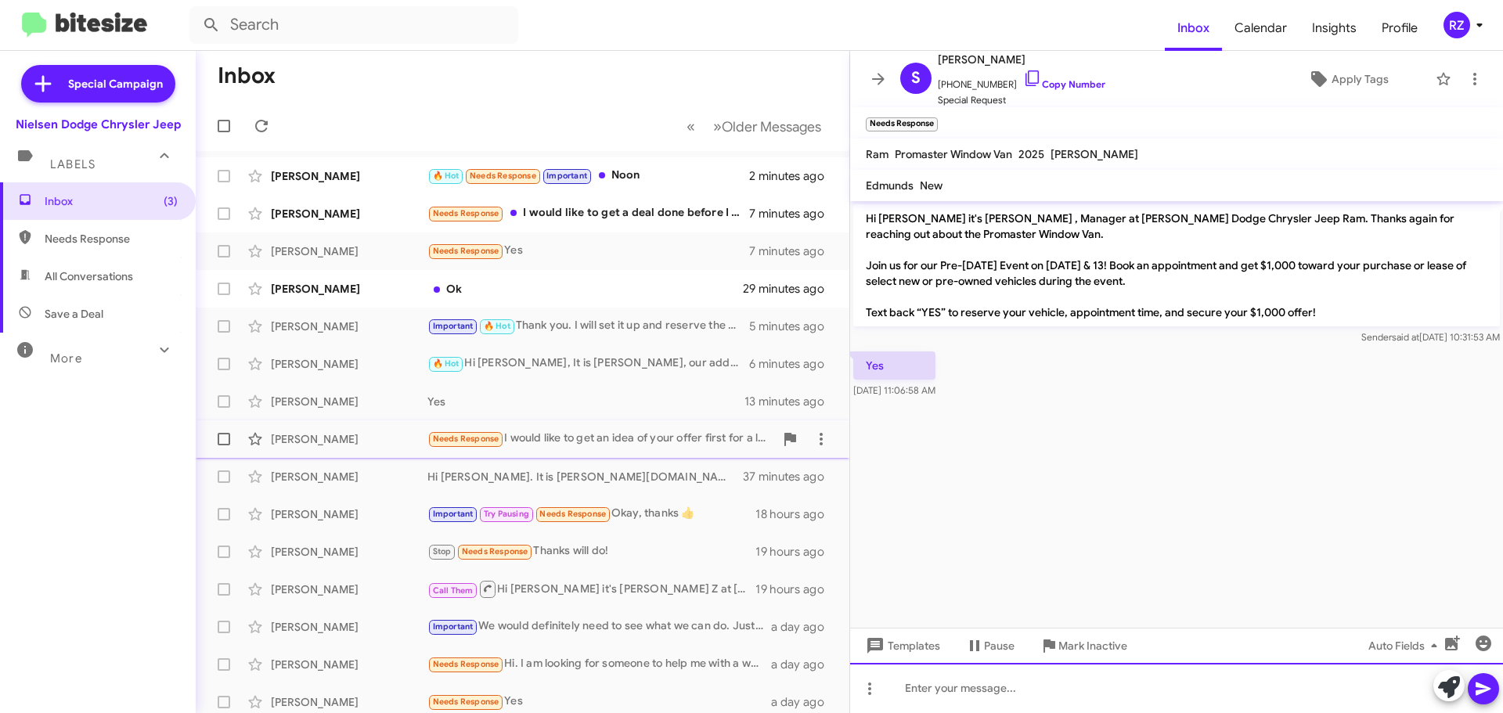
click at [915, 684] on div at bounding box center [1176, 688] width 653 height 50
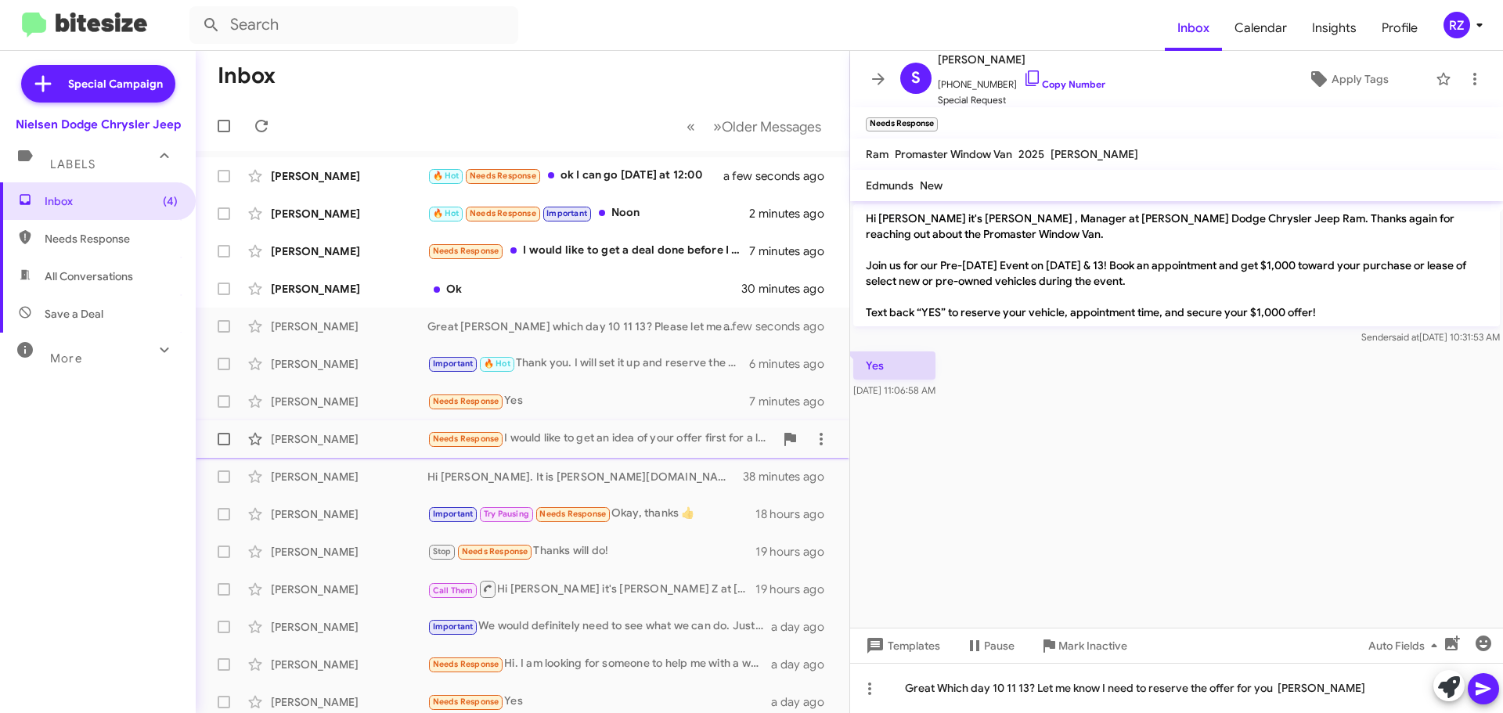
click at [1487, 689] on icon at bounding box center [1483, 689] width 15 height 13
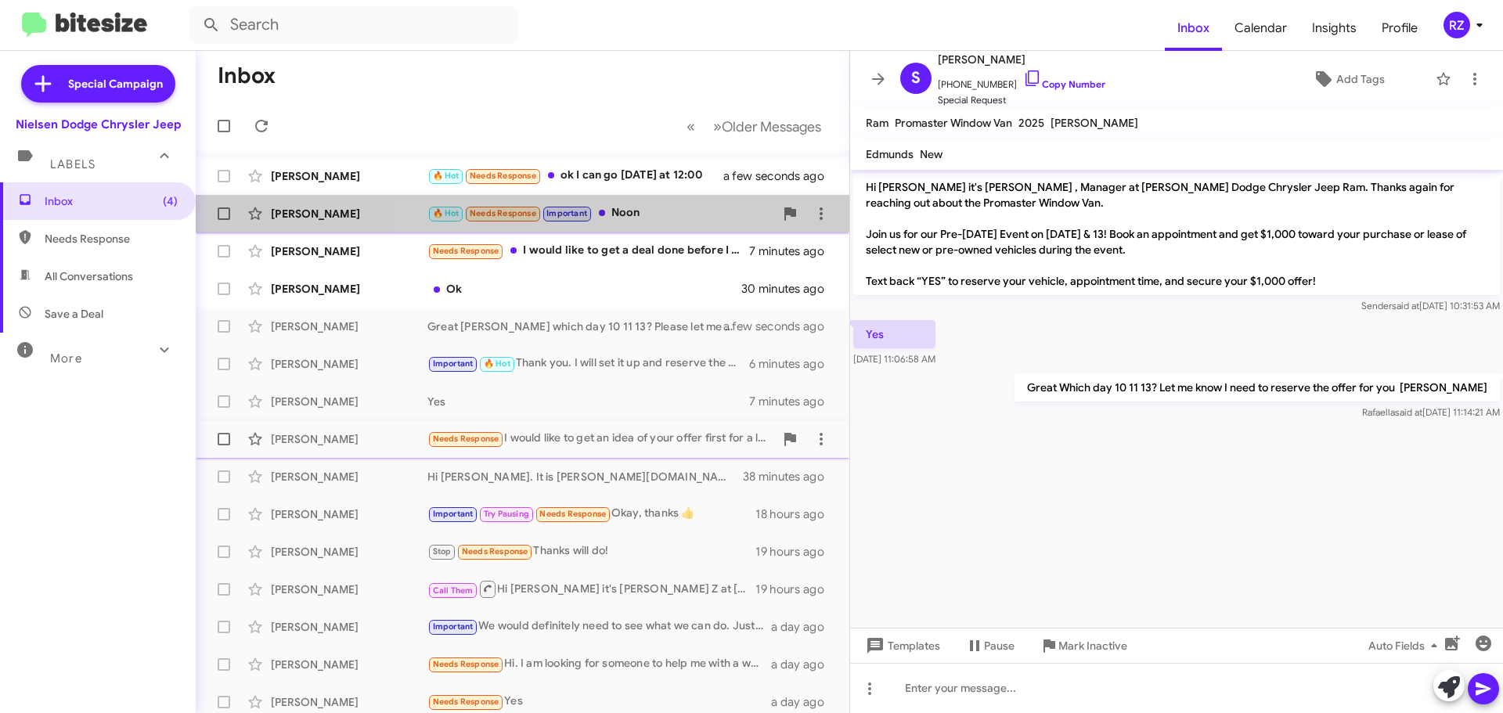
click at [689, 230] on span "Andres Diehl 🔥 Hot Needs Response Important Noon 3 minutes ago" at bounding box center [523, 214] width 654 height 38
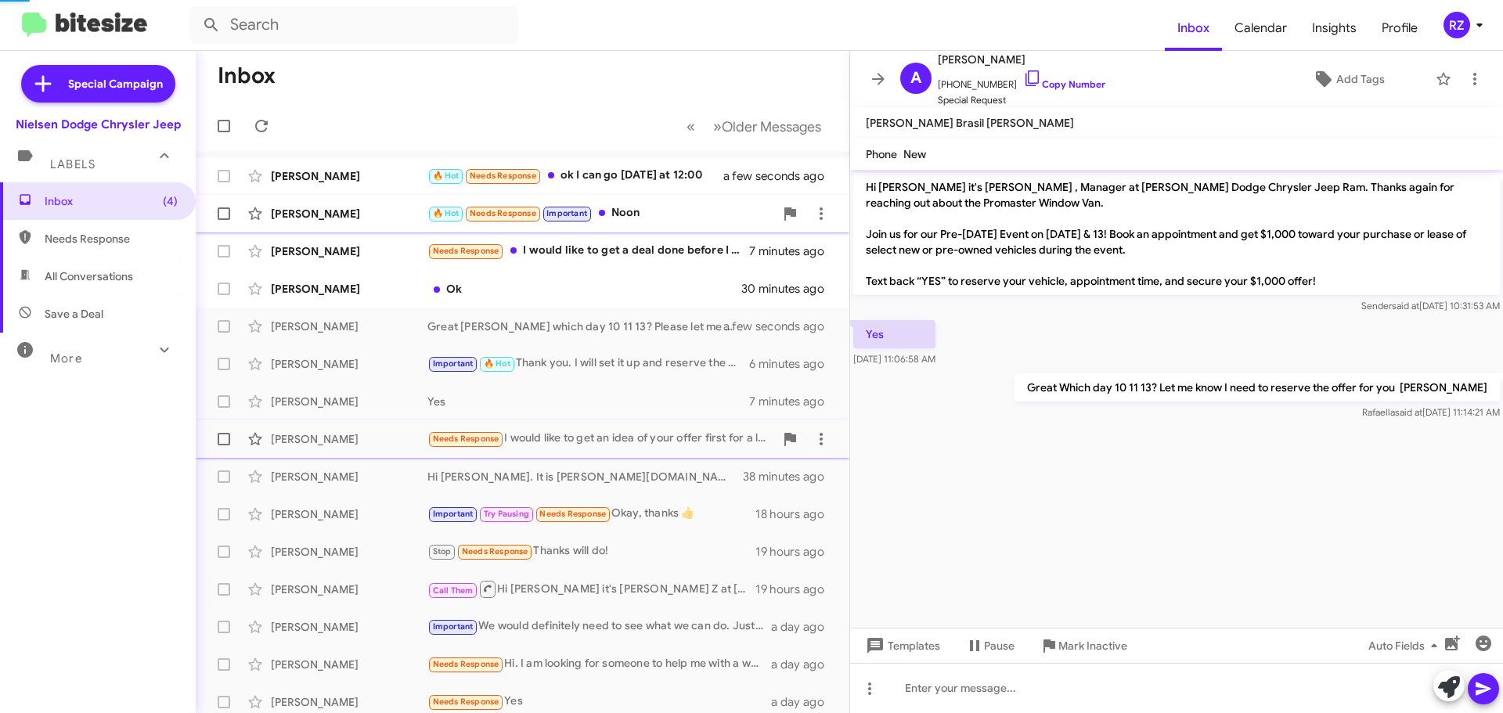
scroll to position [1233, 0]
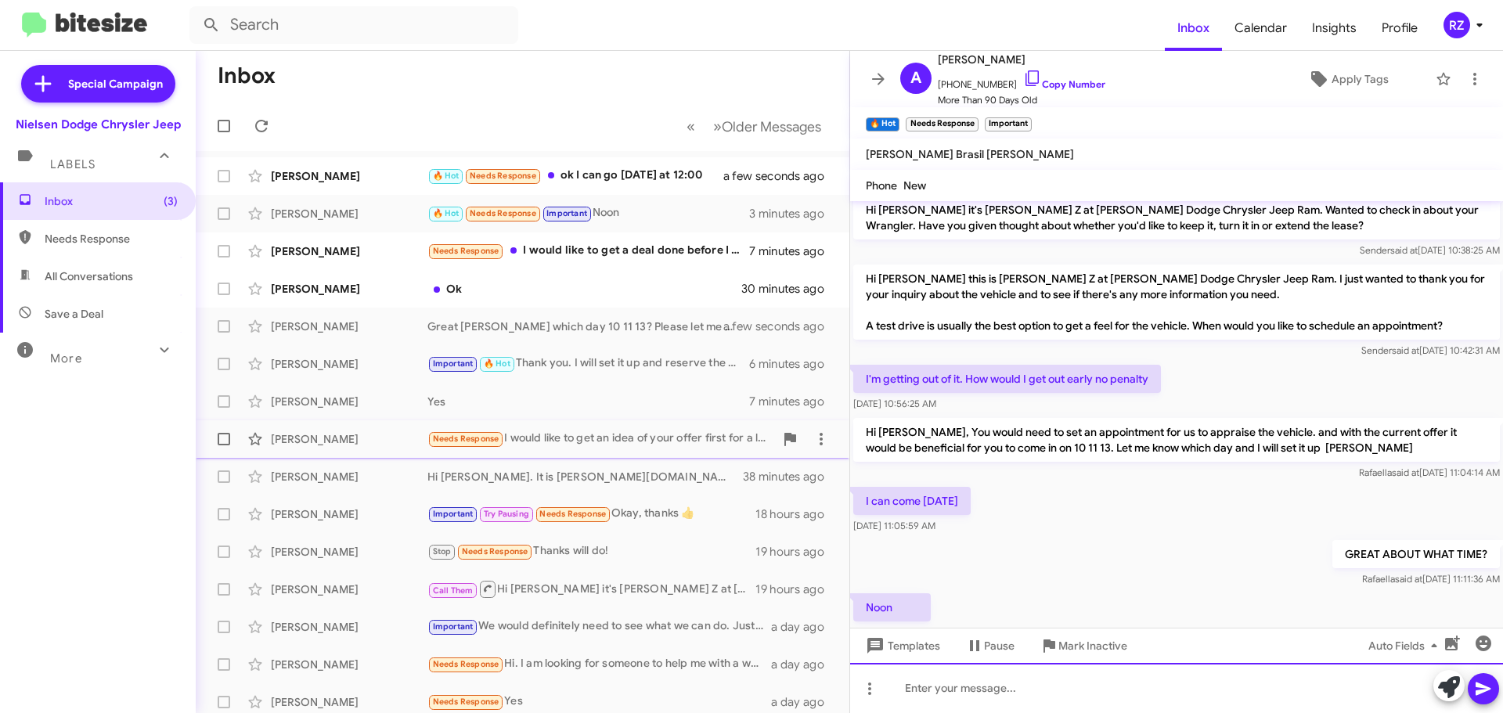
click at [956, 687] on div at bounding box center [1176, 688] width 653 height 50
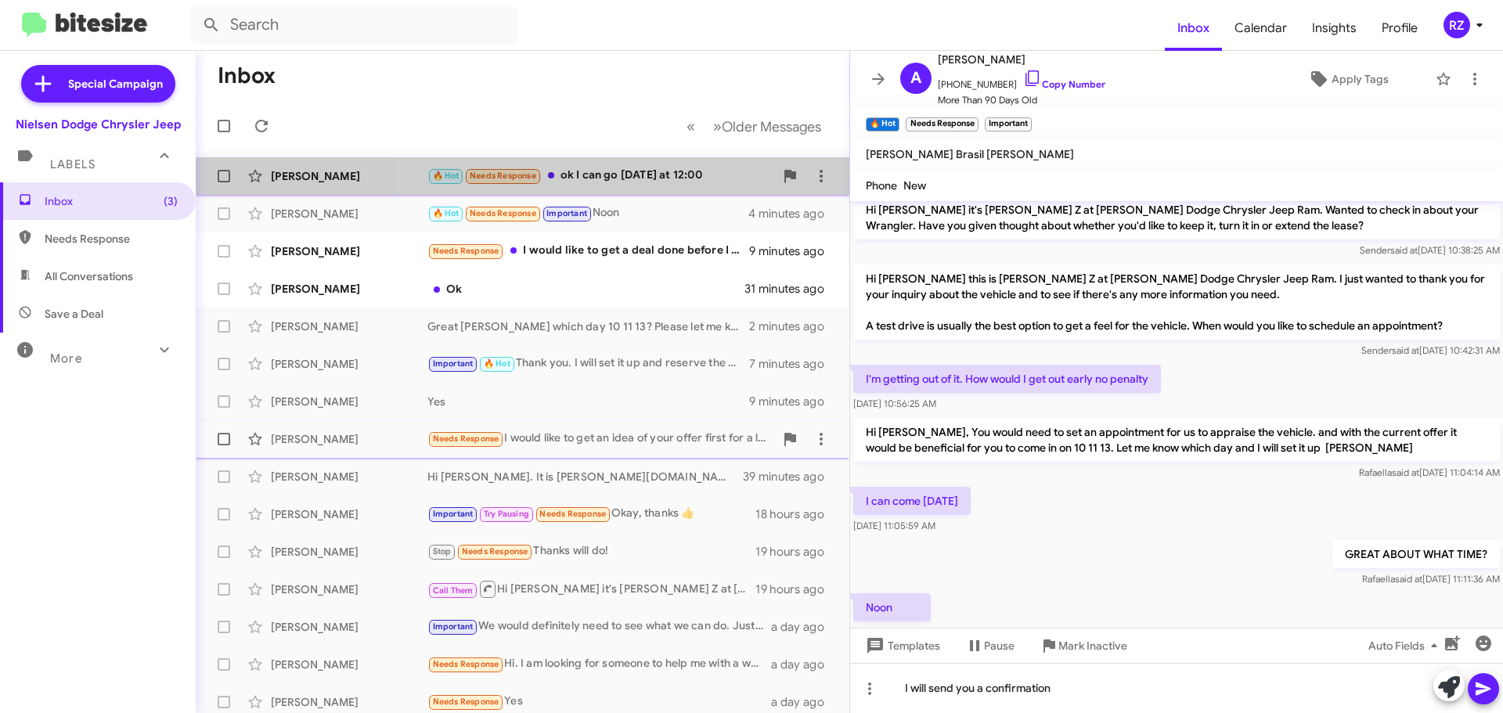
click at [665, 180] on div "🔥 Hot Needs Response ok I can go on Saturday at 12:00" at bounding box center [600, 176] width 347 height 18
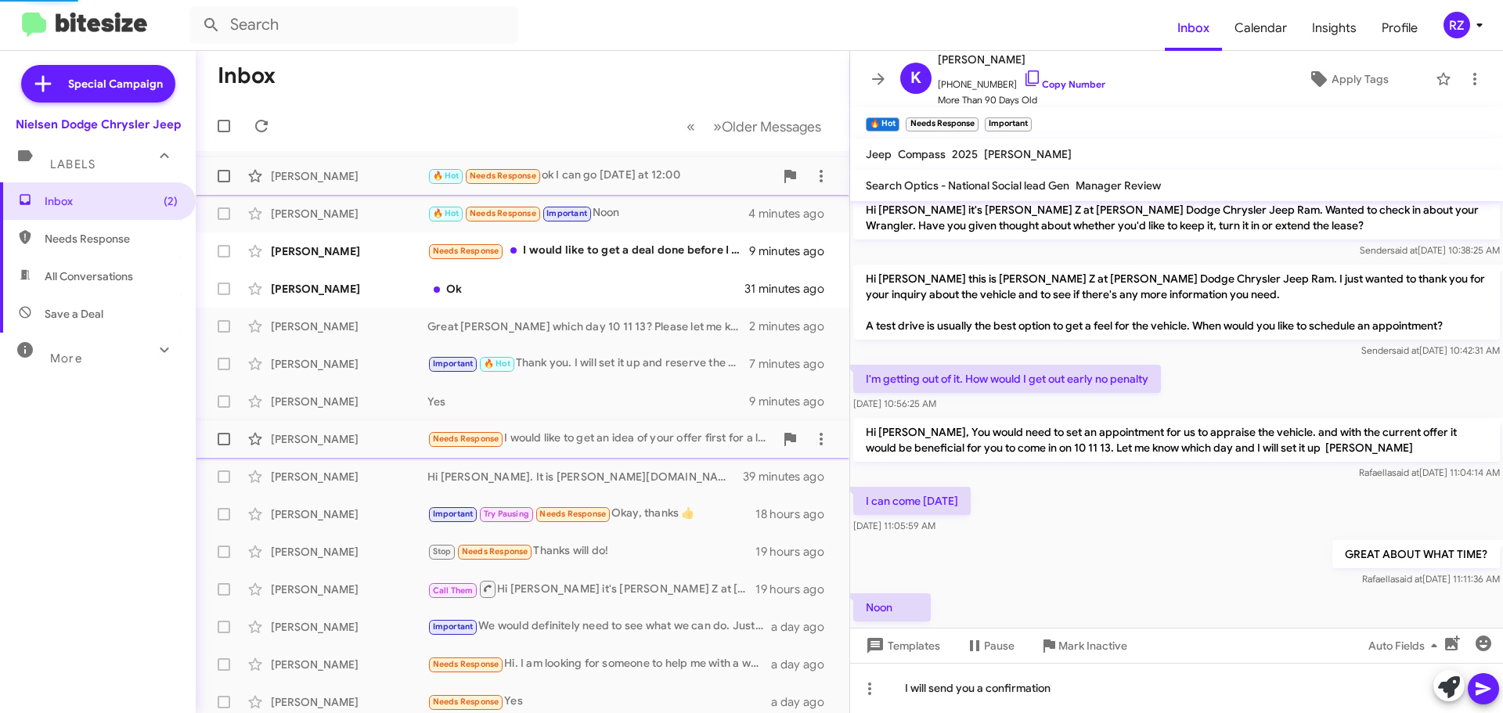
scroll to position [1468, 0]
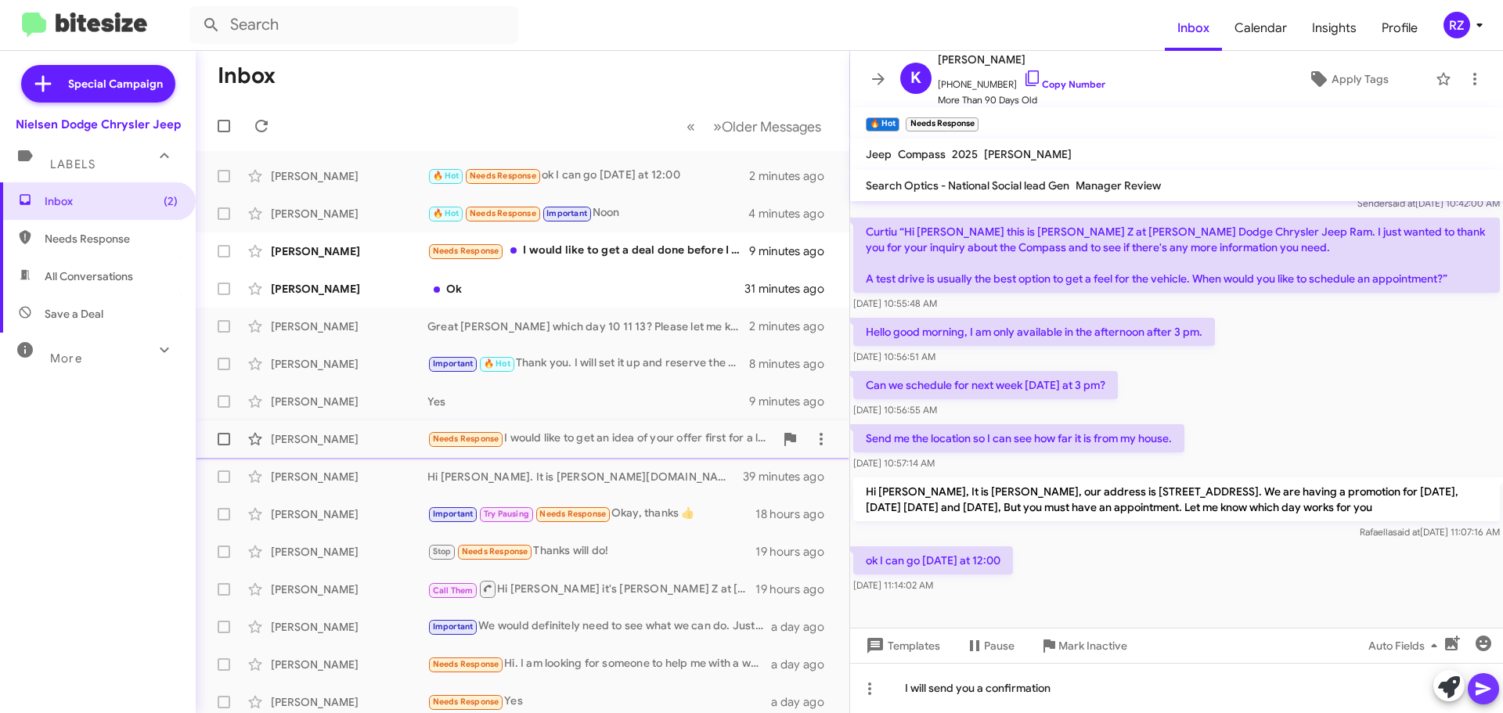
click at [1491, 690] on icon at bounding box center [1483, 688] width 19 height 19
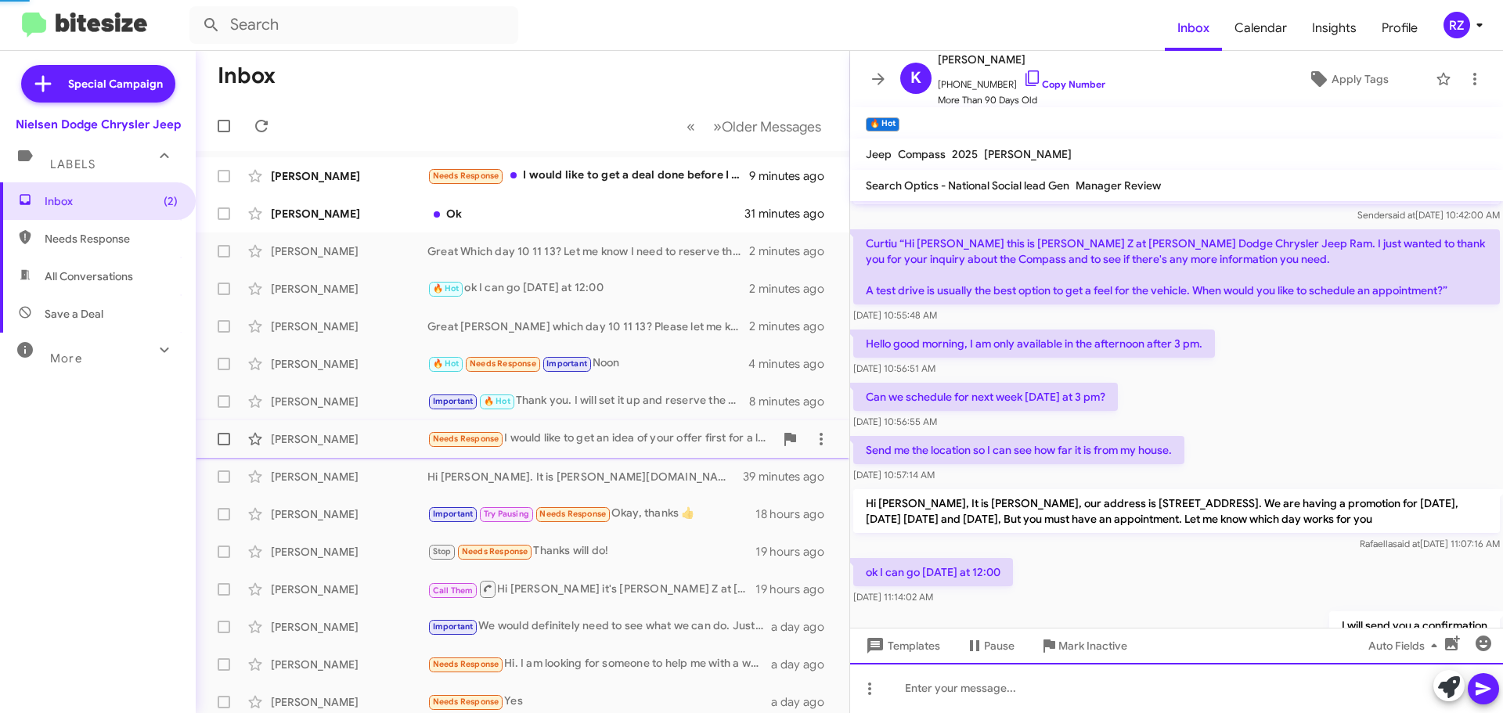
scroll to position [1525, 0]
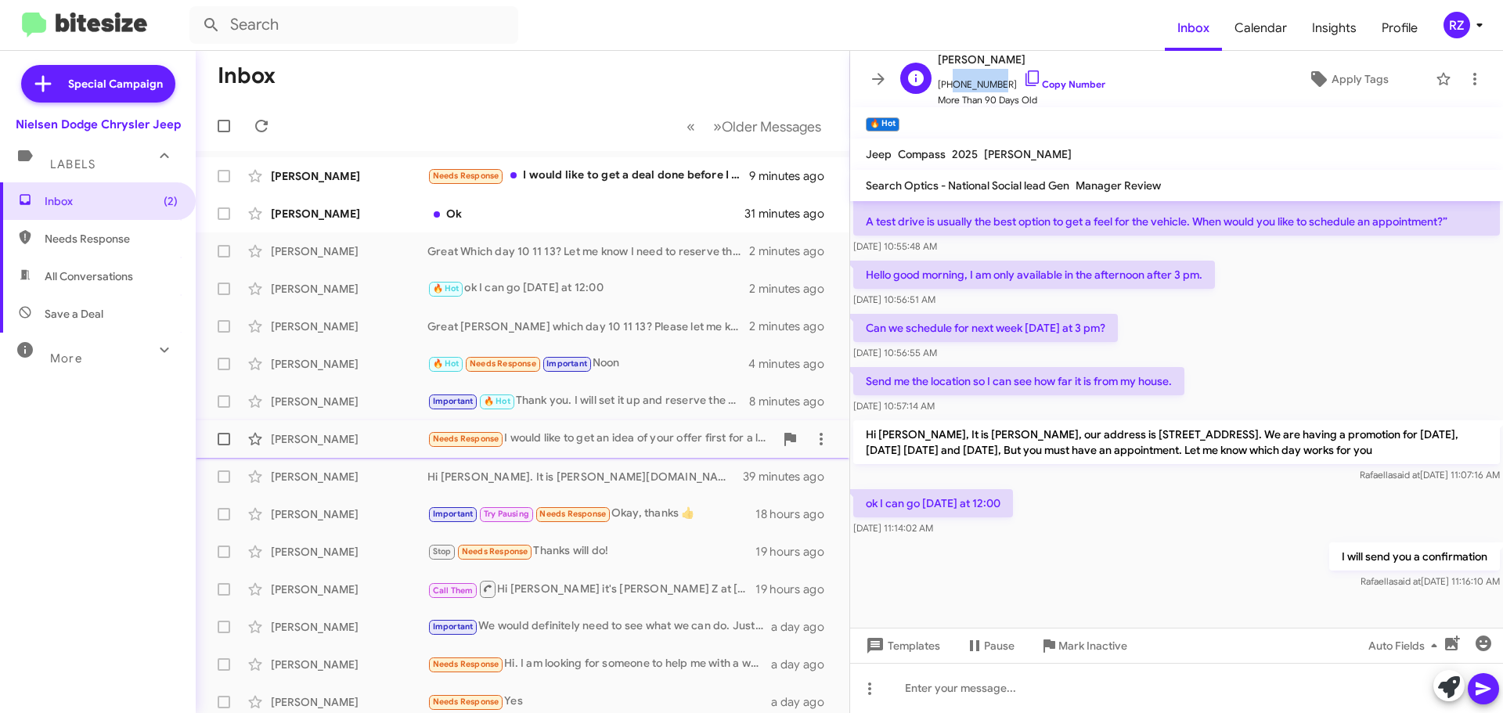
drag, startPoint x: 994, startPoint y: 85, endPoint x: 949, endPoint y: 84, distance: 45.4
click at [949, 84] on span "+19735109482 Copy Number" at bounding box center [1022, 80] width 168 height 23
copy span "973510948"
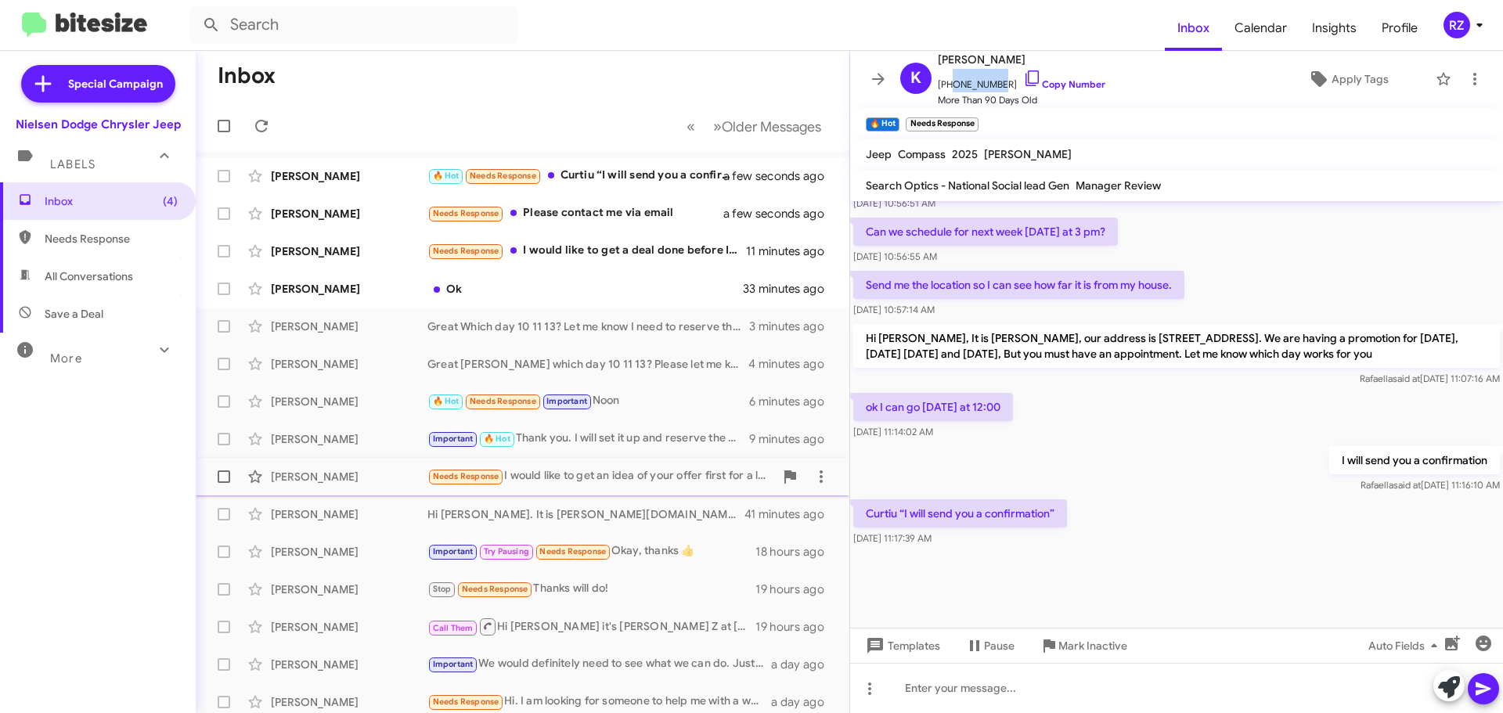
scroll to position [1405, 0]
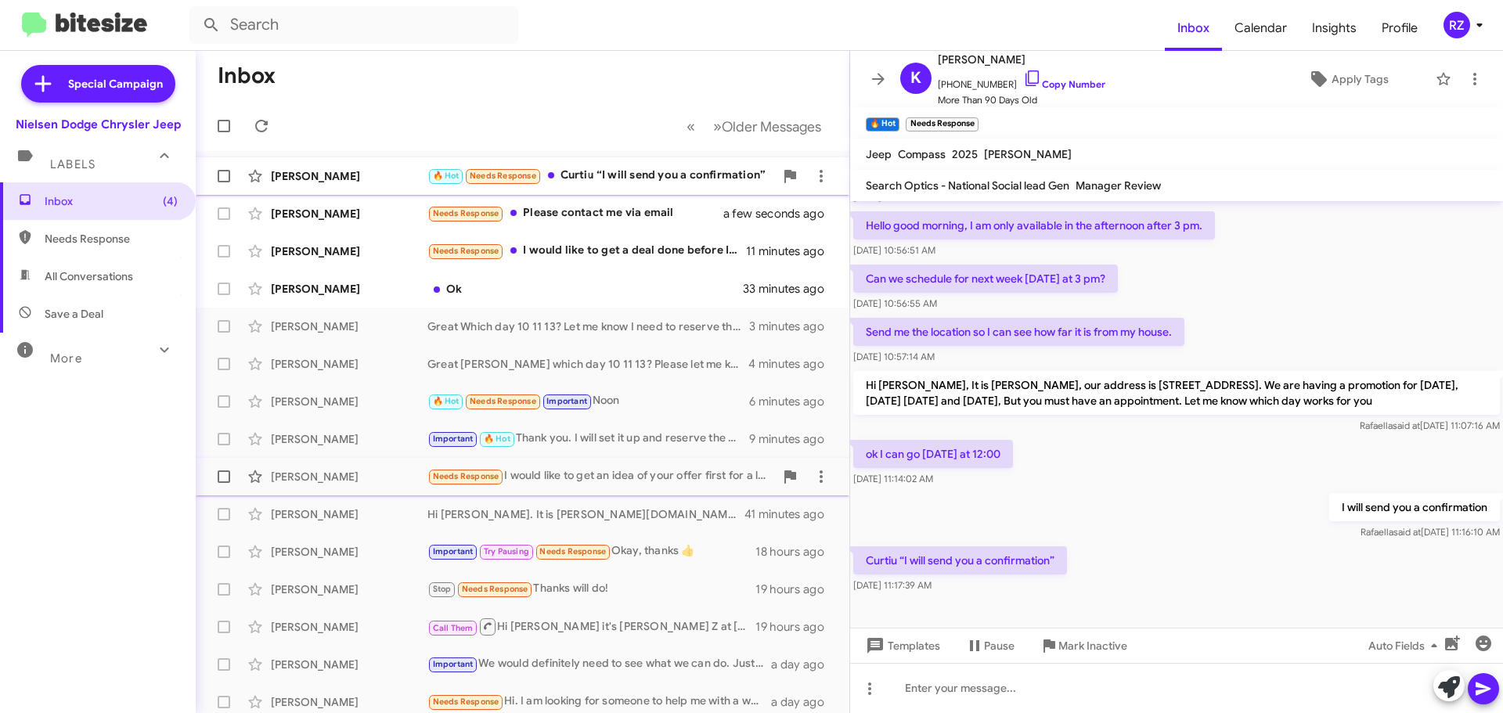
click at [654, 184] on div "🔥 Hot Needs Response Curtiu “I will send you a confirmation”" at bounding box center [600, 176] width 347 height 18
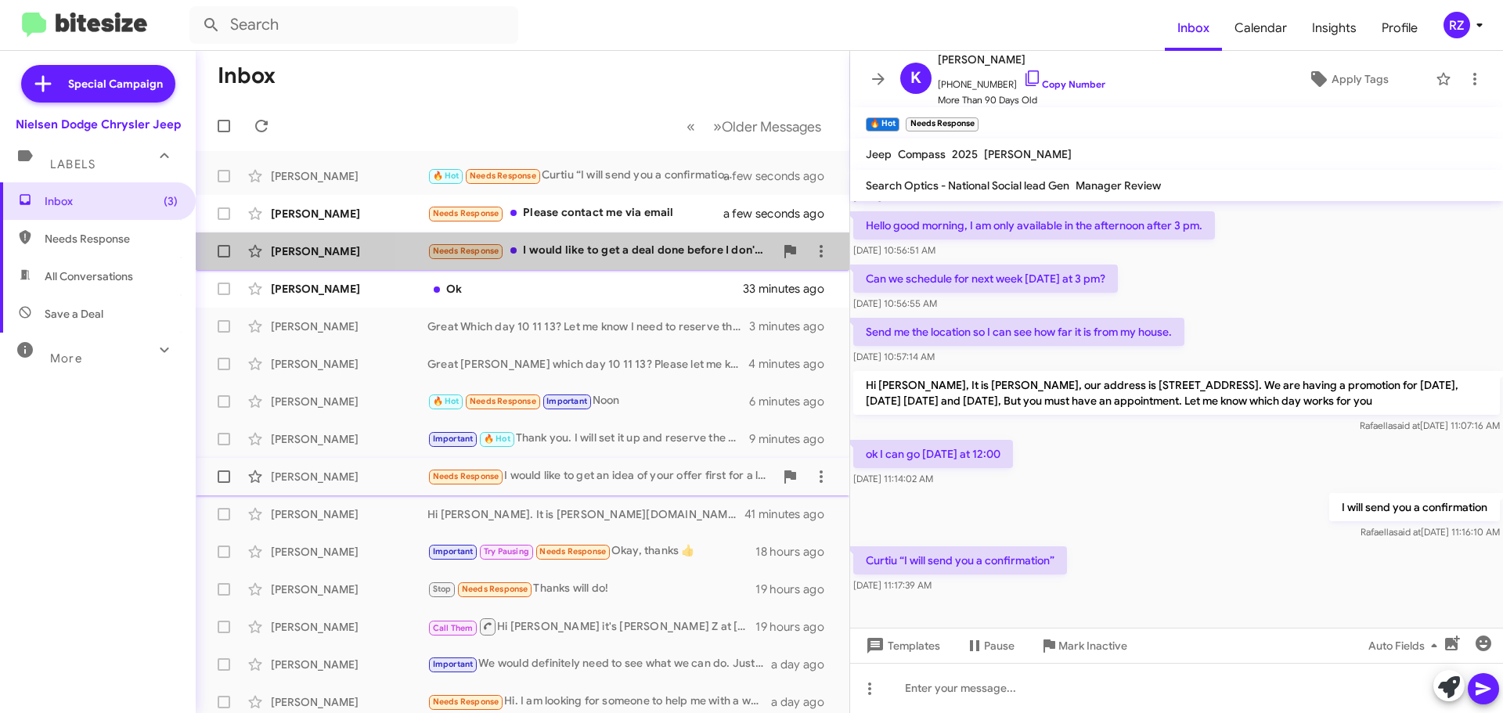
click at [692, 257] on div "Needs Response I would like to get a deal done before I don't have a lot of tim…" at bounding box center [600, 251] width 347 height 18
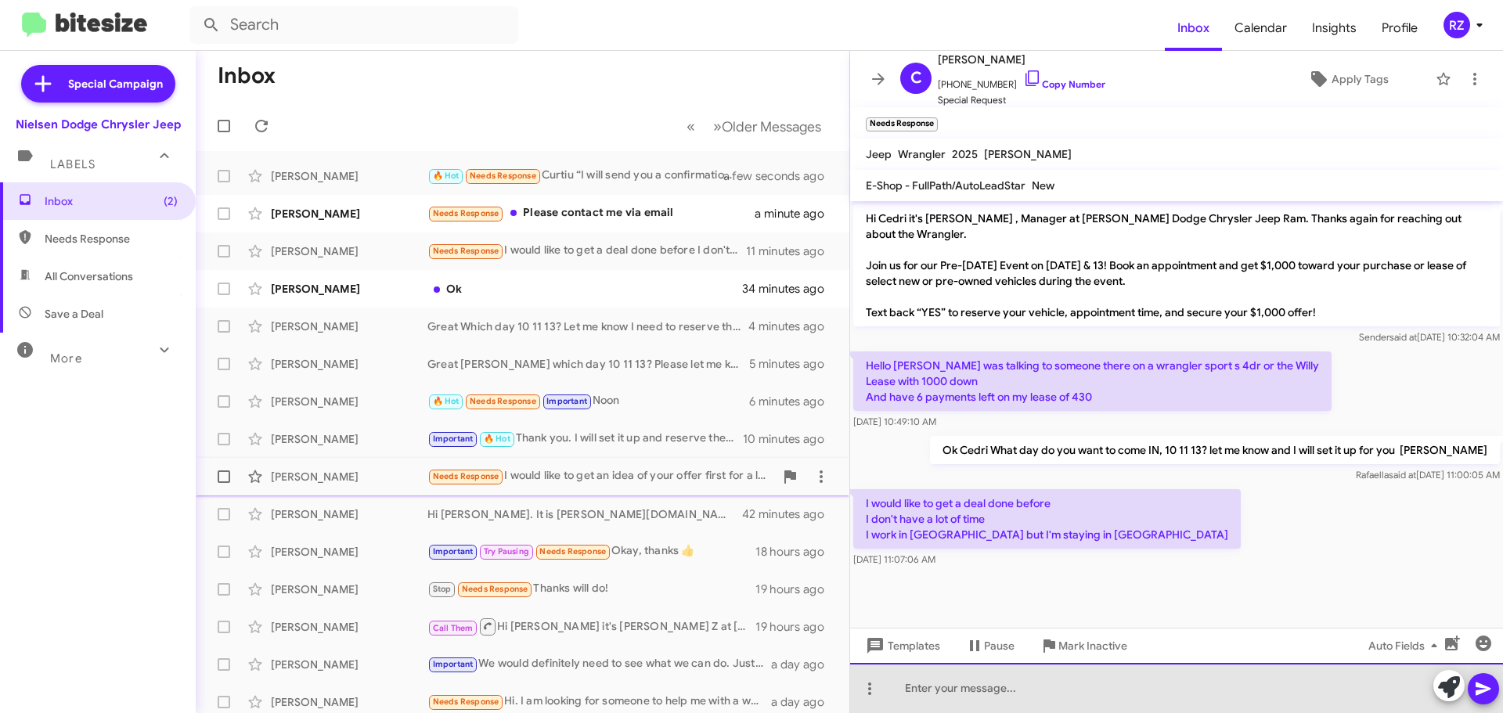
click at [971, 685] on div at bounding box center [1176, 688] width 653 height 50
drag, startPoint x: 933, startPoint y: 696, endPoint x: 906, endPoint y: 702, distance: 28.1
click at [932, 696] on div at bounding box center [1176, 688] width 653 height 50
drag, startPoint x: 906, startPoint y: 702, endPoint x: 879, endPoint y: 701, distance: 26.6
click at [905, 691] on div at bounding box center [1176, 688] width 653 height 50
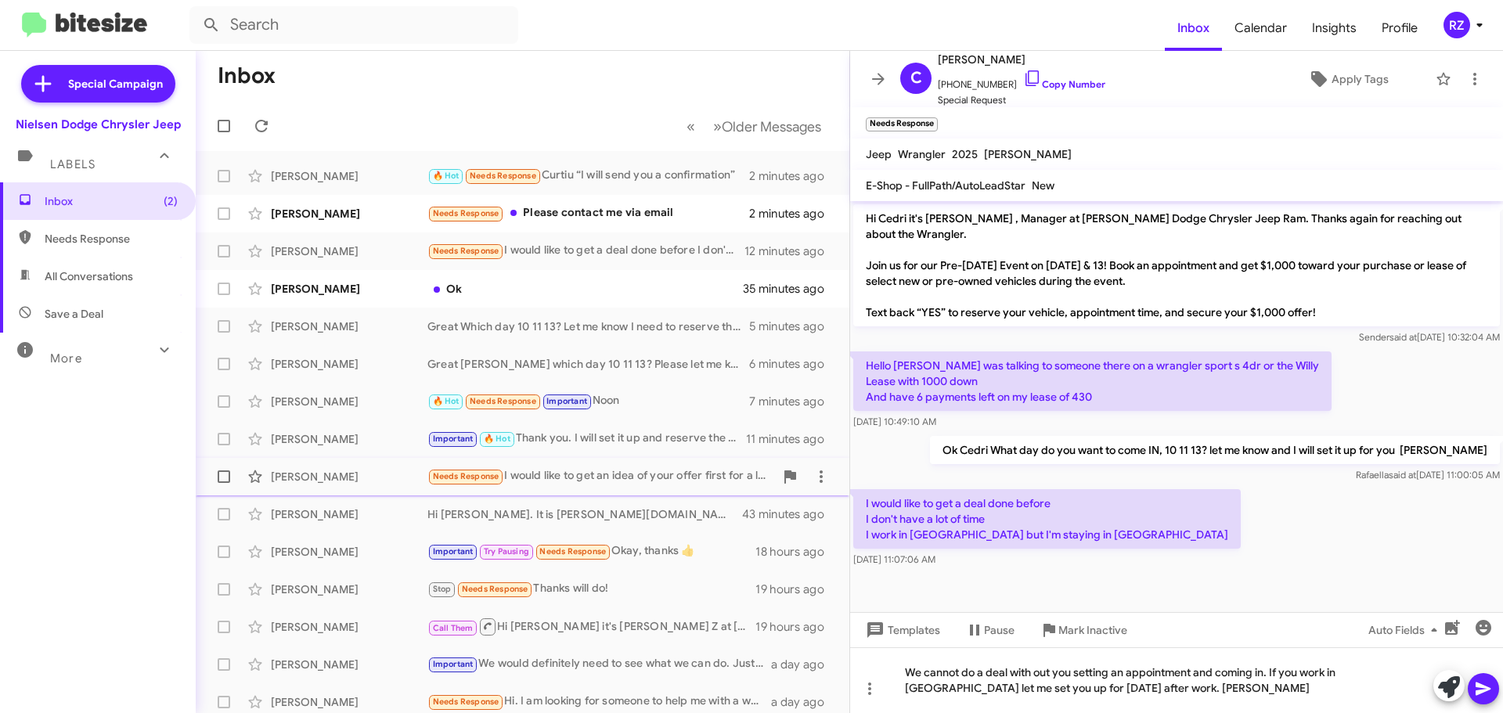
click at [1478, 694] on icon at bounding box center [1483, 689] width 15 height 13
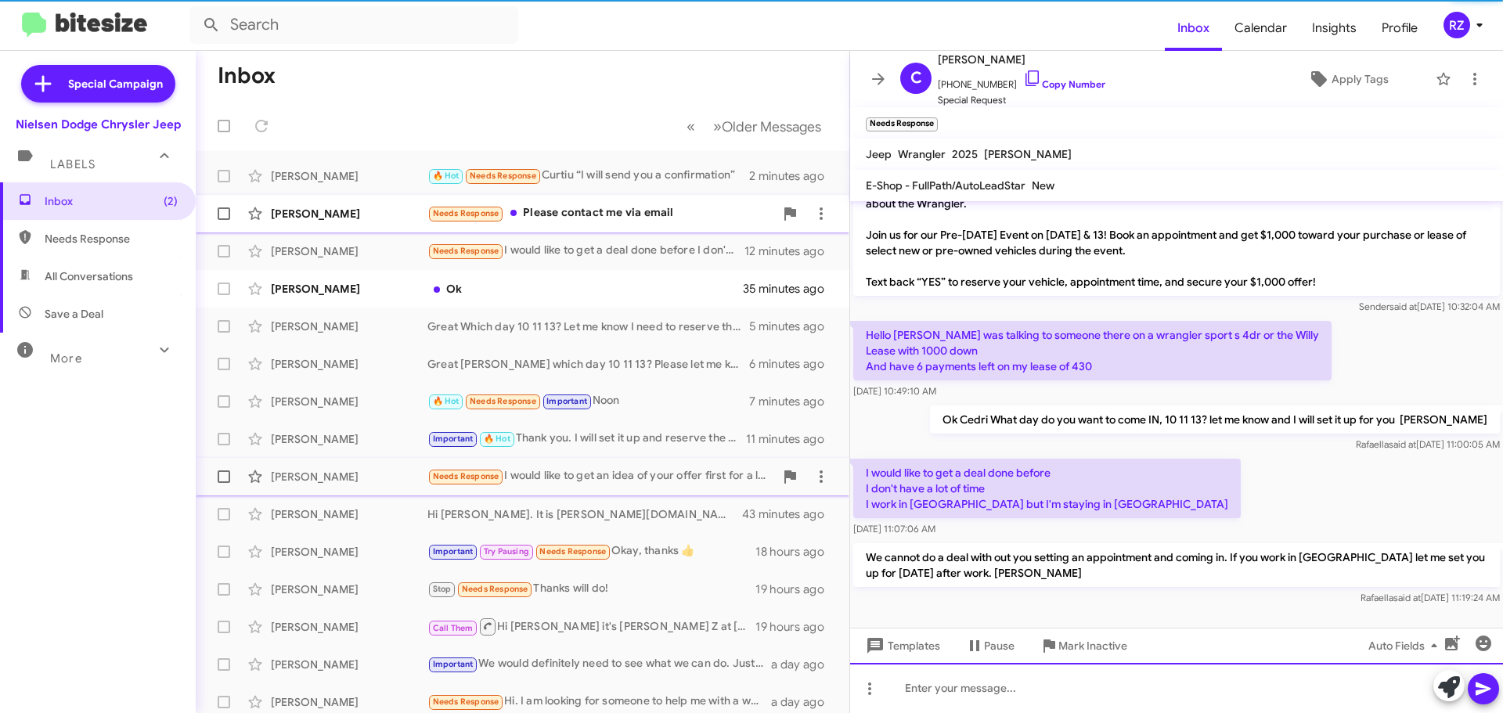
scroll to position [31, 0]
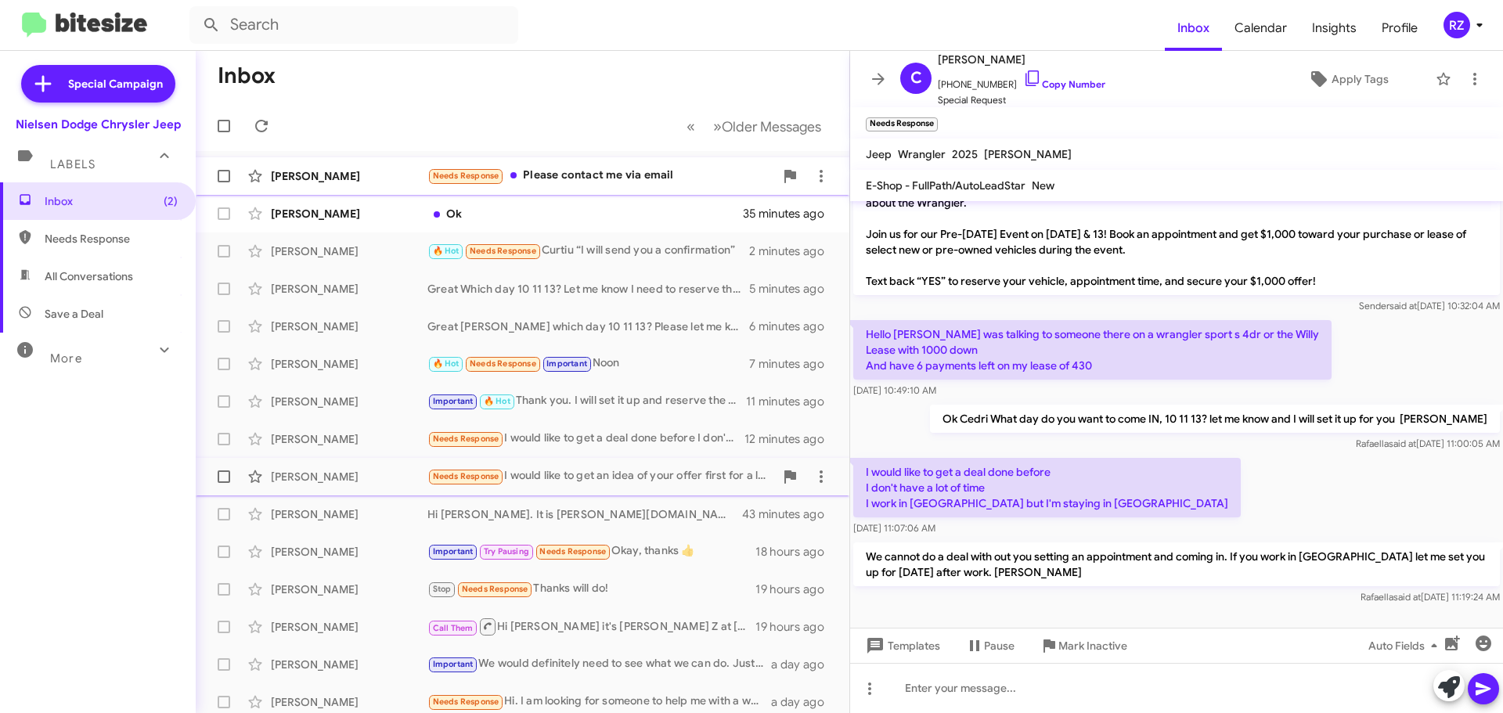
click at [395, 182] on div "[PERSON_NAME]" at bounding box center [349, 176] width 157 height 16
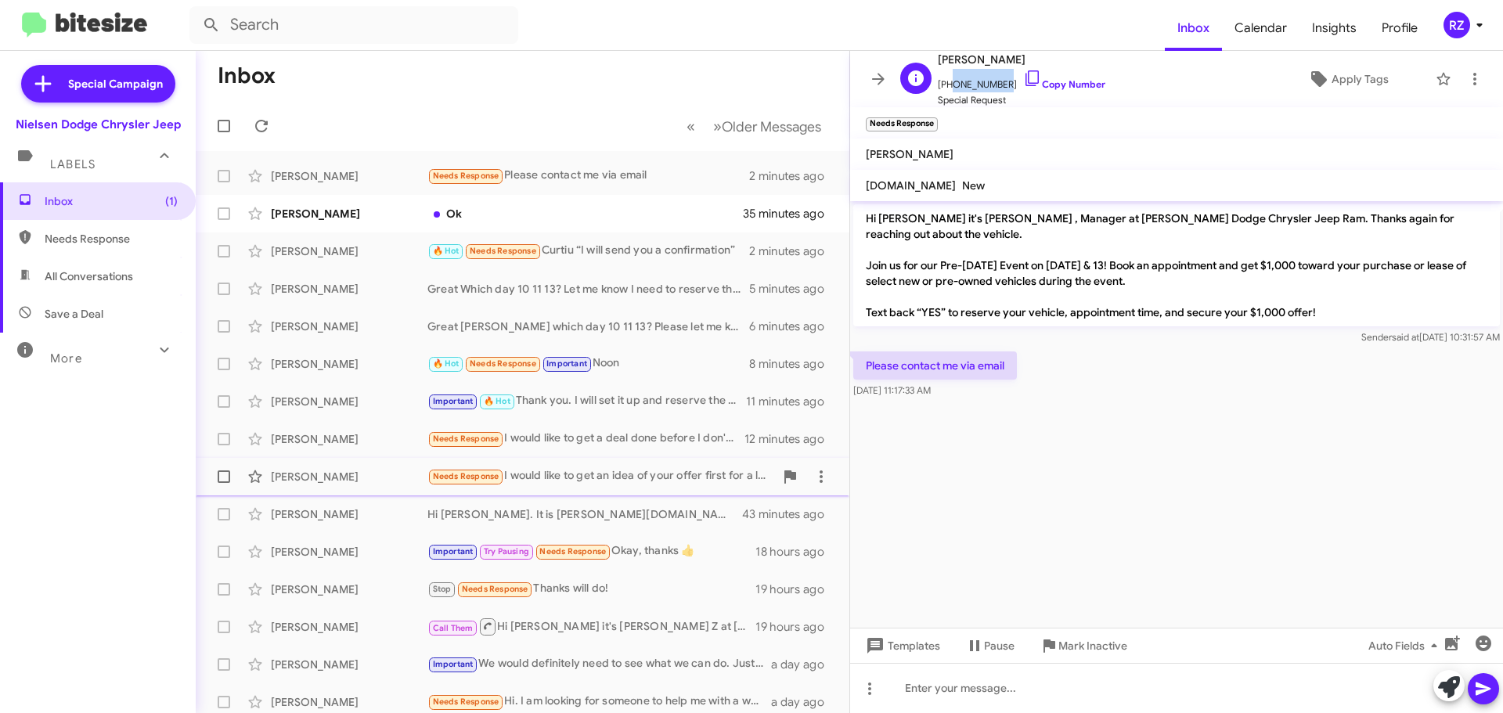
drag, startPoint x: 998, startPoint y: 82, endPoint x: 948, endPoint y: 88, distance: 50.5
click at [948, 88] on span "+16313849045 Copy Number" at bounding box center [1022, 80] width 168 height 23
copy span "6313849045"
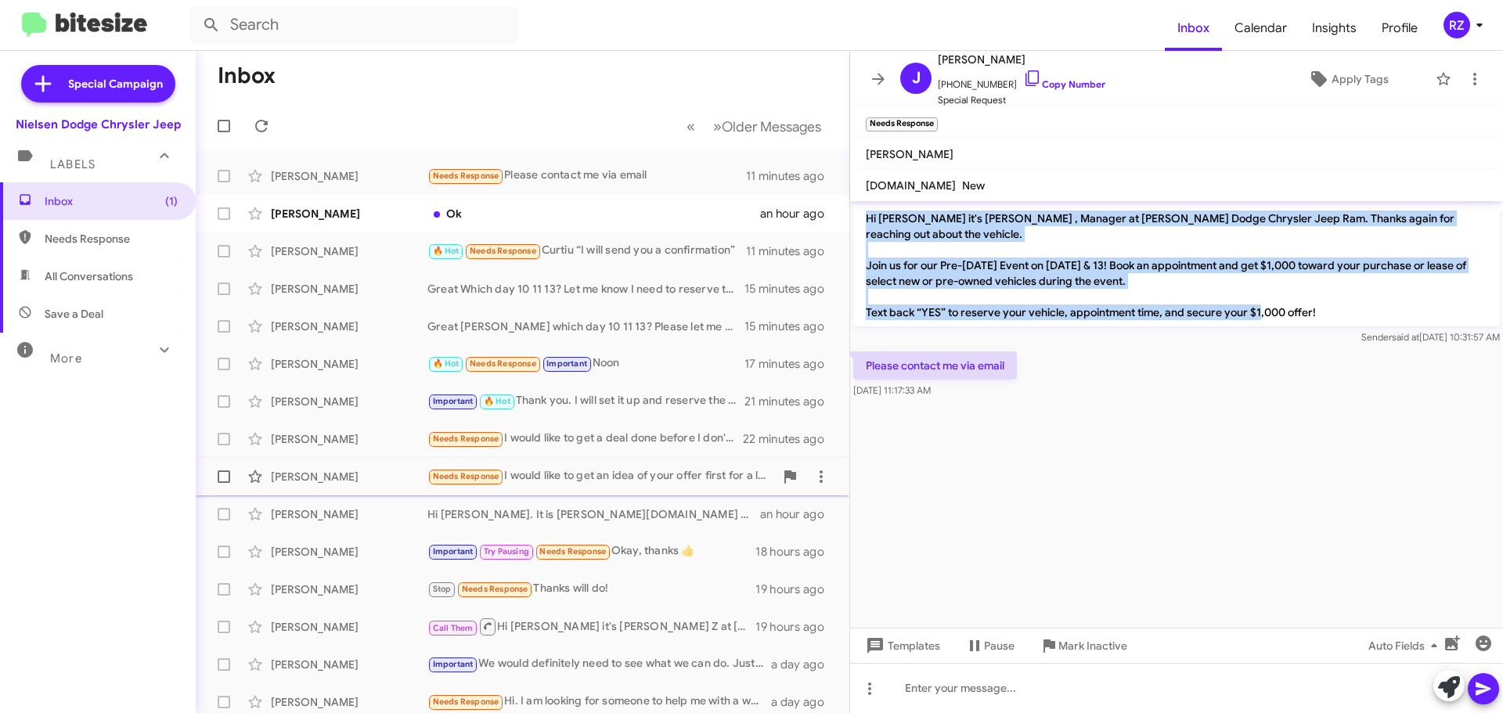
drag, startPoint x: 1319, startPoint y: 294, endPoint x: 860, endPoint y: 211, distance: 466.2
click at [860, 211] on p "Hi John it's Patti Z , Manager at Nielsen Dodge Chrysler Jeep Ram. Thanks again…" at bounding box center [1176, 265] width 647 height 122
copy p "Hi John it's Patti Z , Manager at Nielsen Dodge Chrysler Jeep Ram. Thanks again…"
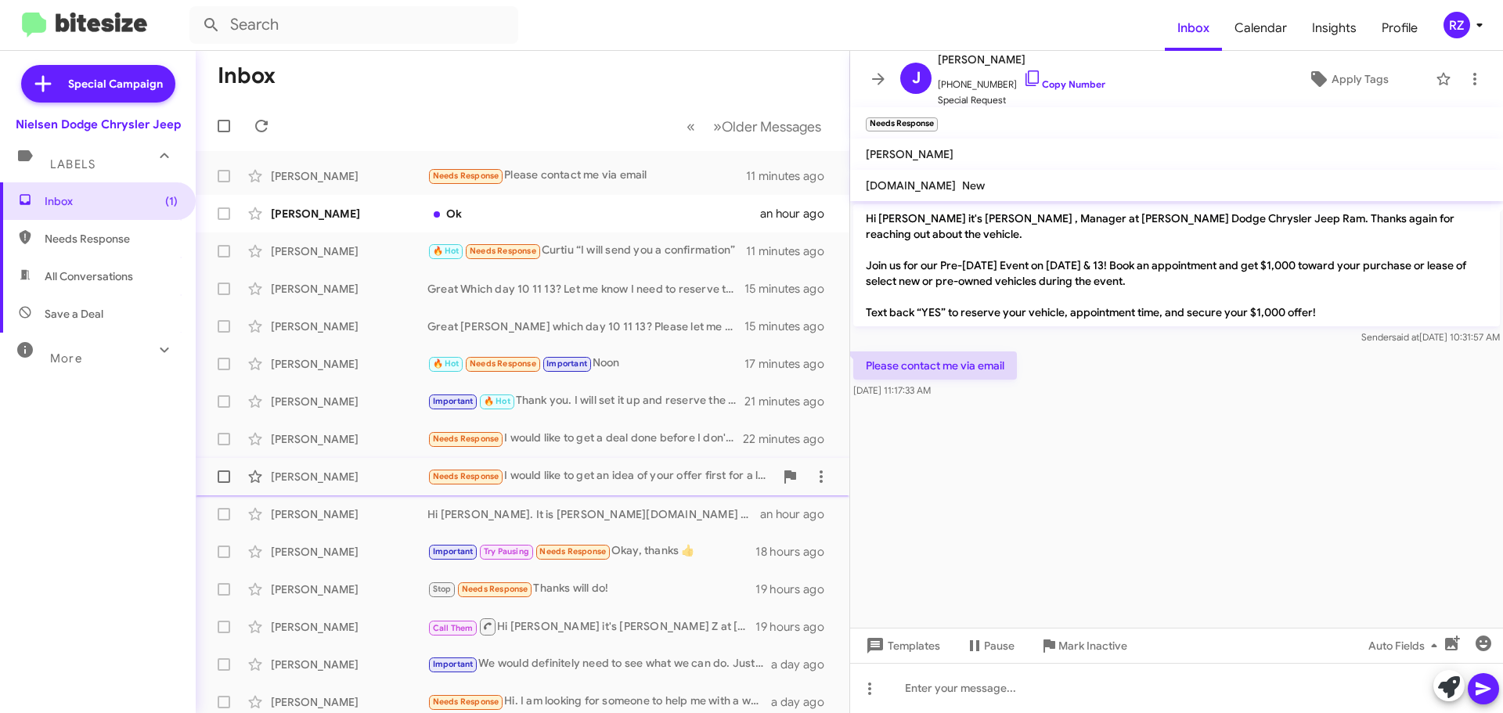
click at [1110, 451] on cdk-virtual-scroll-viewport "Hi John it's Patti Z , Manager at Nielsen Dodge Chrysler Jeep Ram. Thanks again…" at bounding box center [1176, 414] width 653 height 427
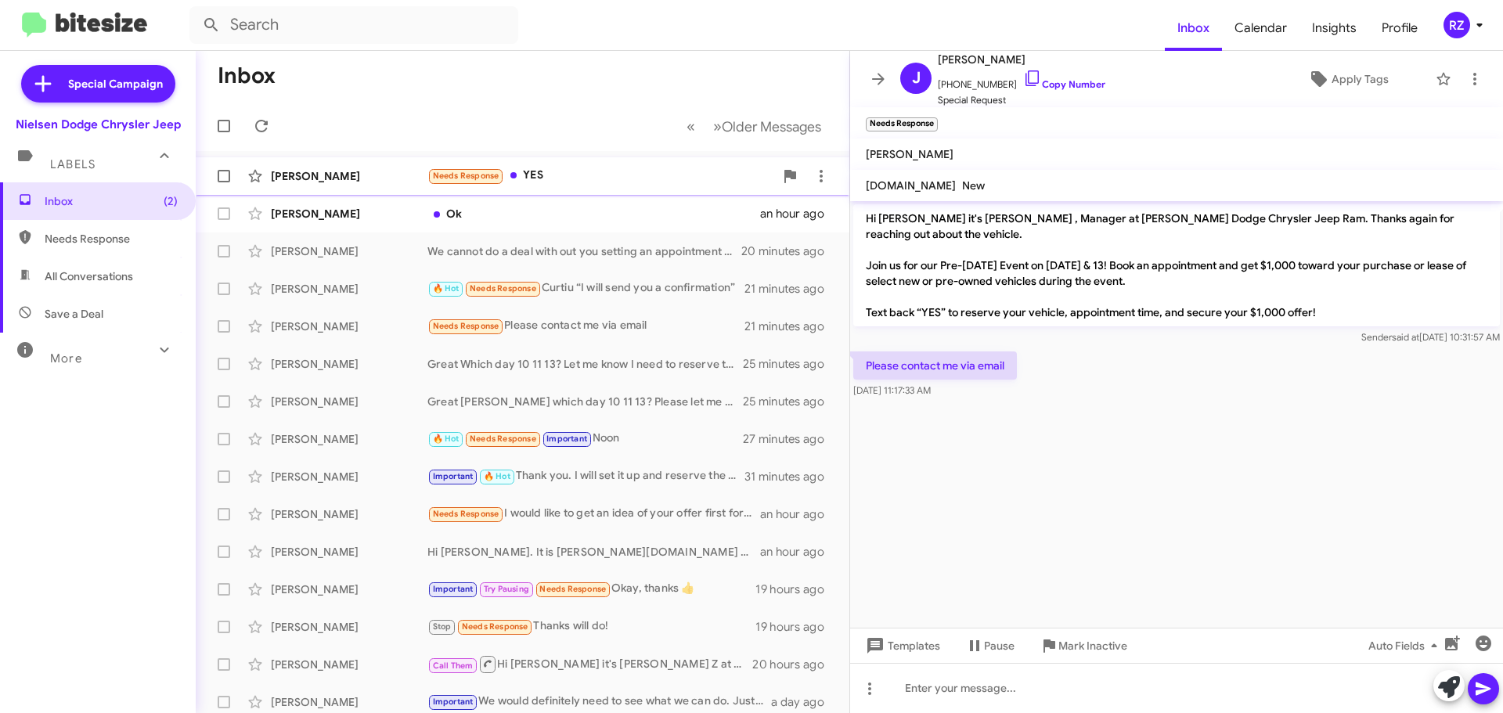
click at [609, 176] on div "Needs Response YES" at bounding box center [600, 176] width 347 height 18
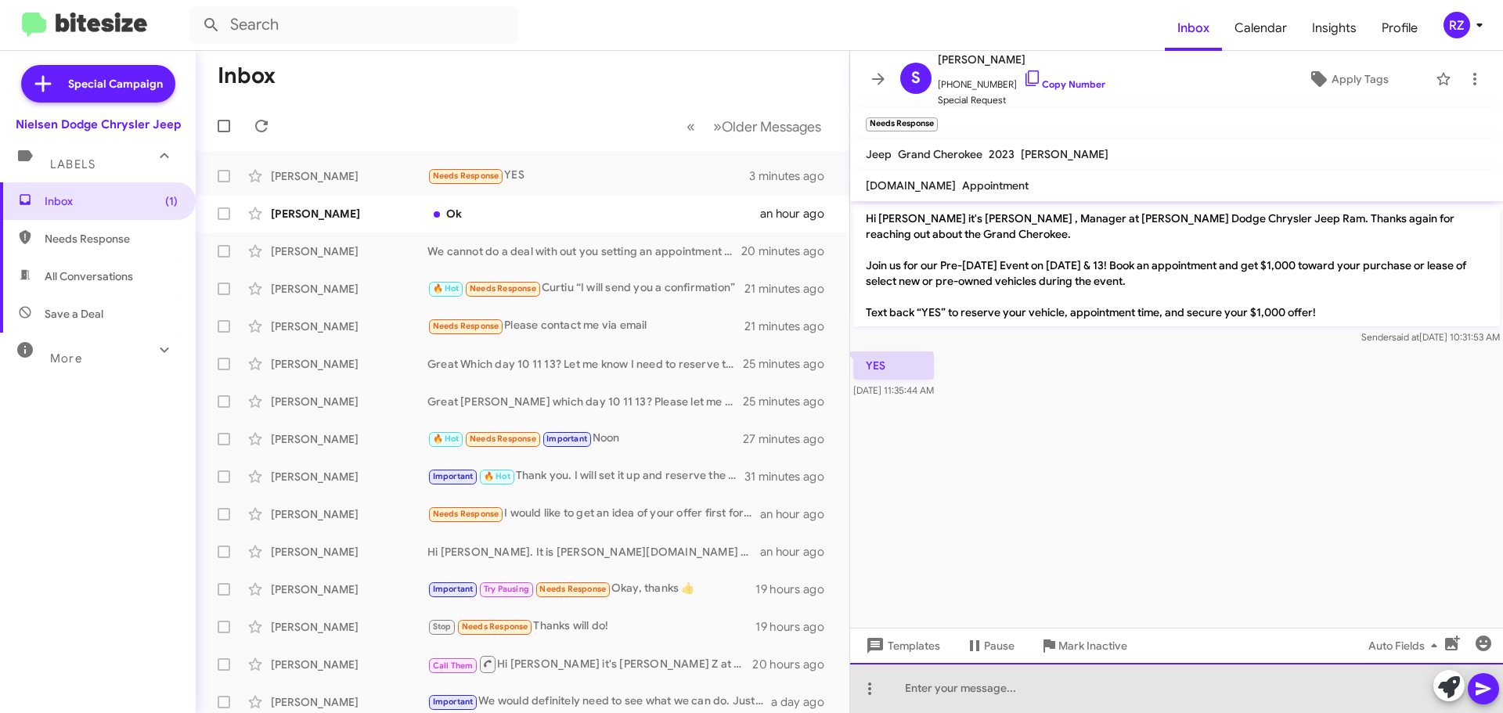
click at [937, 693] on div at bounding box center [1176, 688] width 653 height 50
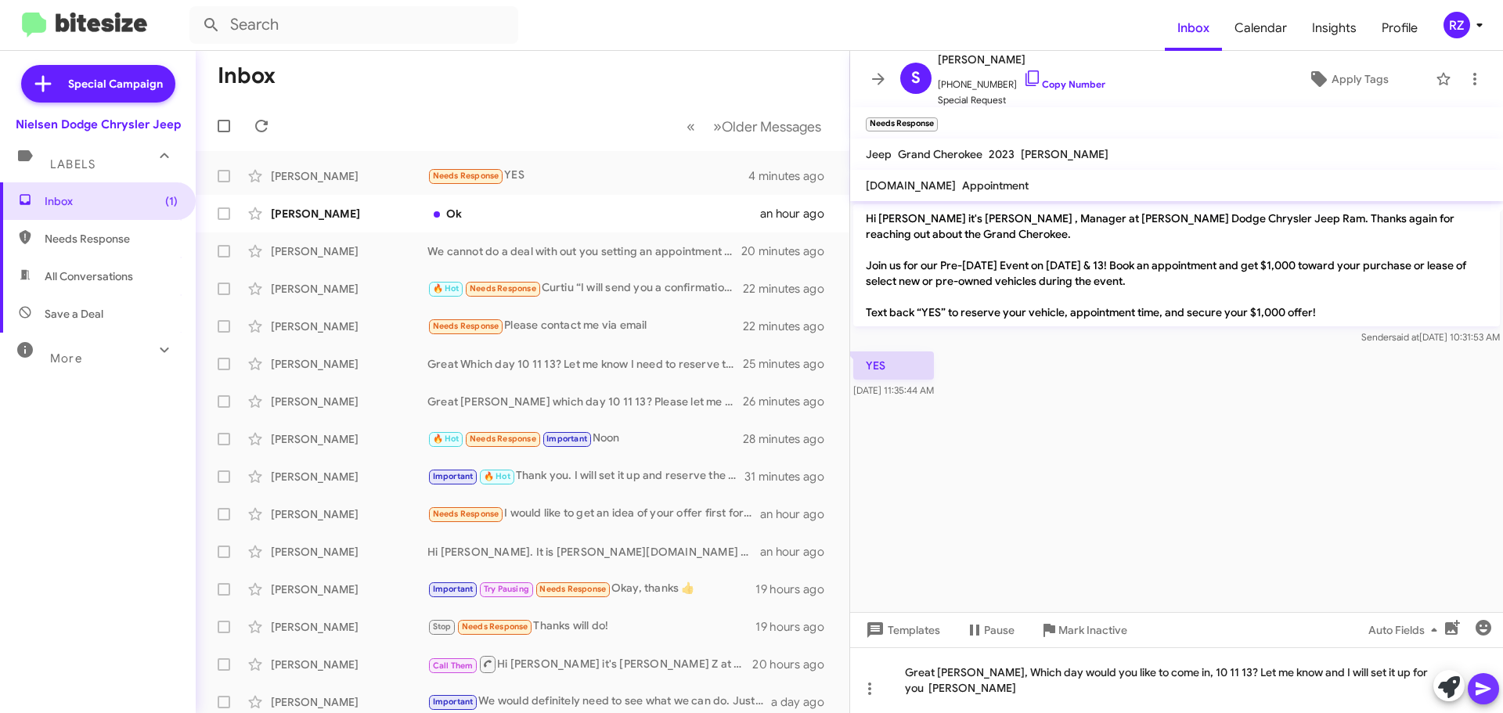
click at [1490, 687] on icon at bounding box center [1483, 688] width 19 height 19
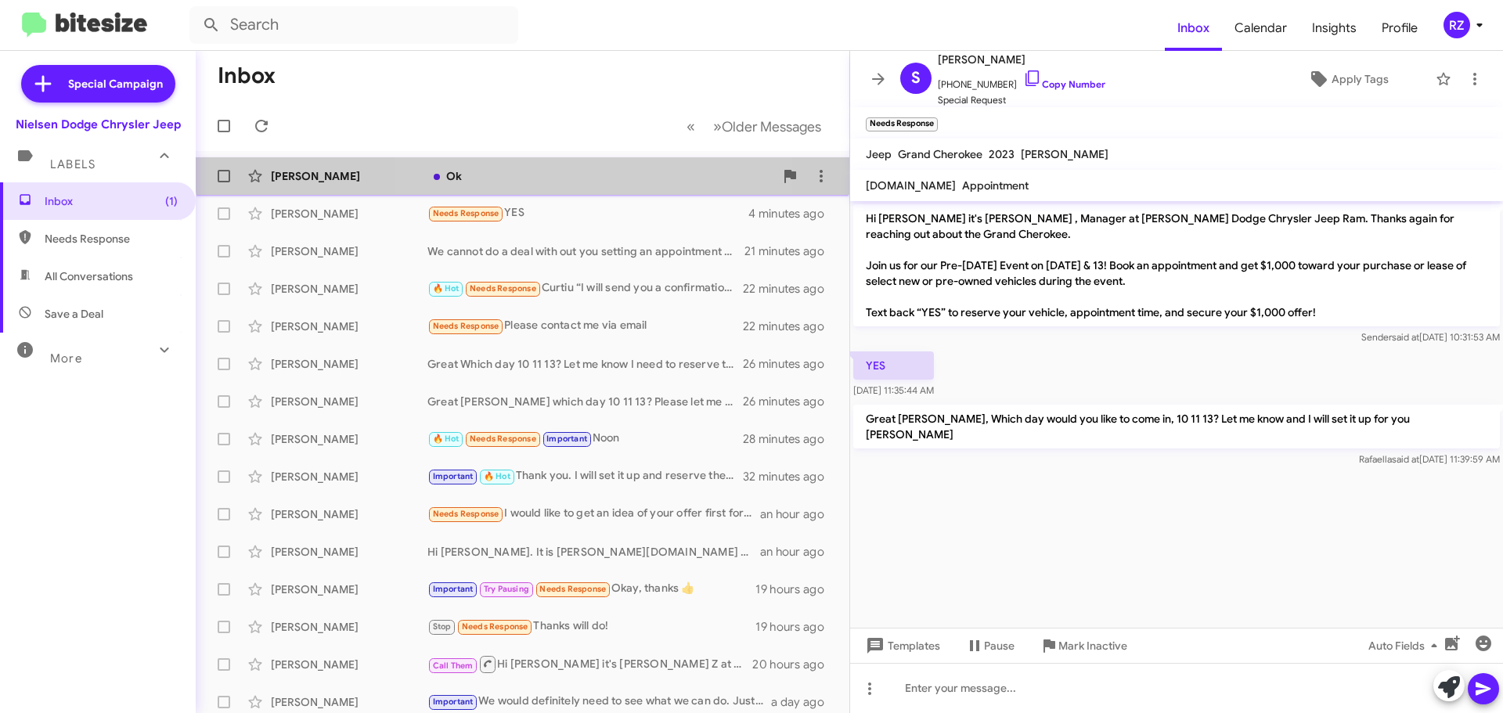
click at [534, 169] on div "Ok" at bounding box center [600, 176] width 347 height 16
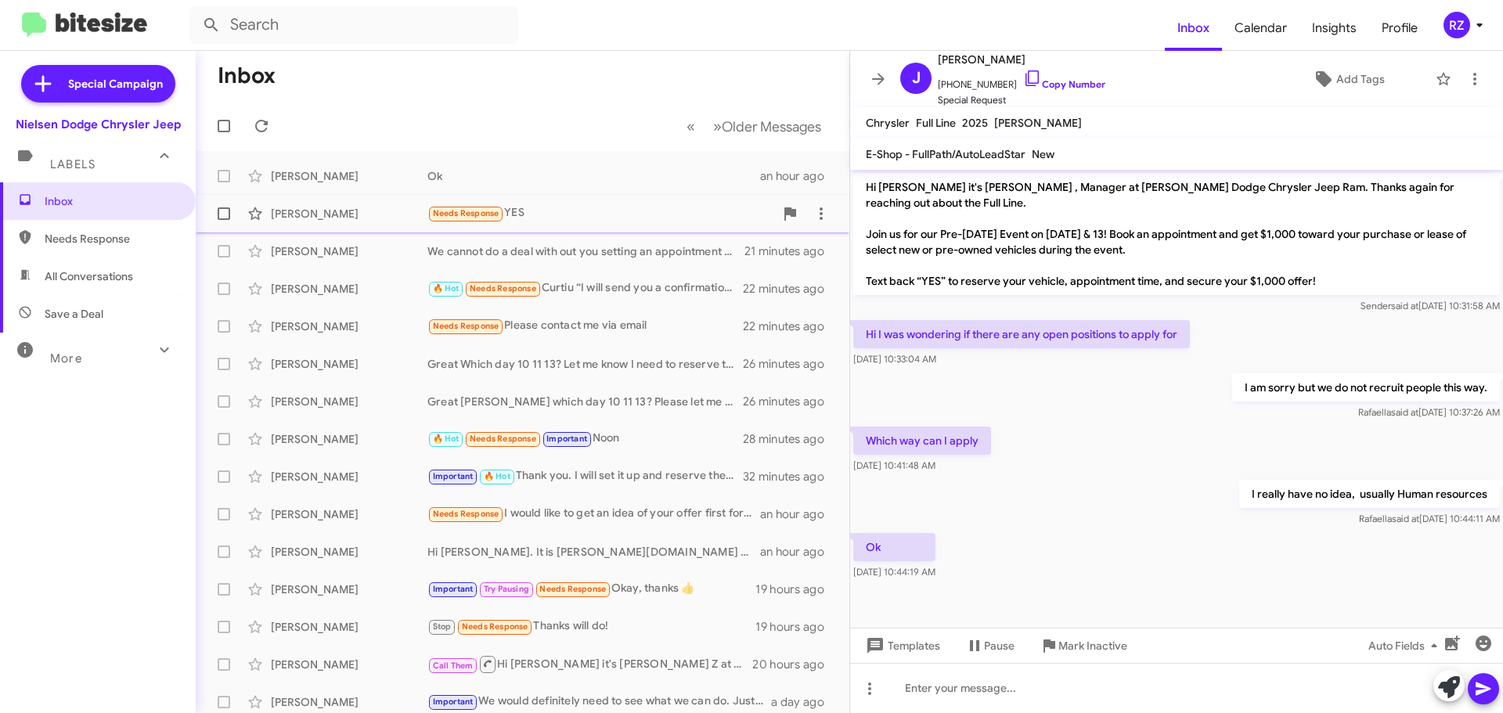
click at [554, 221] on div "Needs Response YES" at bounding box center [600, 213] width 347 height 18
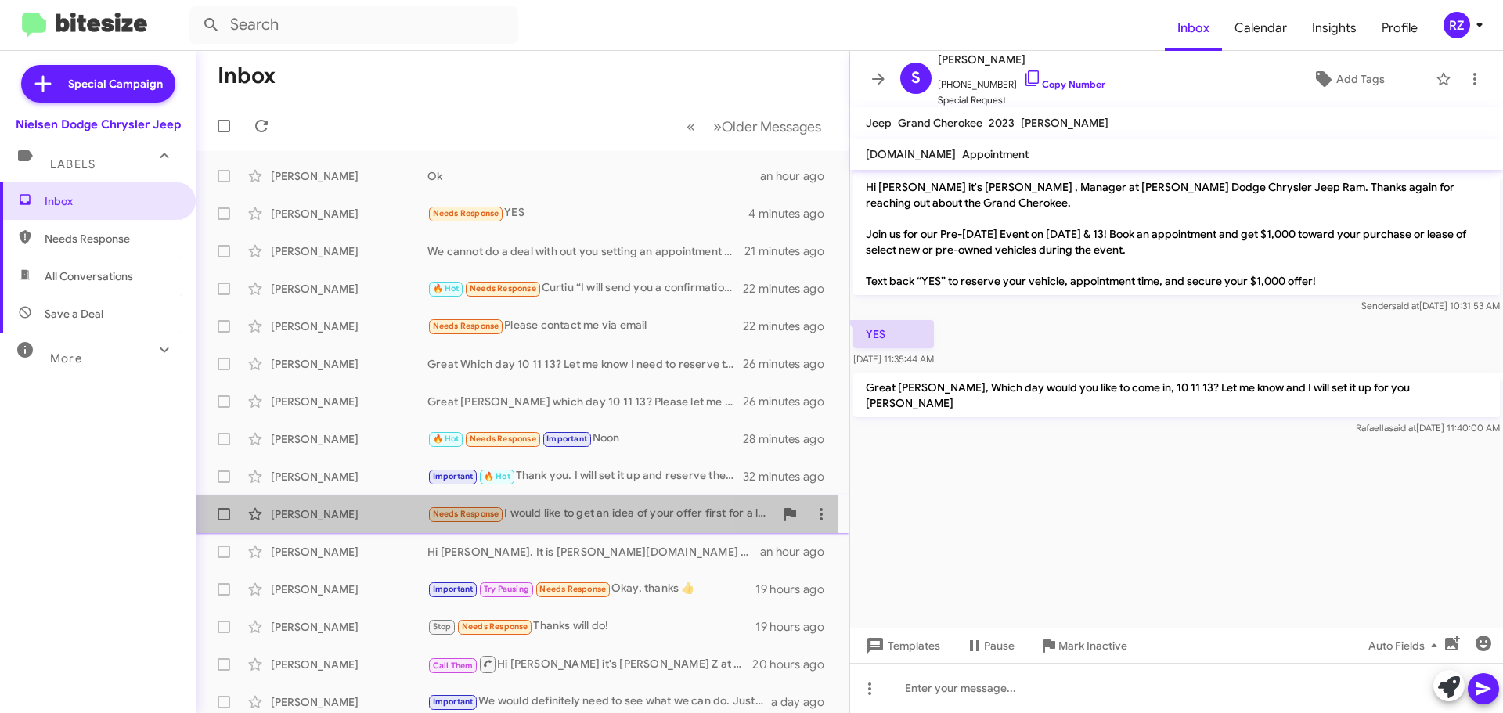
click at [388, 511] on div "[PERSON_NAME]" at bounding box center [349, 514] width 157 height 16
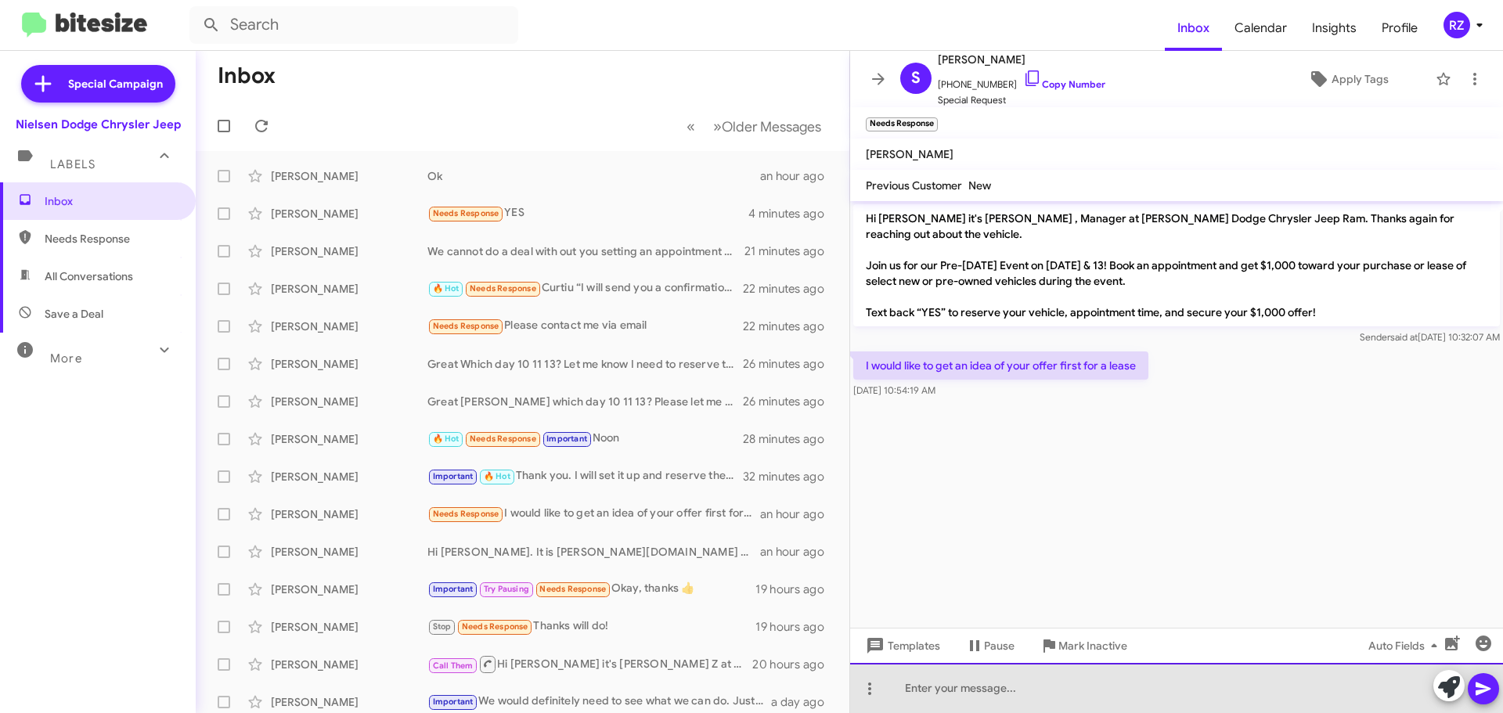
click at [942, 688] on div at bounding box center [1176, 688] width 653 height 50
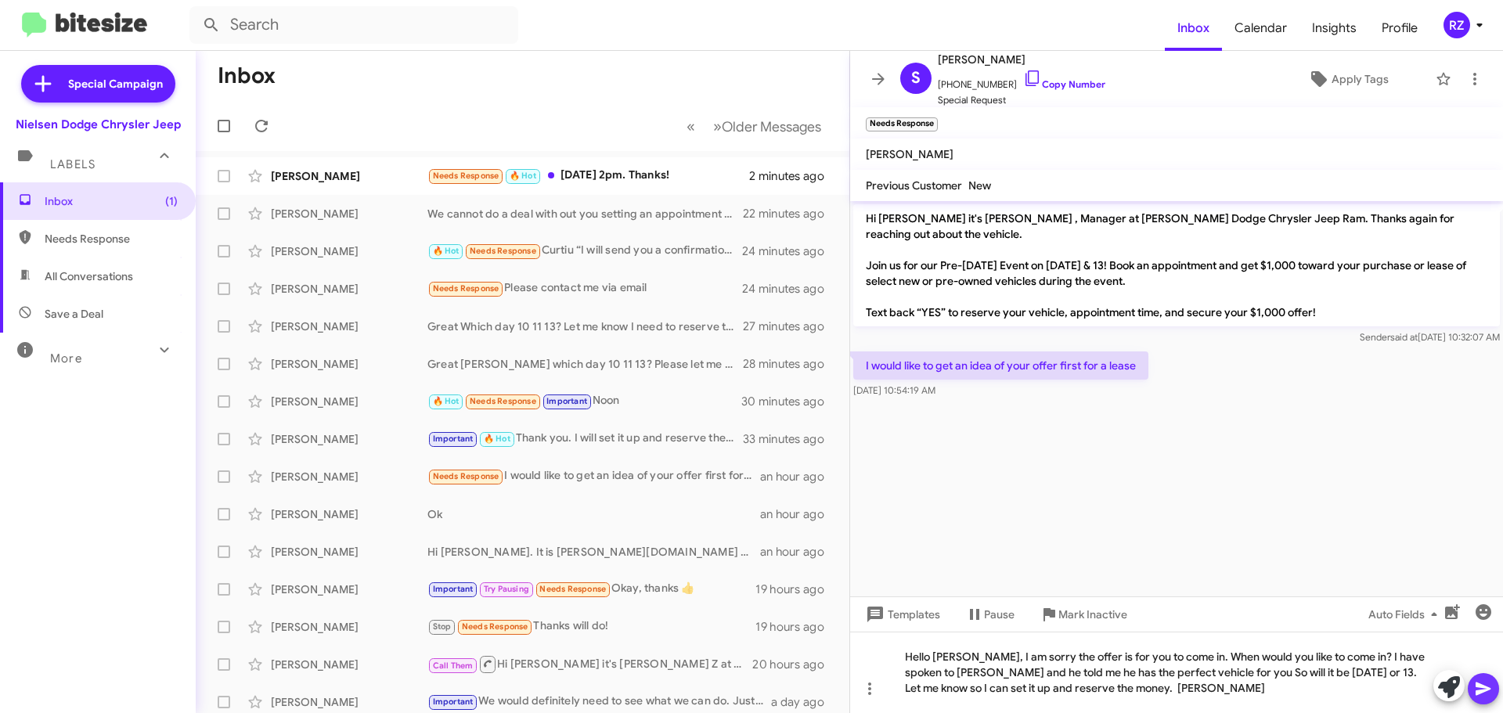
click at [1479, 695] on icon at bounding box center [1483, 688] width 19 height 19
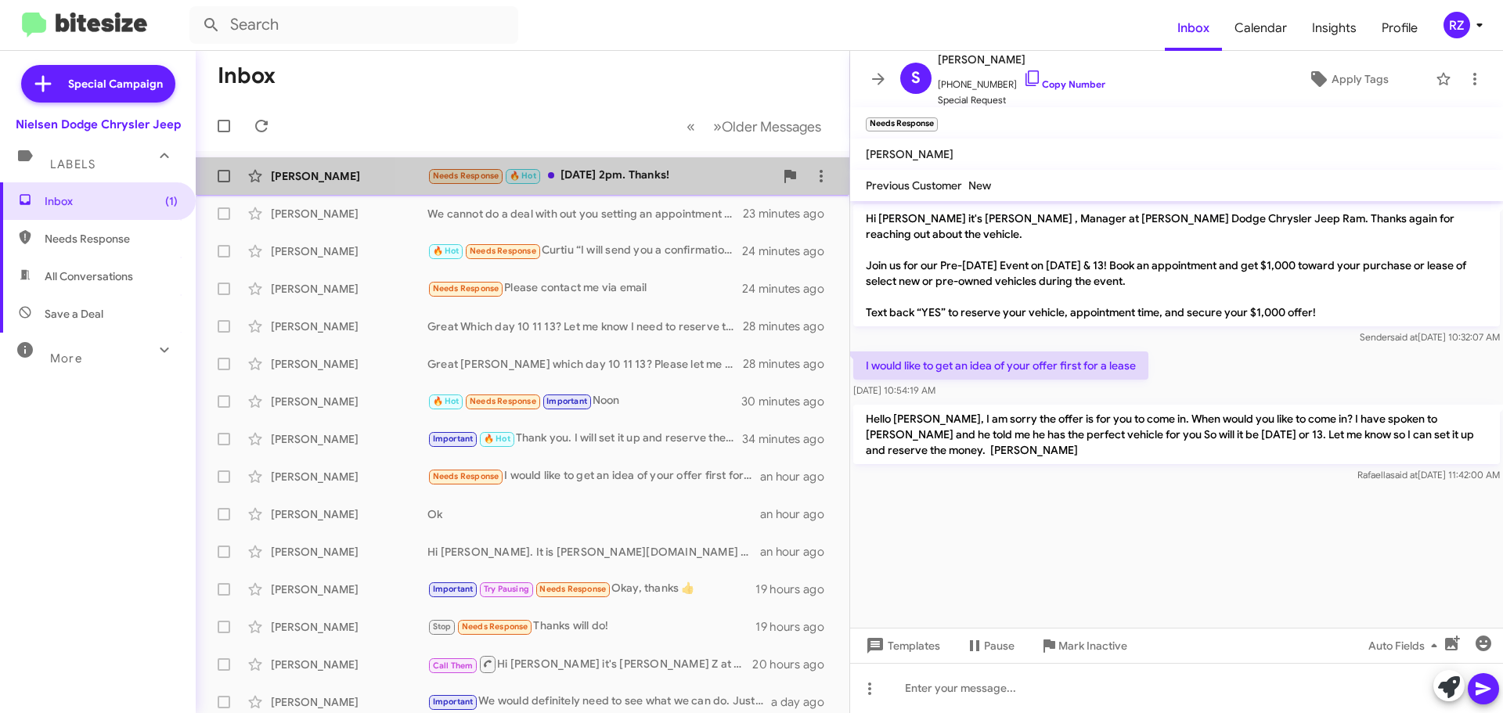
click at [718, 172] on div "Needs Response 🔥 Hot Oct 11 at 2pm. Thanks!" at bounding box center [600, 176] width 347 height 18
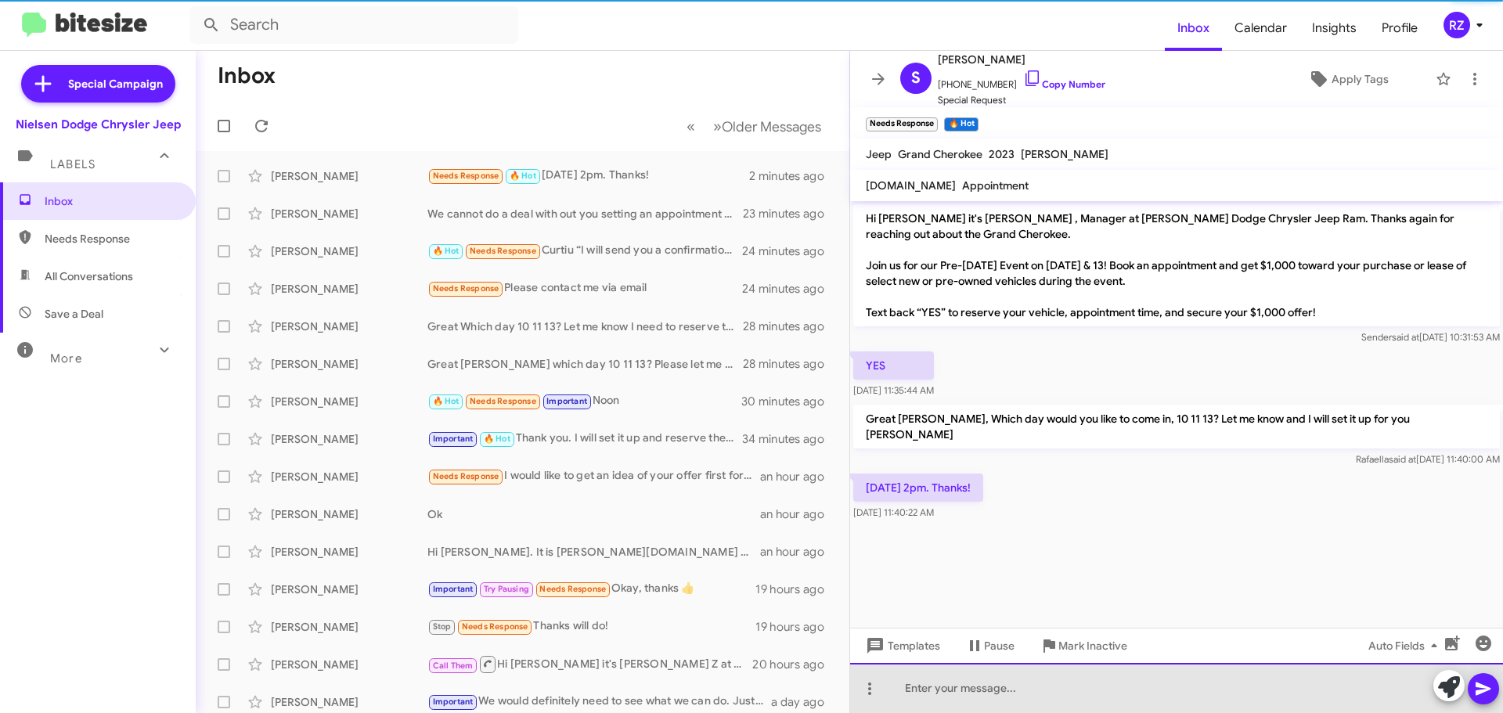
click at [934, 693] on div at bounding box center [1176, 688] width 653 height 50
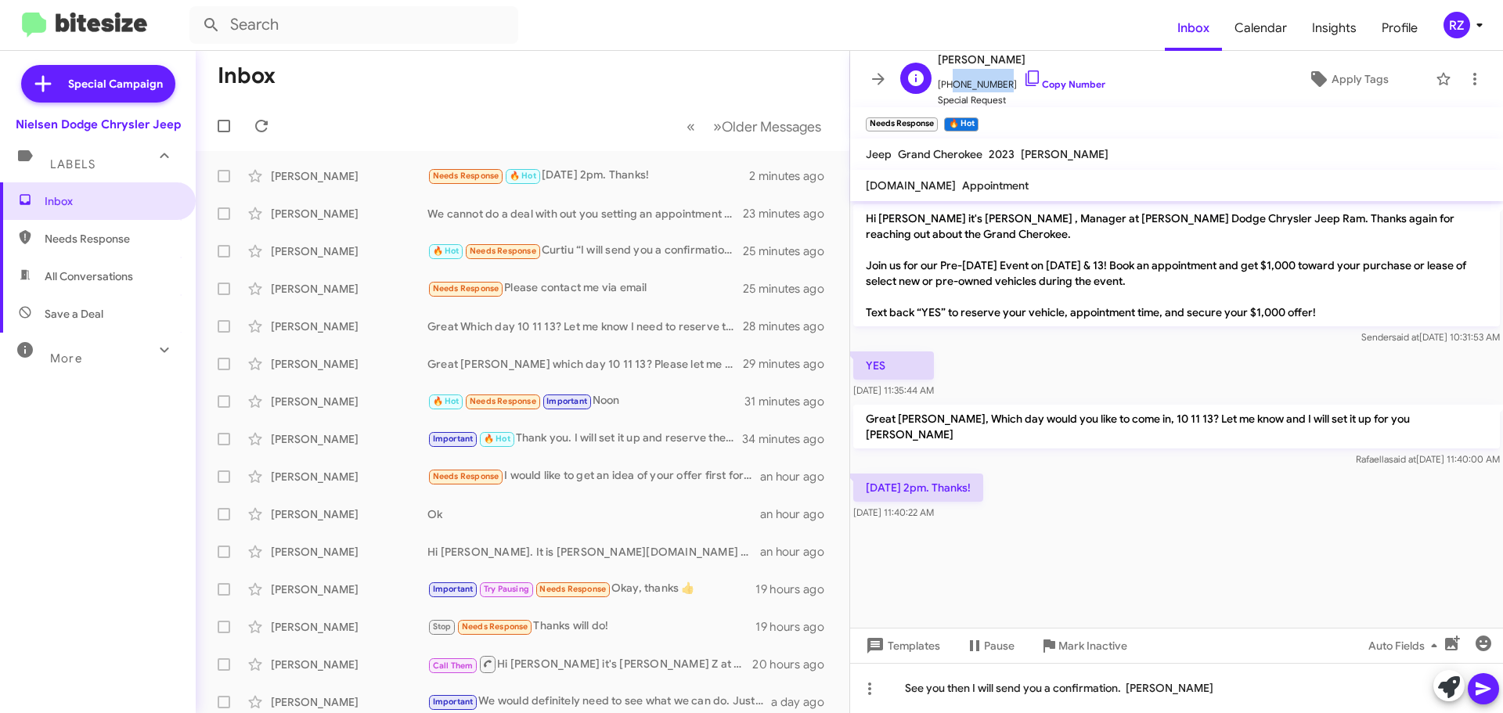
drag, startPoint x: 997, startPoint y: 85, endPoint x: 948, endPoint y: 85, distance: 49.3
click at [948, 85] on span "+12019838855 Copy Number" at bounding box center [1022, 80] width 168 height 23
copy span "2019838855"
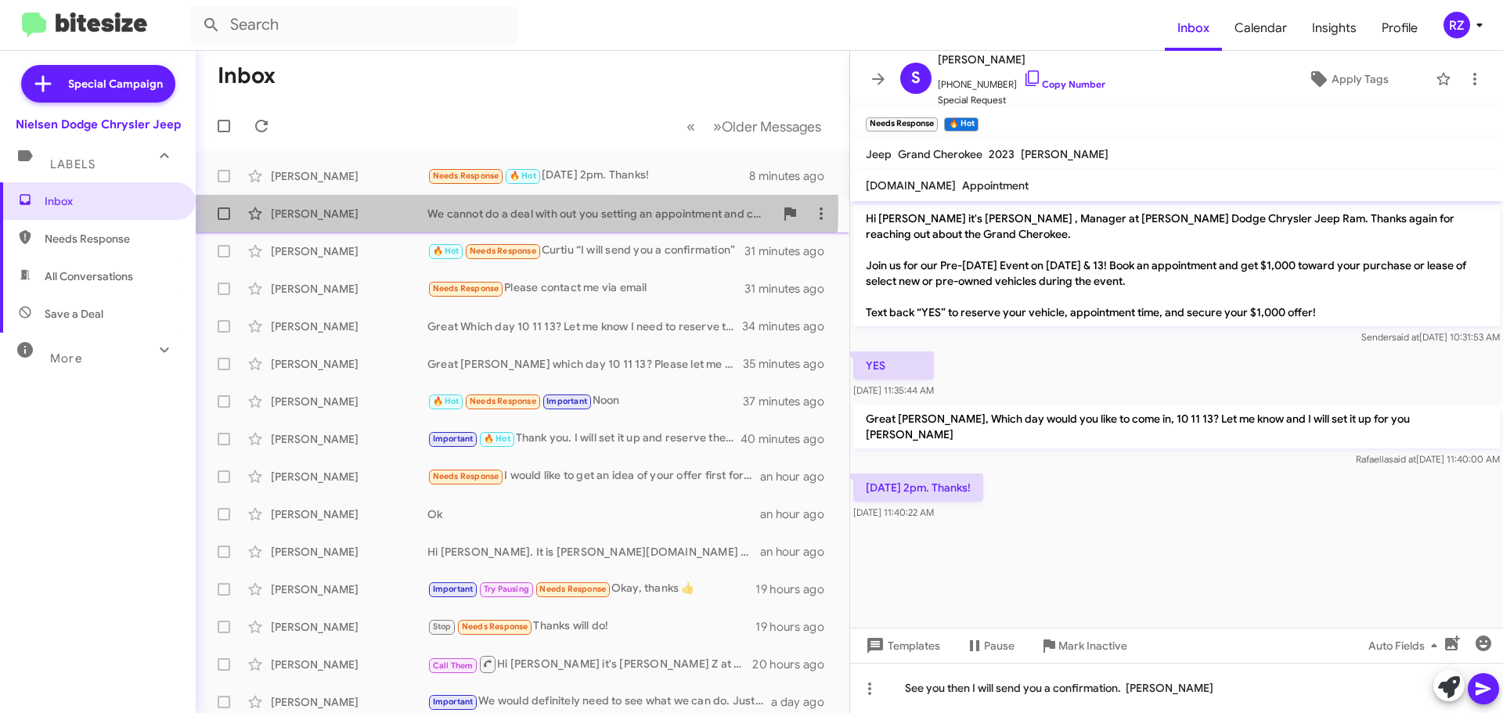
click at [429, 207] on div "We cannot do a deal with out you setting an appointment and coming in. If you w…" at bounding box center [600, 214] width 347 height 16
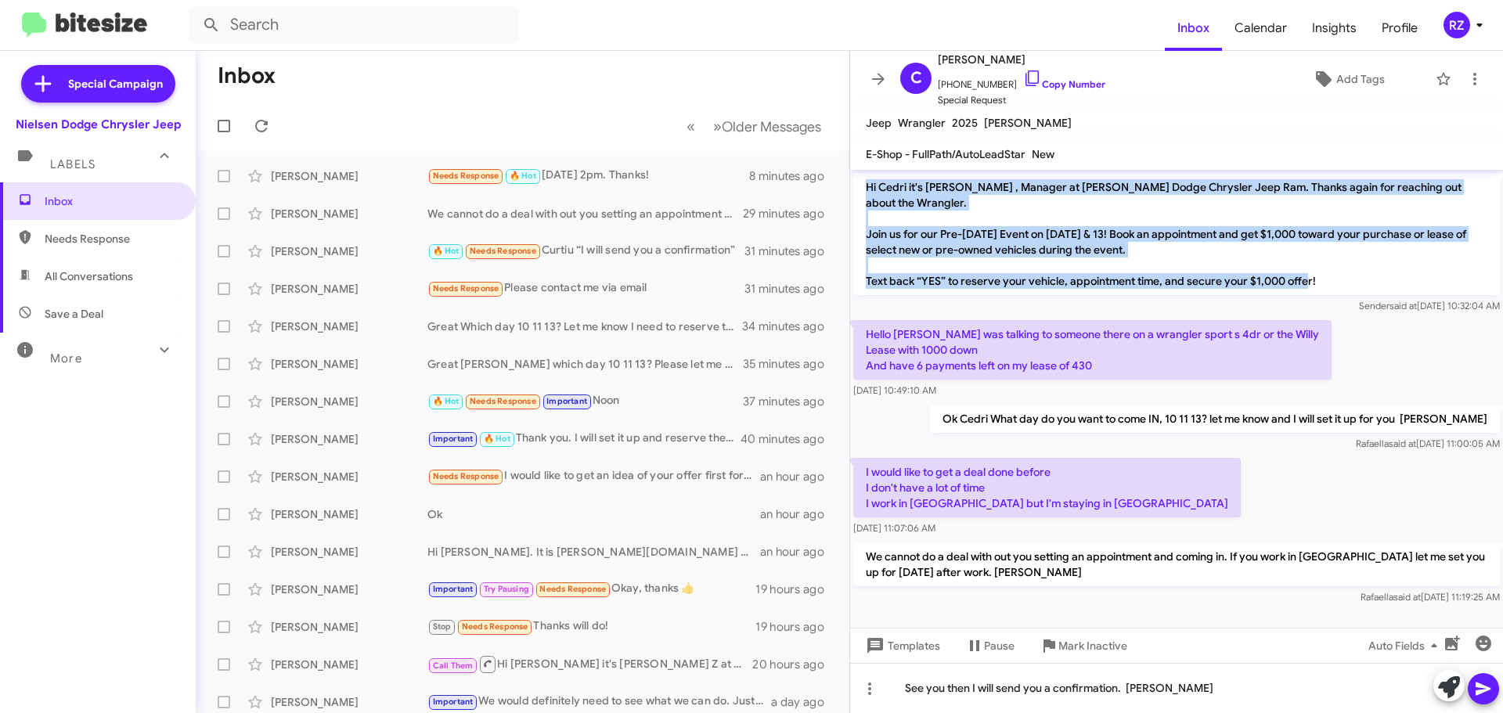
drag, startPoint x: 1315, startPoint y: 262, endPoint x: 860, endPoint y: 178, distance: 462.5
click at [860, 178] on p "Hi Cedri it's [PERSON_NAME] , Manager at [PERSON_NAME] Dodge Chrysler Jeep Ram.…" at bounding box center [1176, 234] width 647 height 122
copy p "Hi Cedri it's Patti Z , Manager at Nielsen Dodge Chrysler Jeep Ram. Thanks agai…"
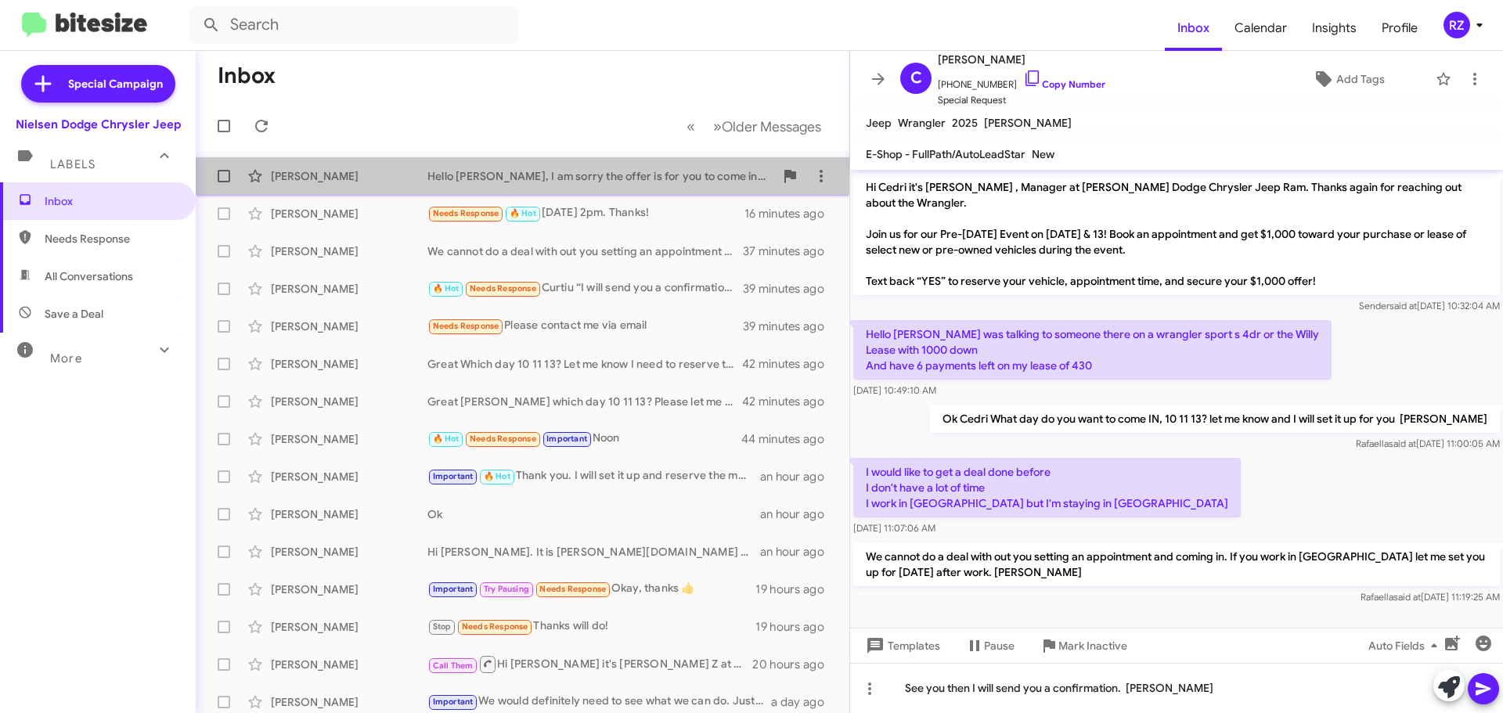
click at [649, 186] on div "Sharon Parker Hello Suzanne, I am sorry the offer is for you to come in. When w…" at bounding box center [522, 175] width 629 height 31
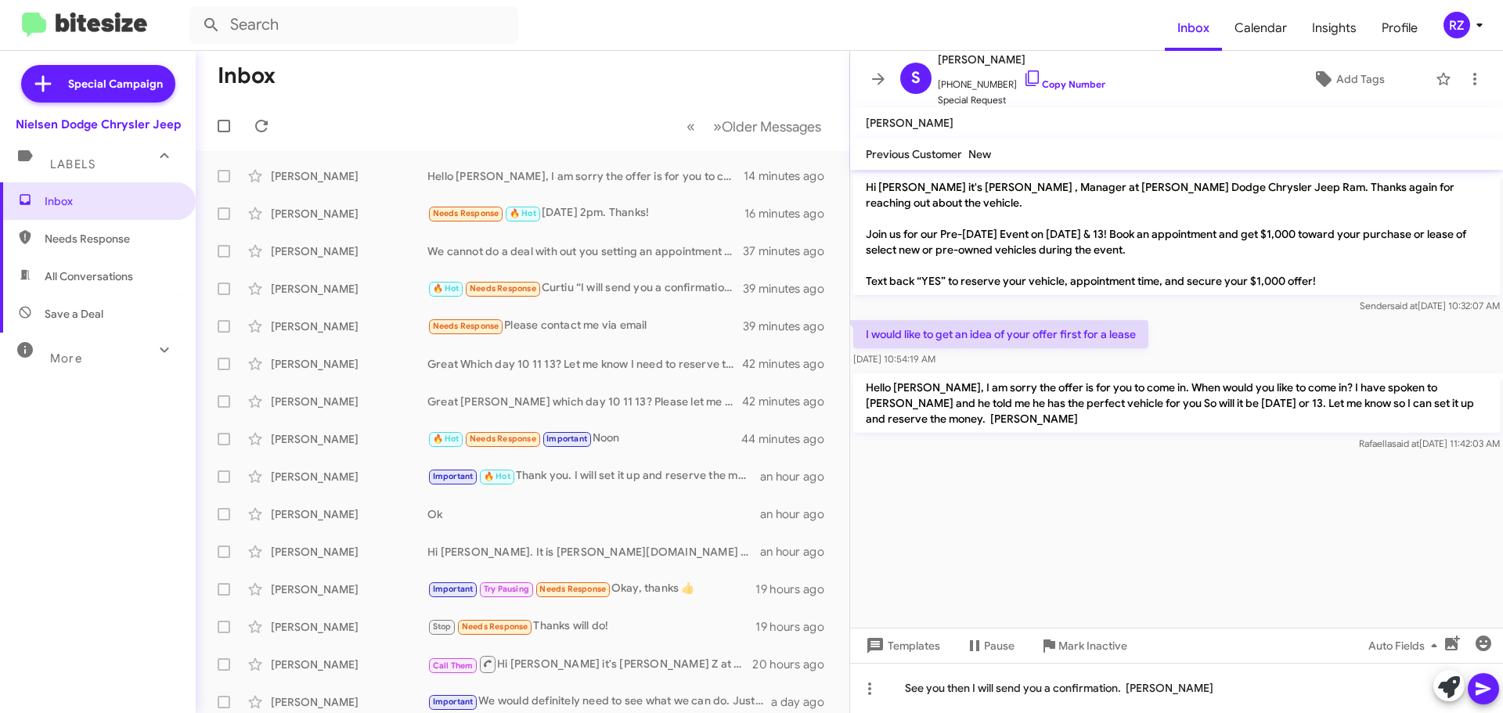
click at [157, 348] on icon at bounding box center [164, 350] width 19 height 19
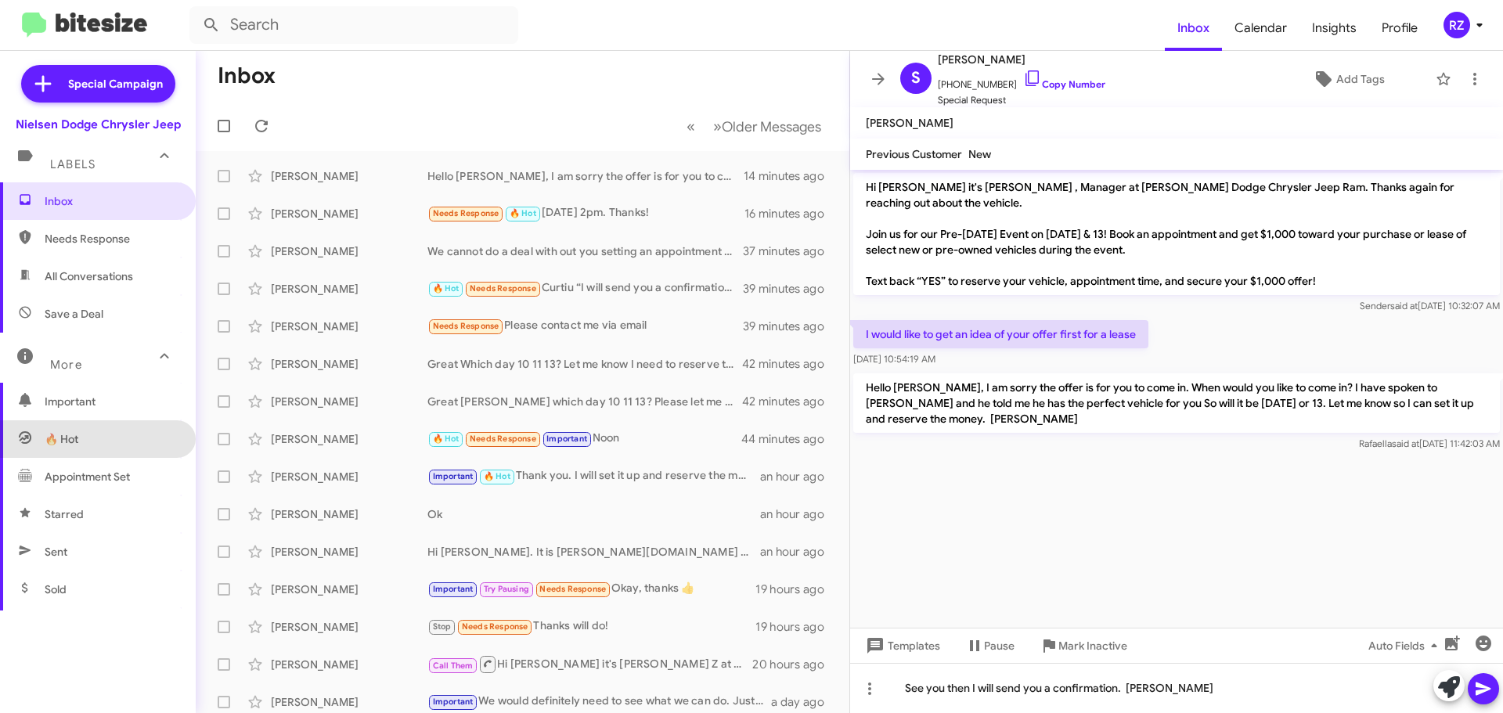
click at [144, 432] on span "🔥 Hot" at bounding box center [98, 439] width 196 height 38
type input "in:appointment"
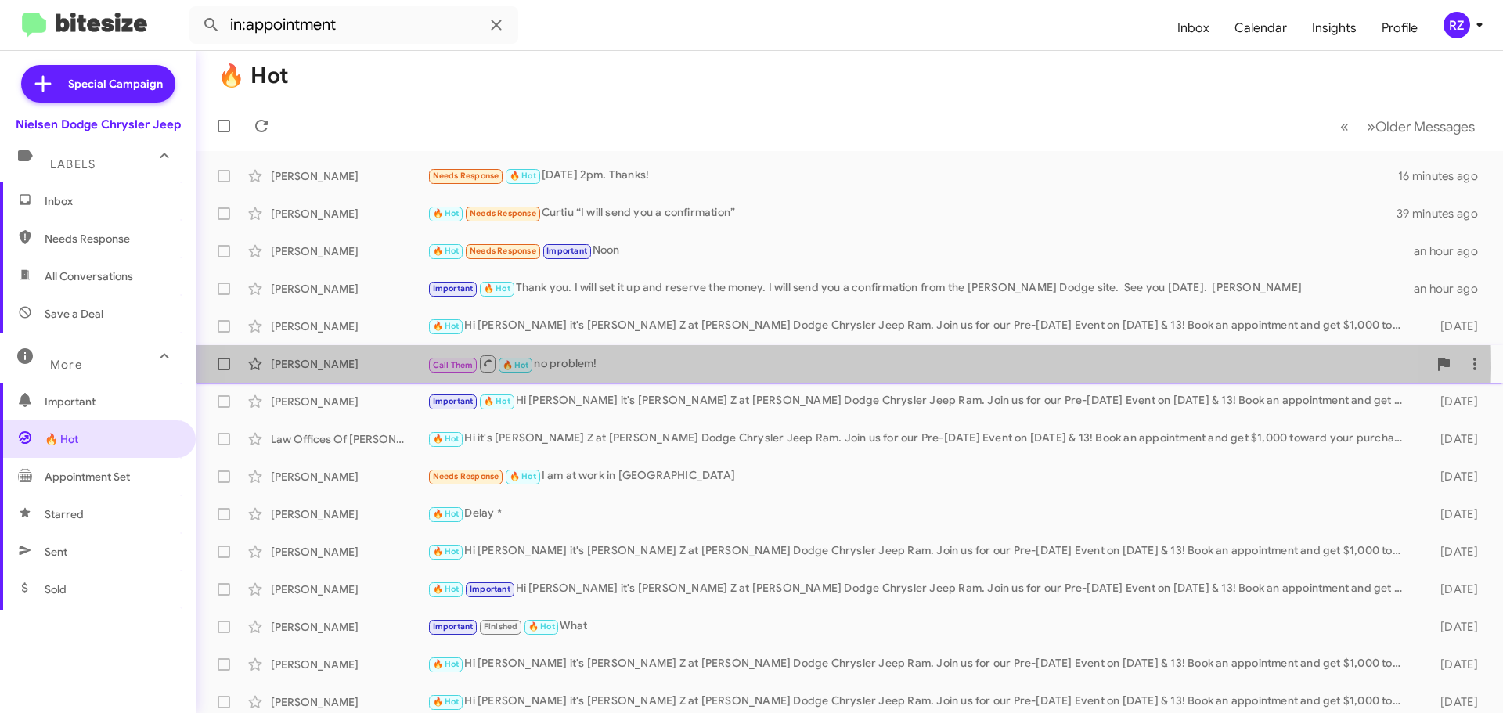
click at [759, 368] on div "Call Them 🔥 Hot no problem!" at bounding box center [927, 364] width 1000 height 20
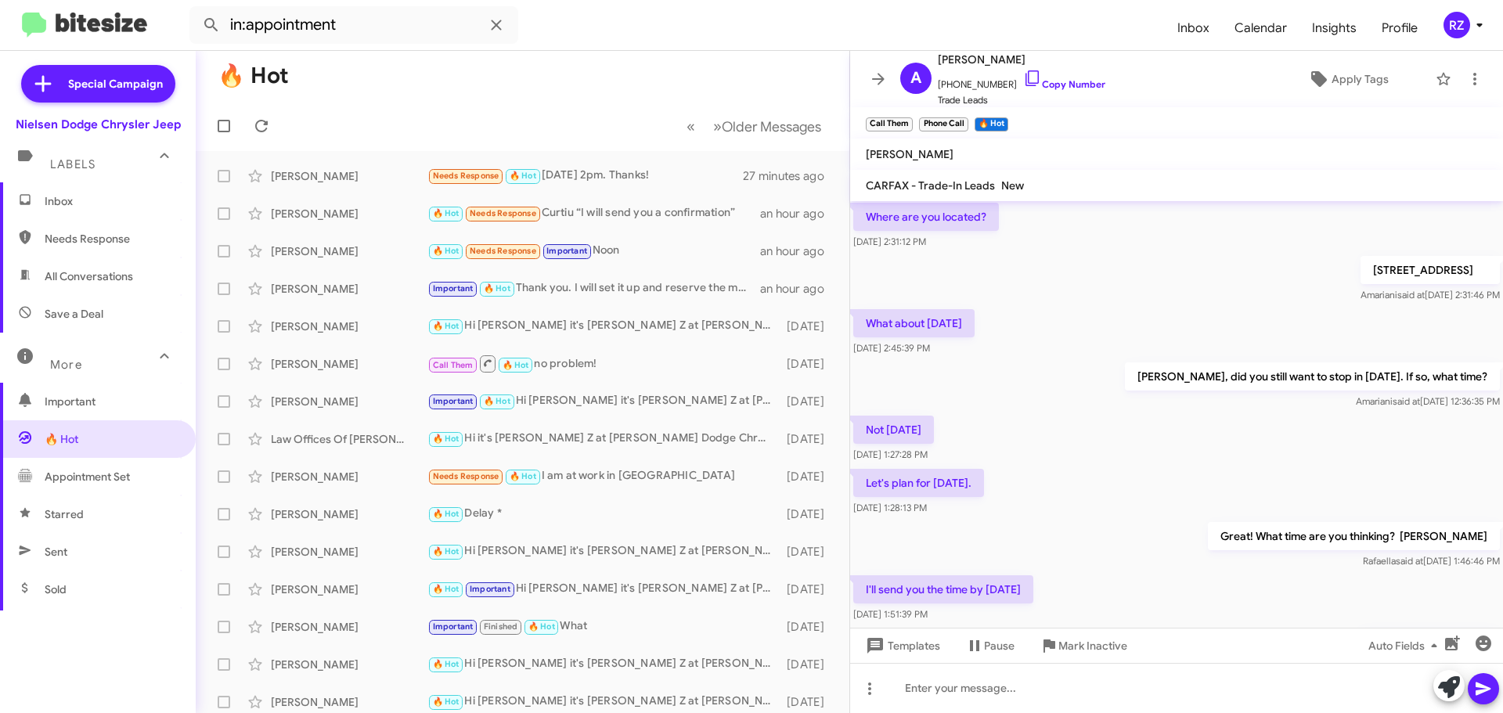
scroll to position [178, 0]
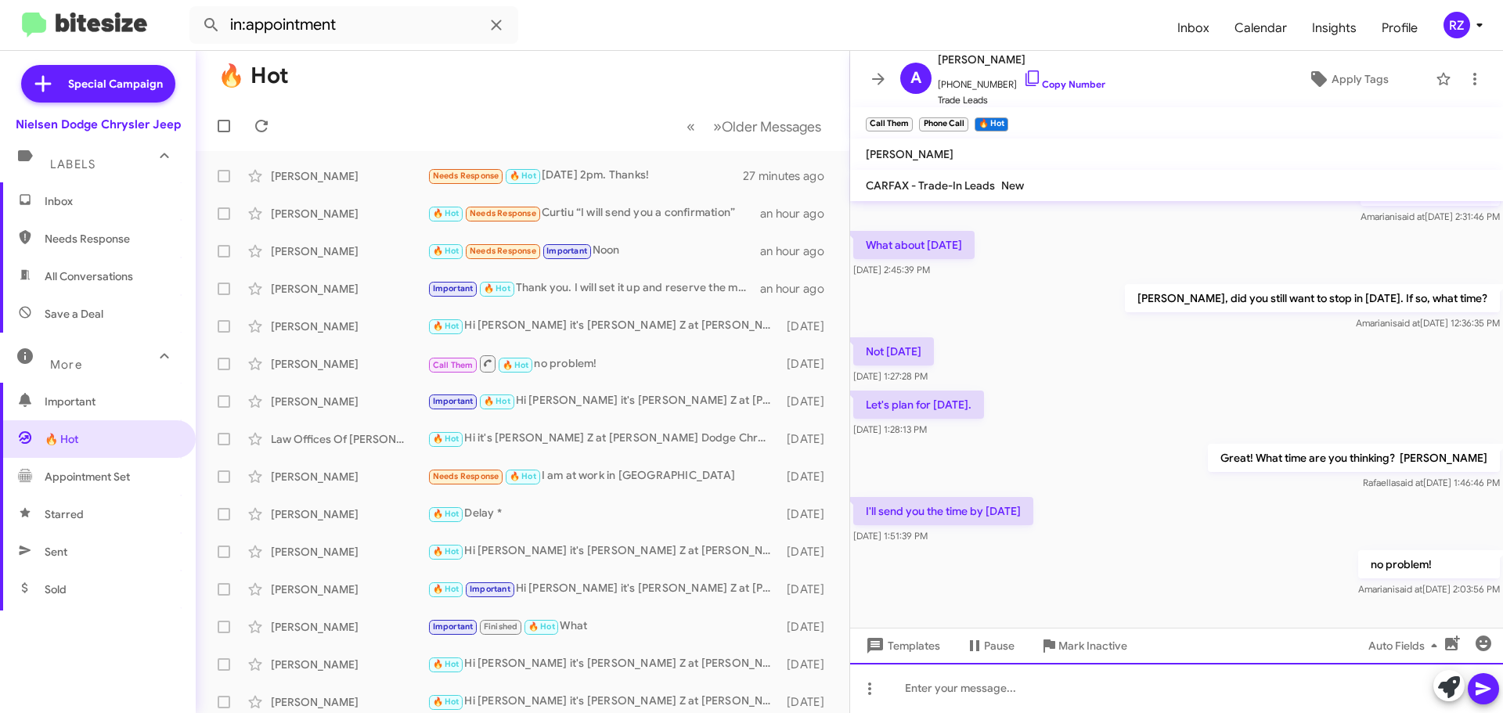
click at [938, 697] on div at bounding box center [1176, 688] width 653 height 50
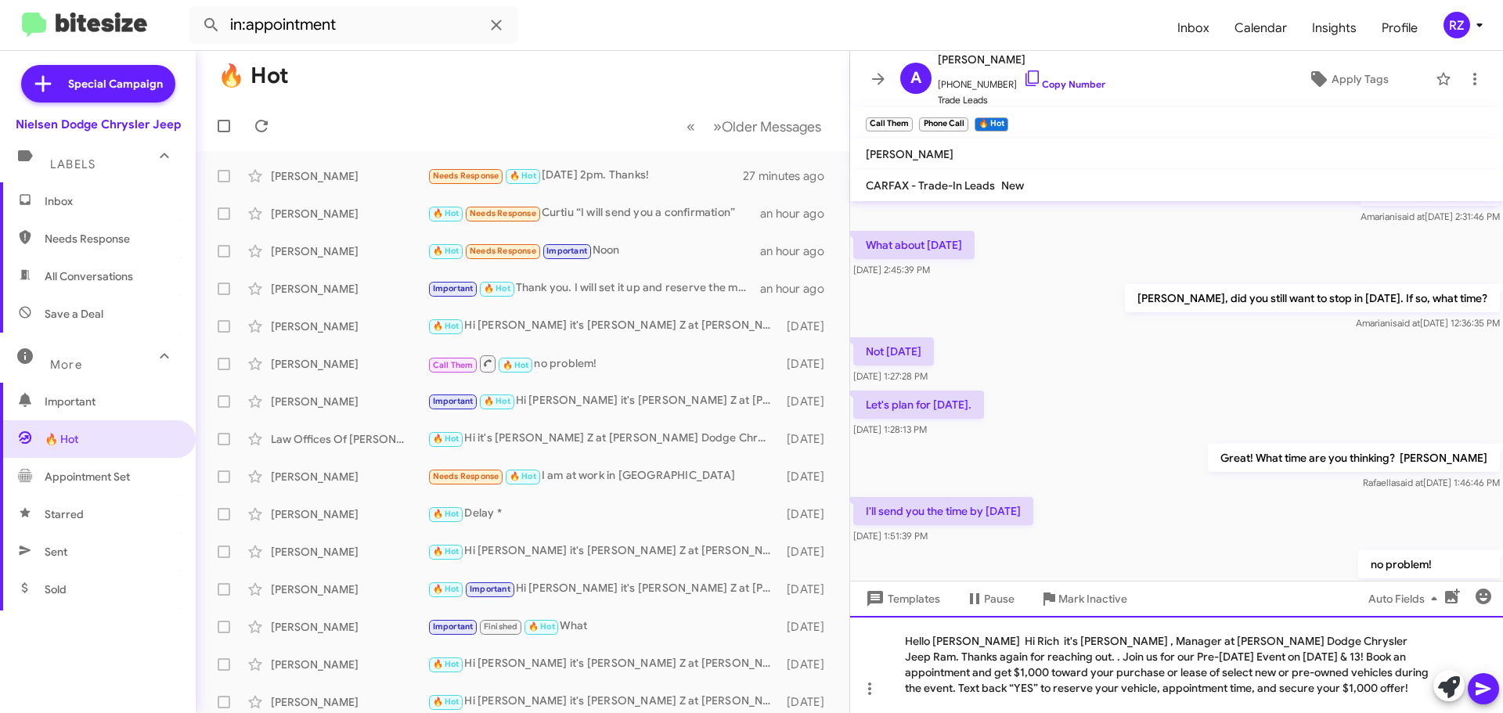
click at [971, 640] on div "Hello Andre Hi Rich it's Patti Z , Manager at Nielsen Dodge Chrysler Jeep Ram. …" at bounding box center [1176, 664] width 653 height 97
click at [1493, 684] on button at bounding box center [1483, 688] width 31 height 31
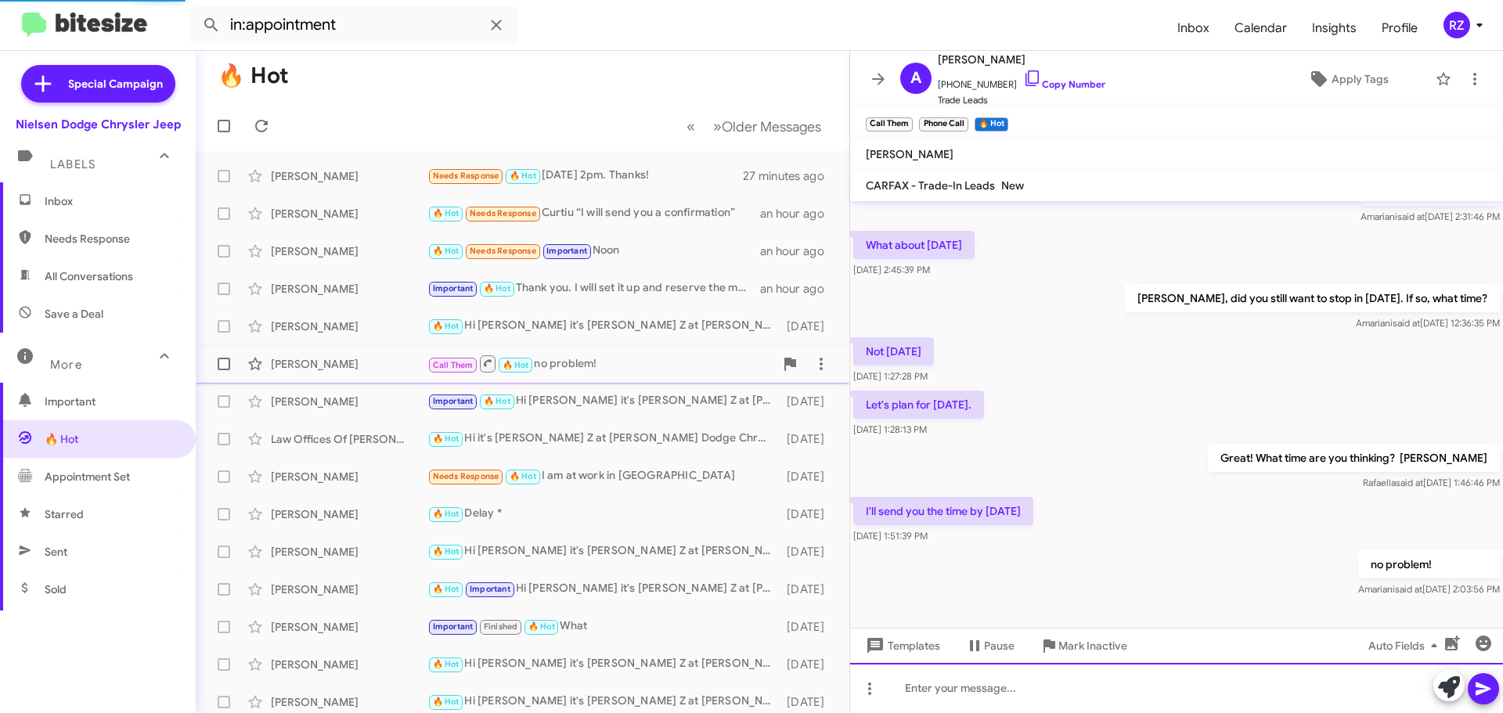
scroll to position [0, 0]
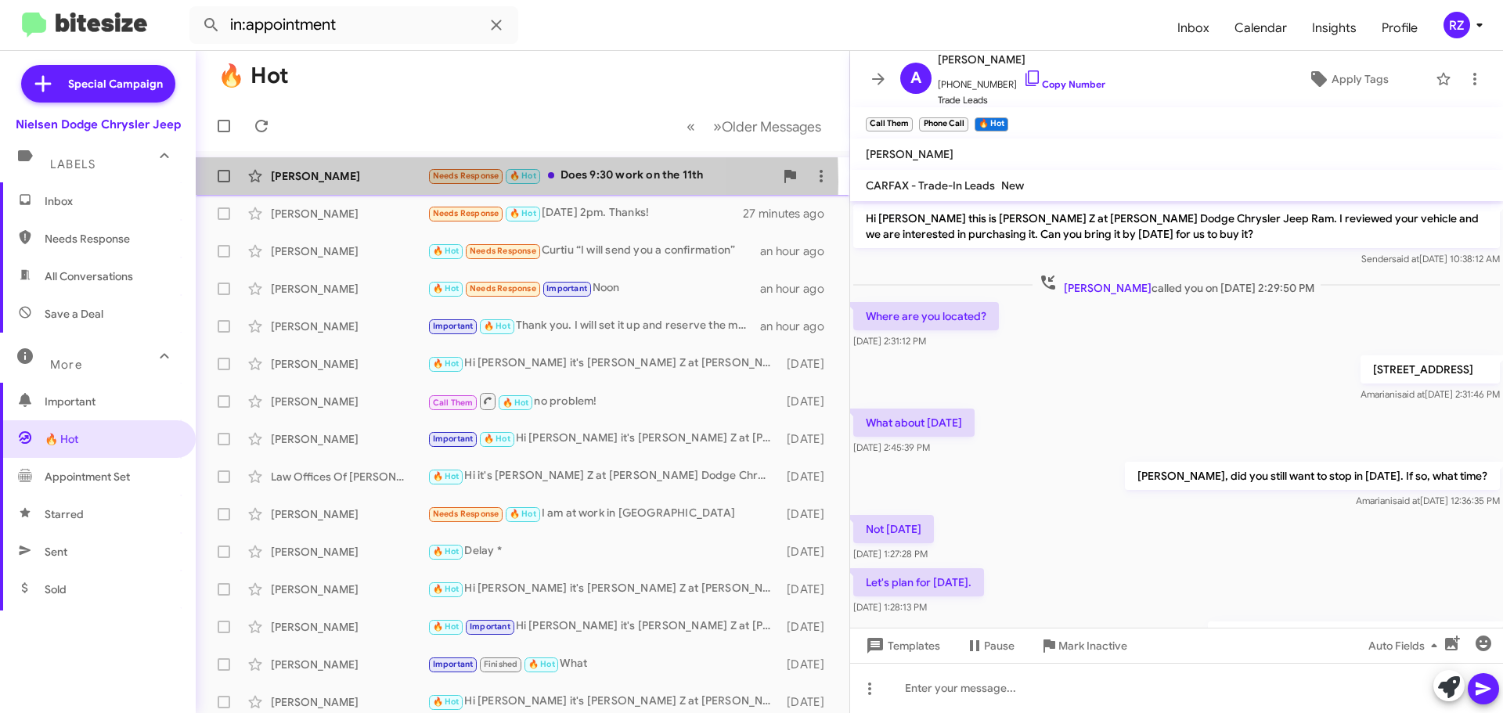
click at [384, 182] on div "[PERSON_NAME]" at bounding box center [349, 176] width 157 height 16
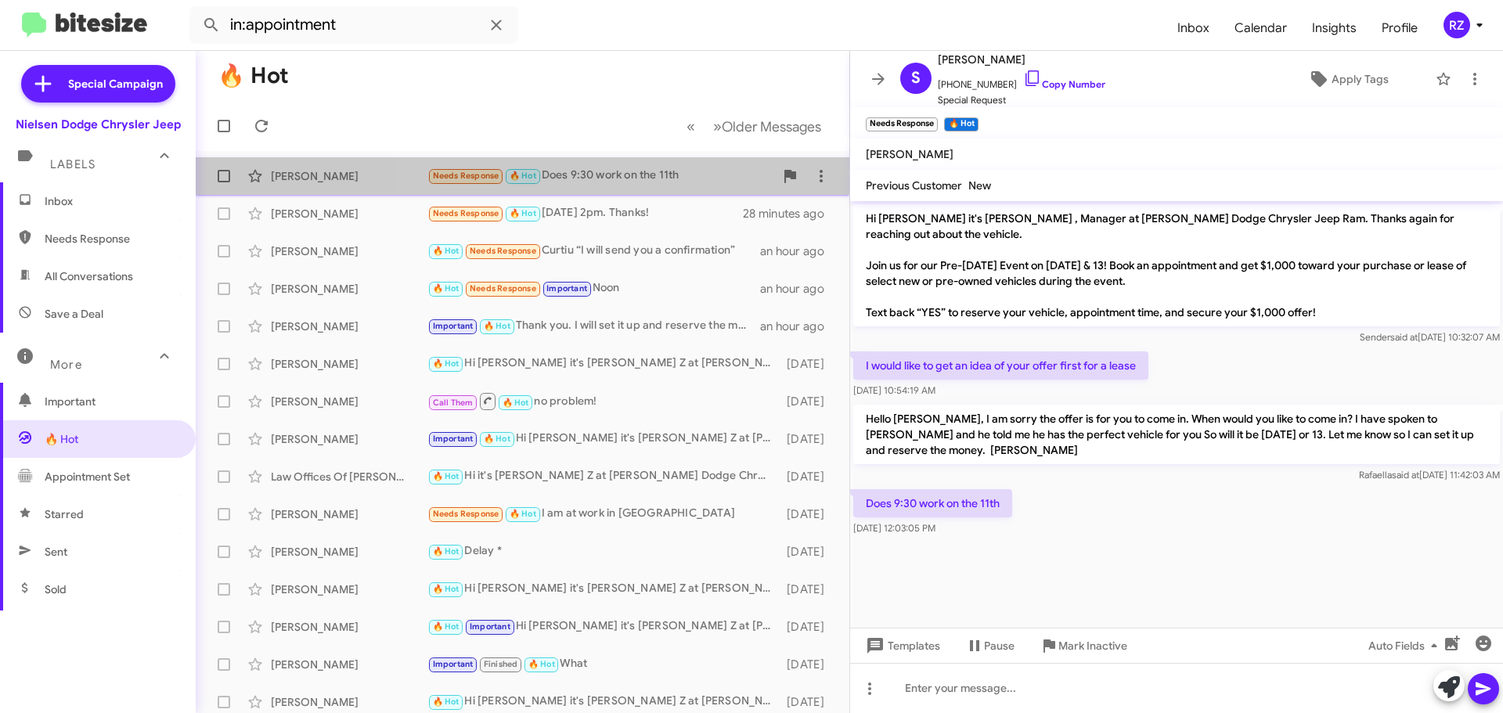
click at [717, 181] on div "Needs Response 🔥 Hot Does 9:30 work on the 11th" at bounding box center [600, 176] width 347 height 18
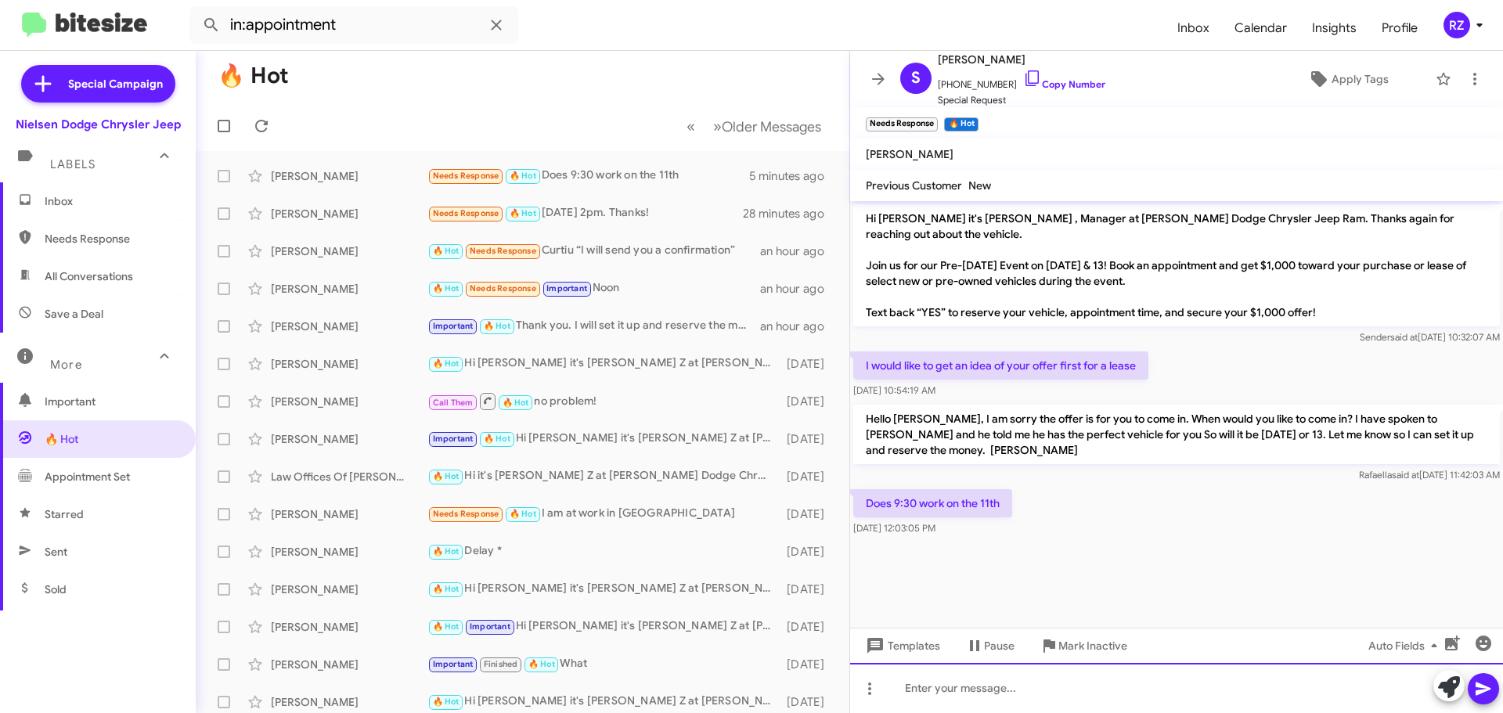
click at [963, 692] on div at bounding box center [1176, 688] width 653 height 50
click at [912, 679] on div "Yres I will set it up . Thank you I will also send you a confirmation Patti" at bounding box center [1176, 688] width 653 height 50
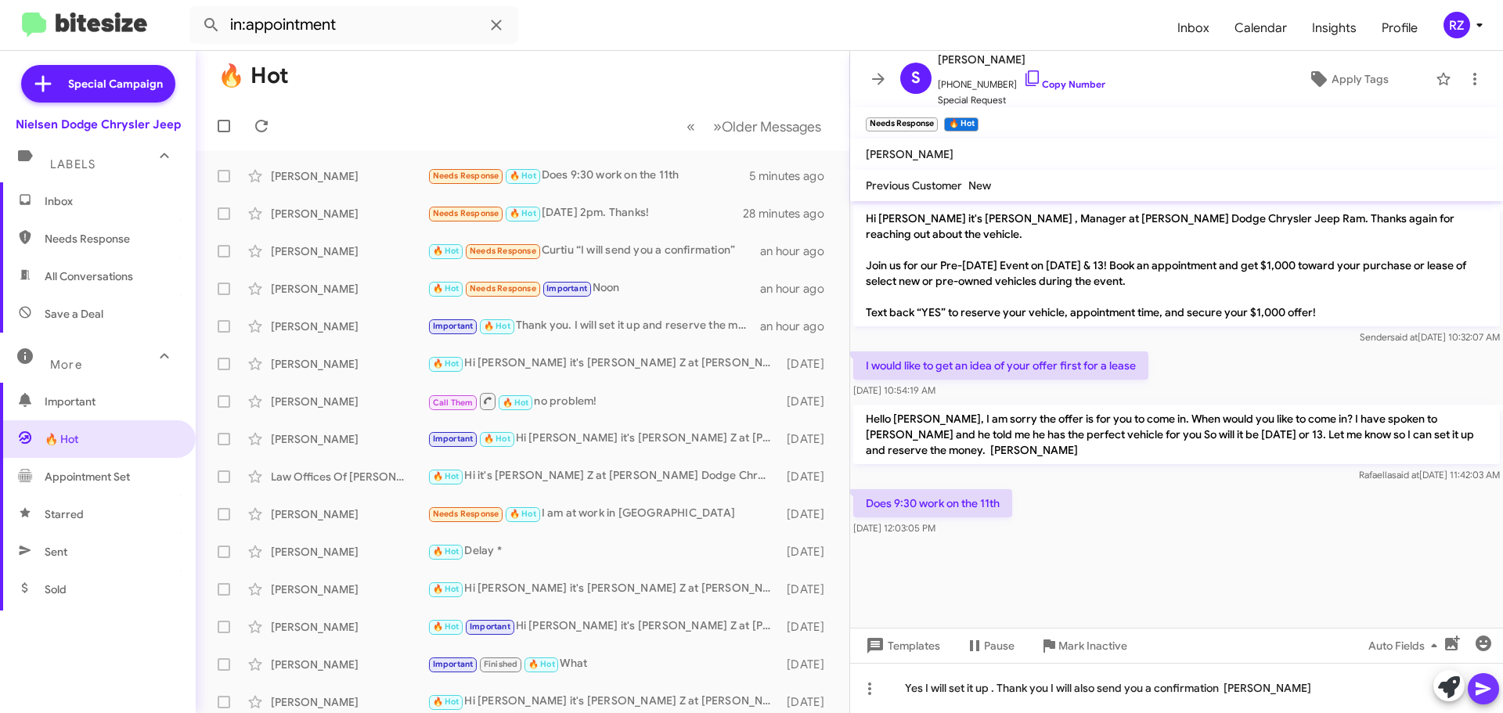
click at [1484, 687] on icon at bounding box center [1483, 689] width 15 height 13
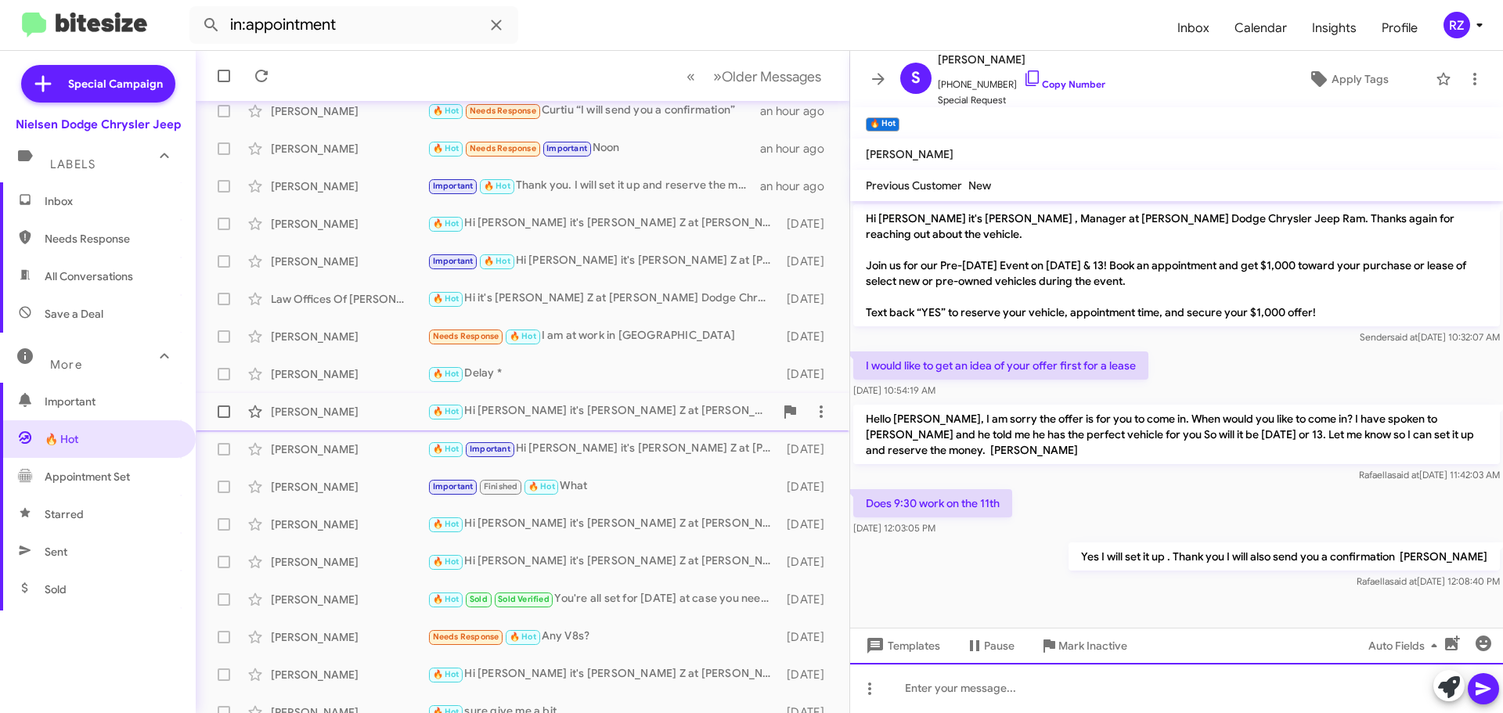
scroll to position [196, 0]
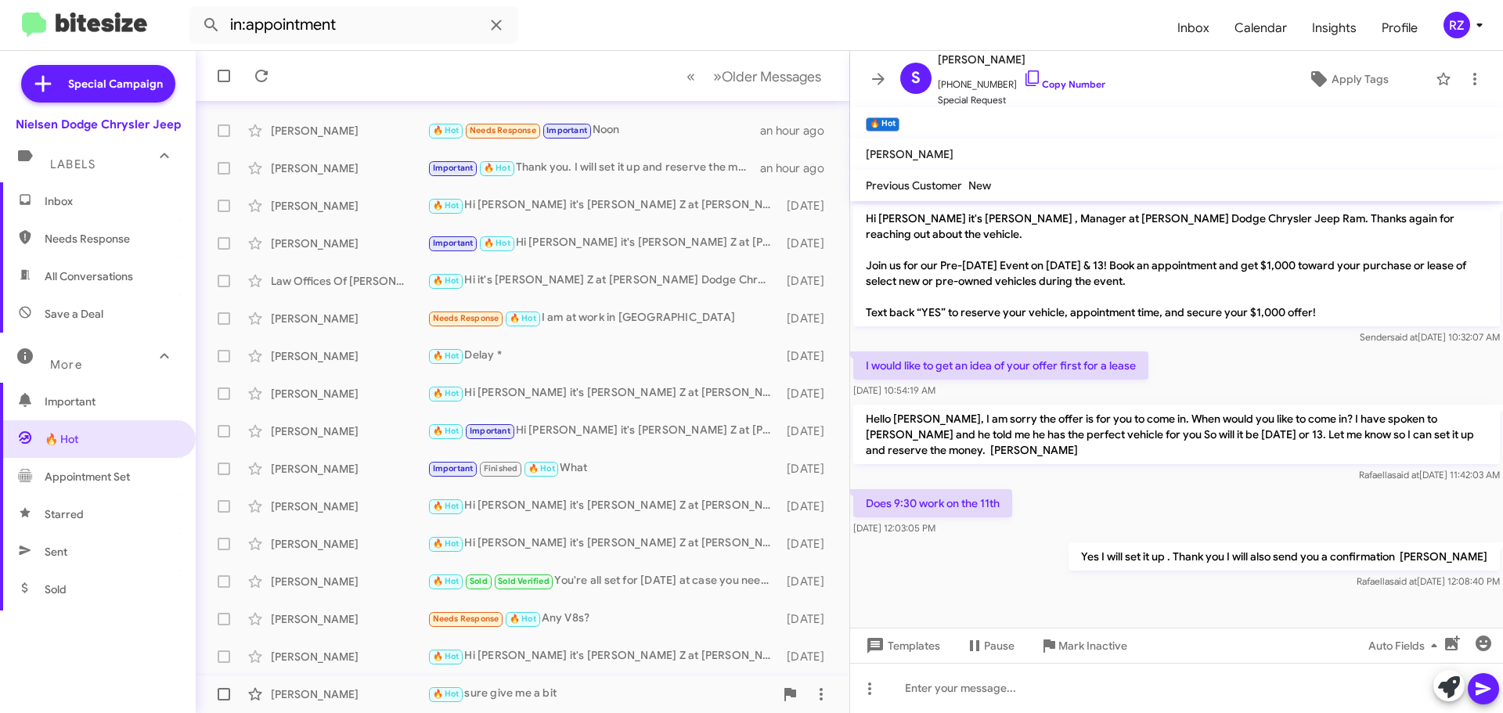
click at [384, 689] on div "[PERSON_NAME]" at bounding box center [349, 695] width 157 height 16
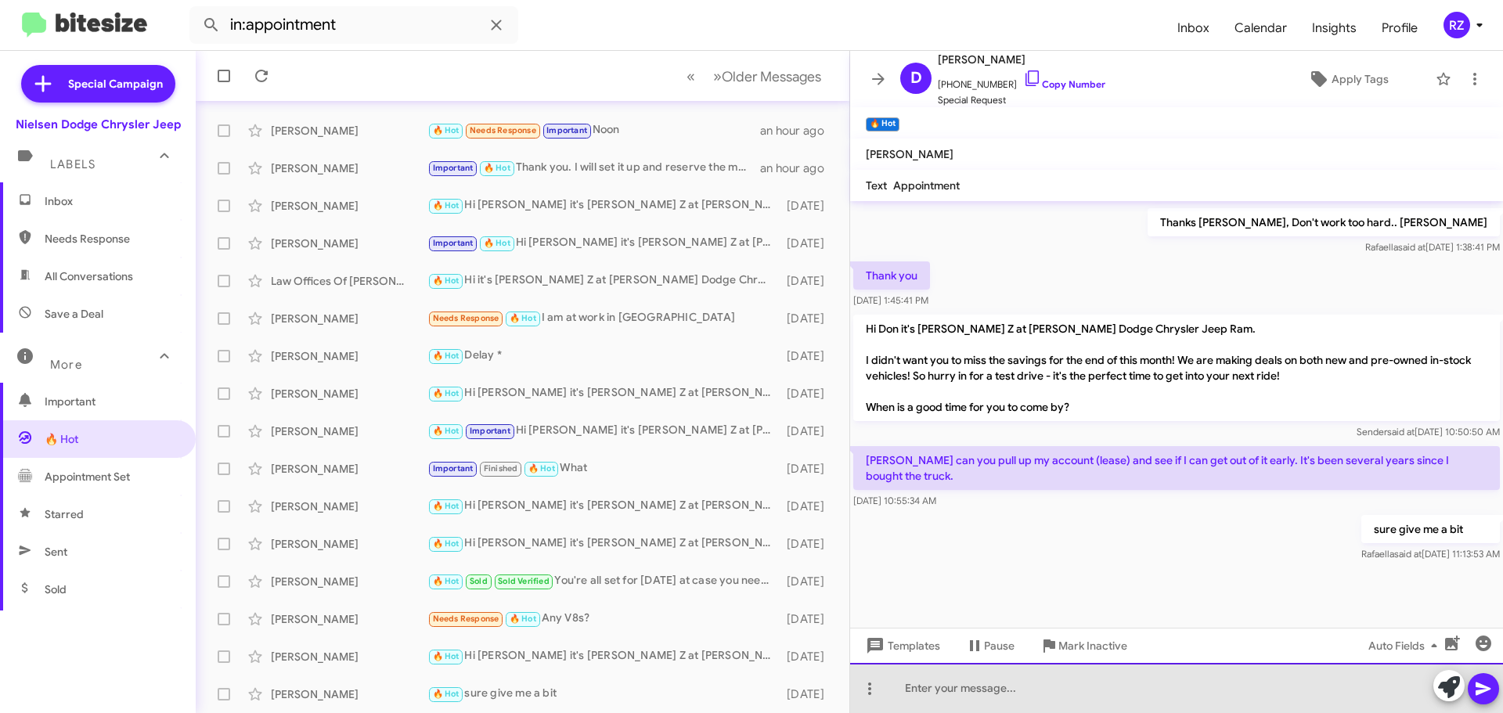
click at [964, 690] on div at bounding box center [1176, 688] width 653 height 50
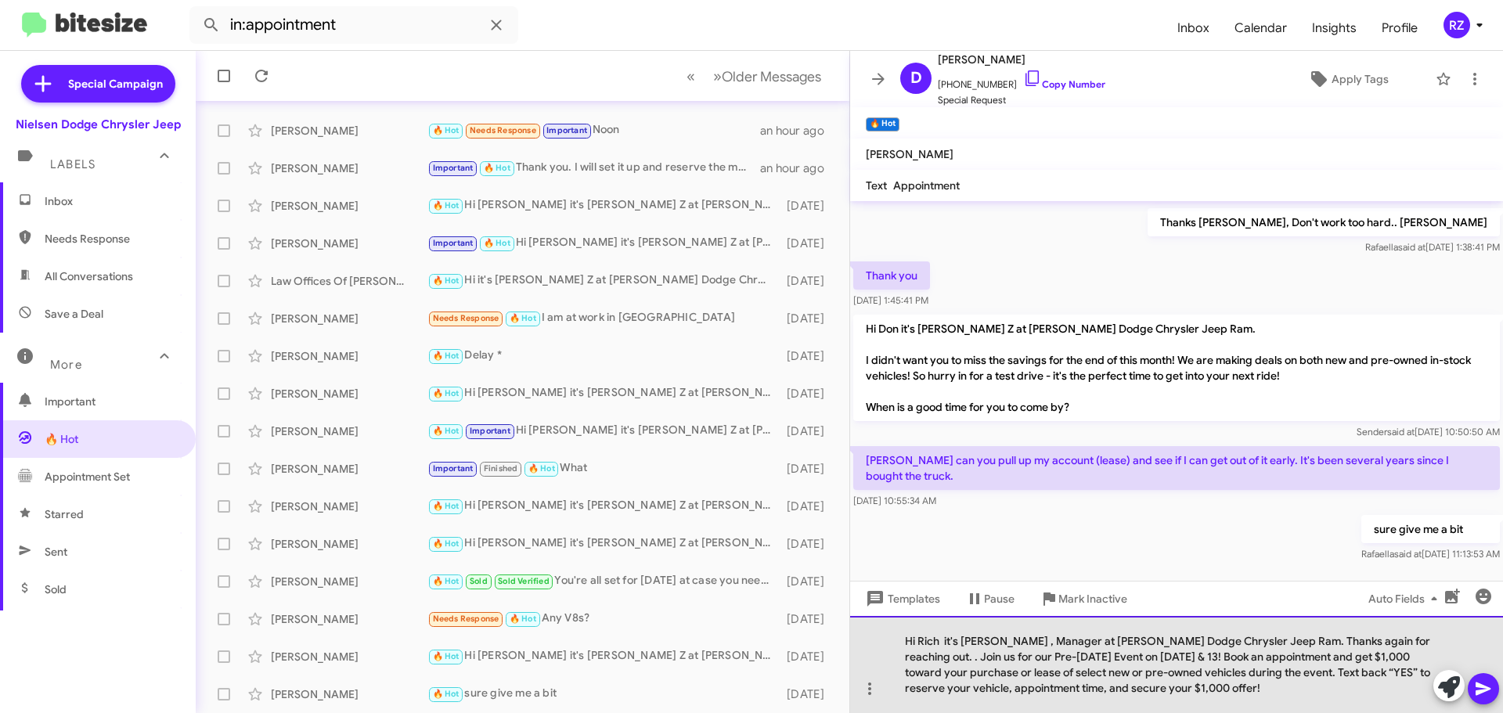
click at [917, 637] on div "Hi Rich it's Patti Z , Manager at Nielsen Dodge Chrysler Jeep Ram. Thanks again…" at bounding box center [1176, 664] width 653 height 97
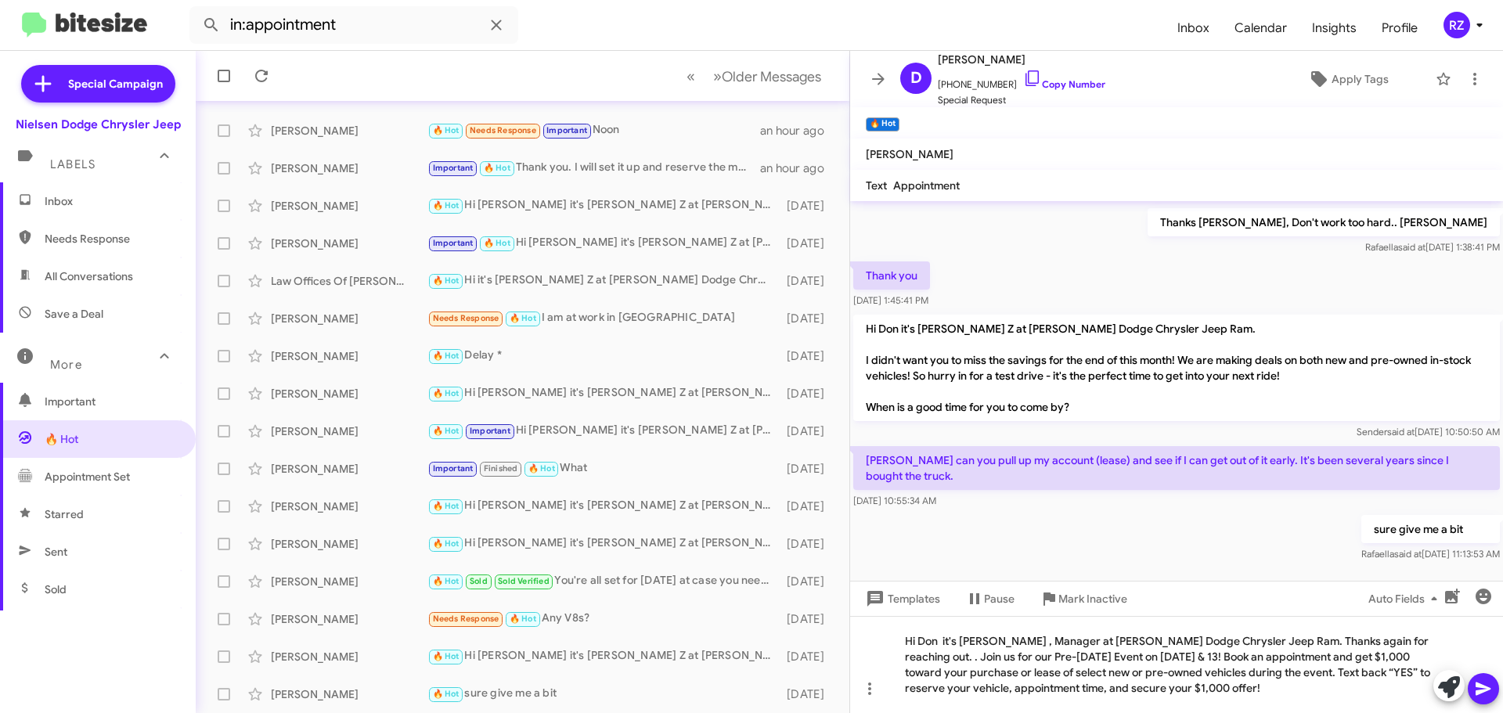
click at [1486, 682] on icon at bounding box center [1483, 688] width 19 height 19
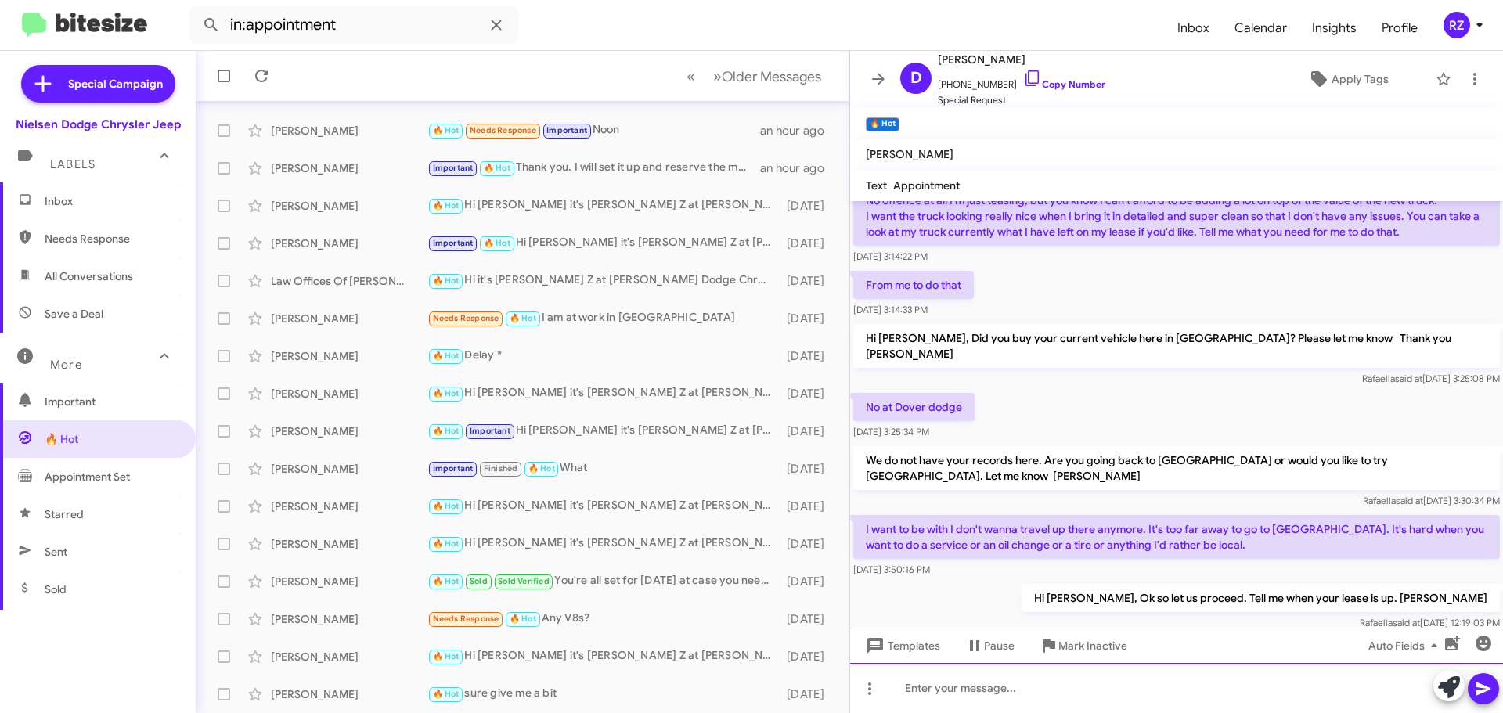
scroll to position [548, 0]
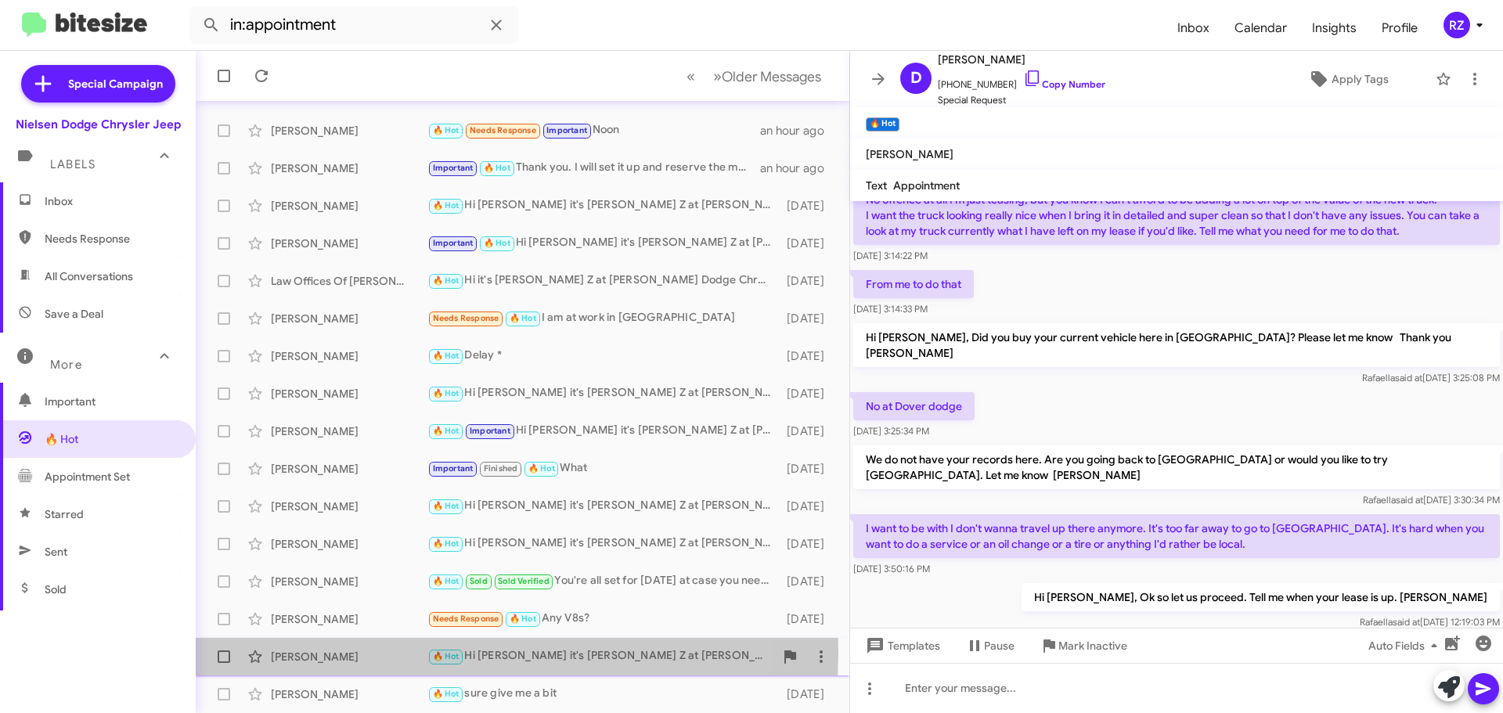
click at [407, 652] on div "Robert Davis" at bounding box center [349, 657] width 157 height 16
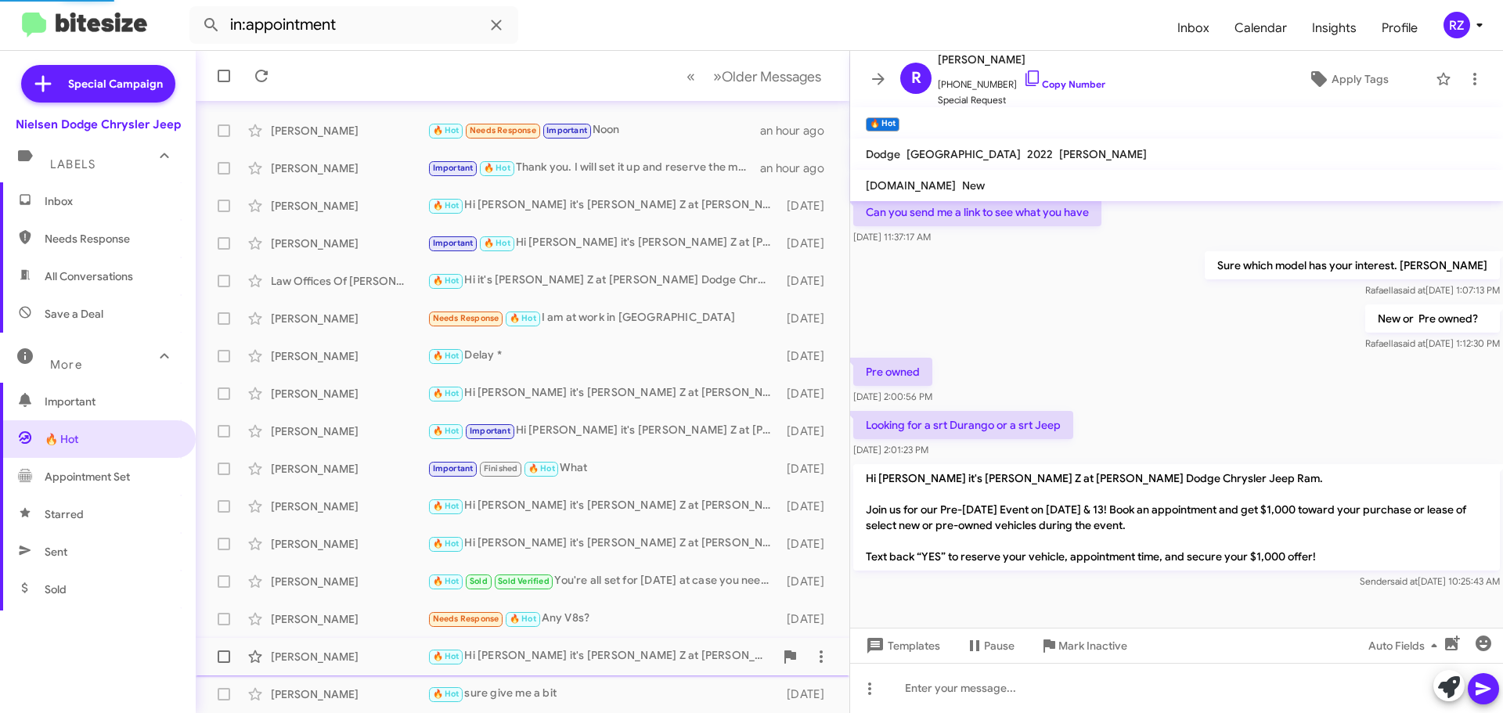
scroll to position [276, 0]
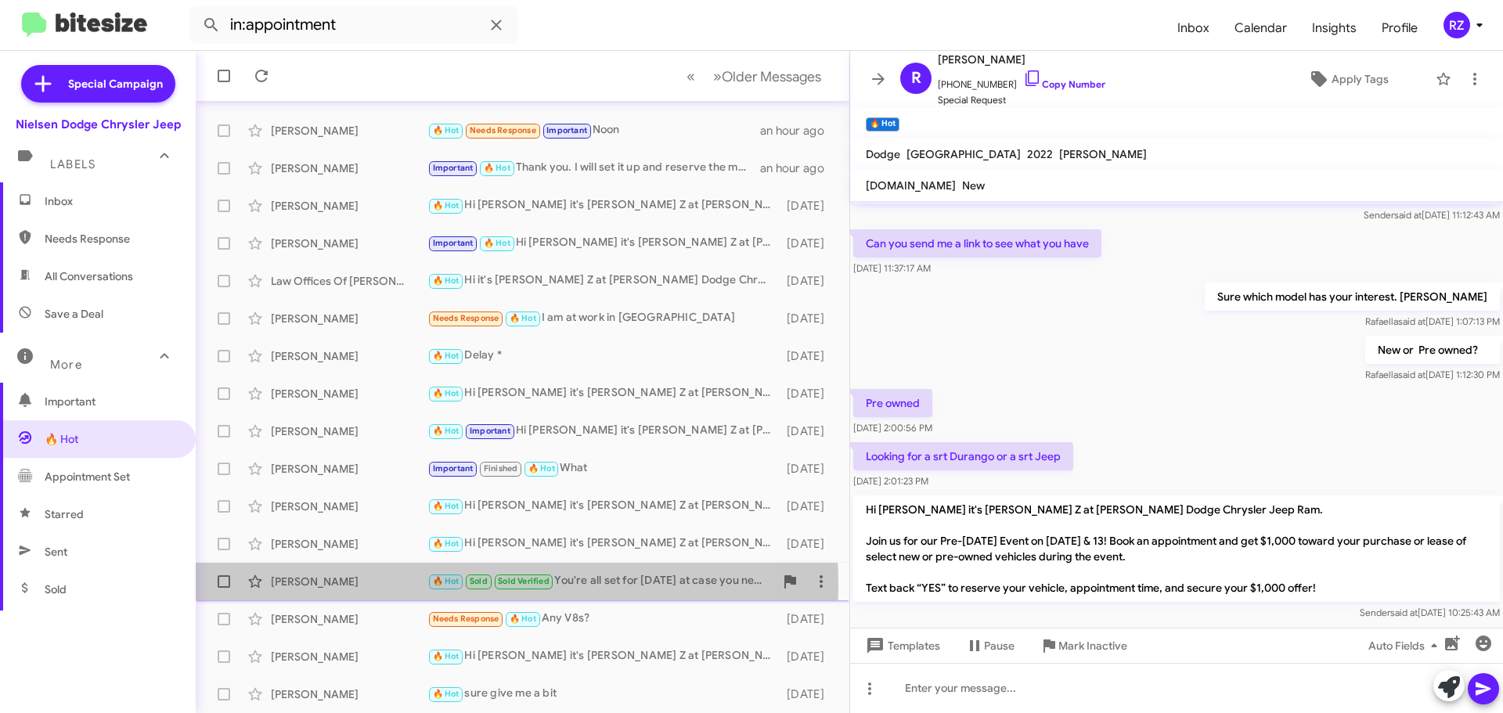
click at [408, 586] on div "Jack Chan" at bounding box center [349, 582] width 157 height 16
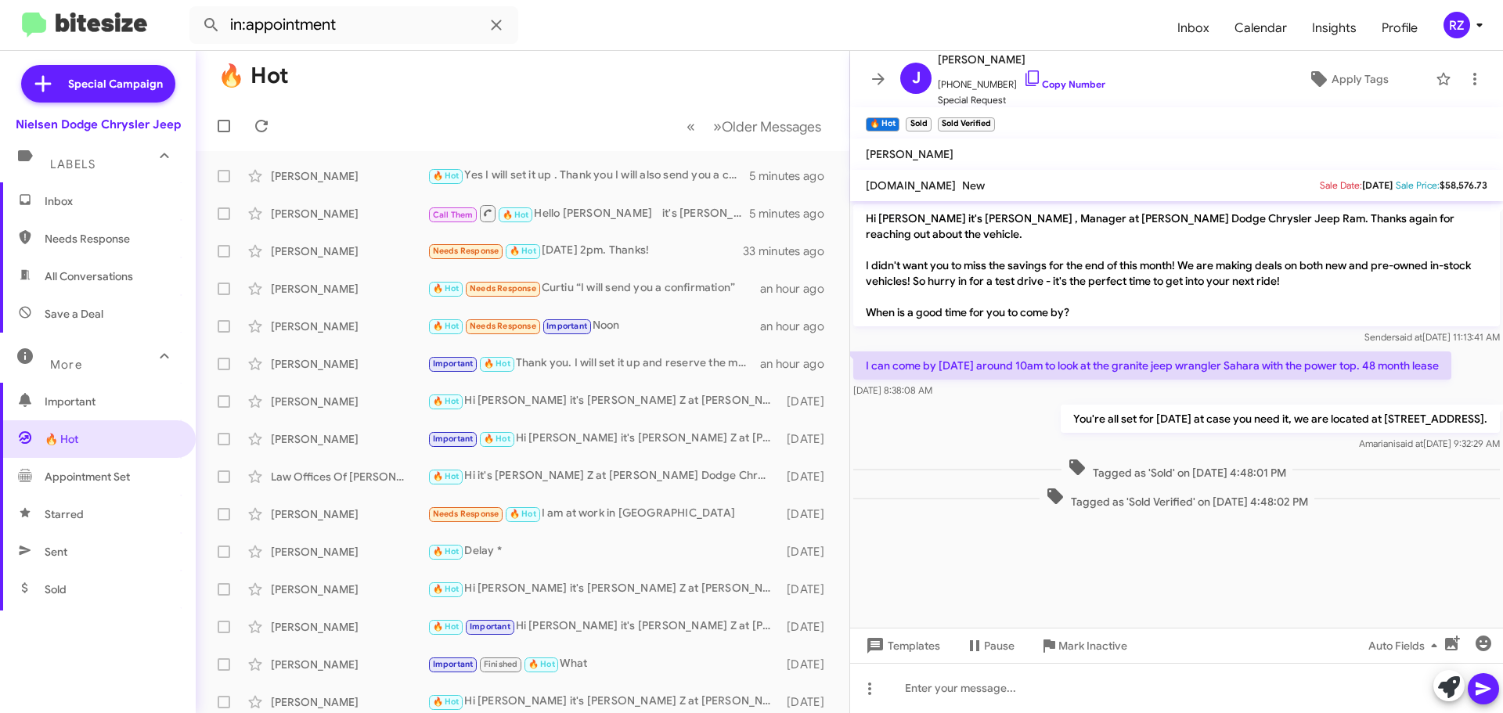
click at [88, 362] on div "More" at bounding box center [82, 358] width 139 height 29
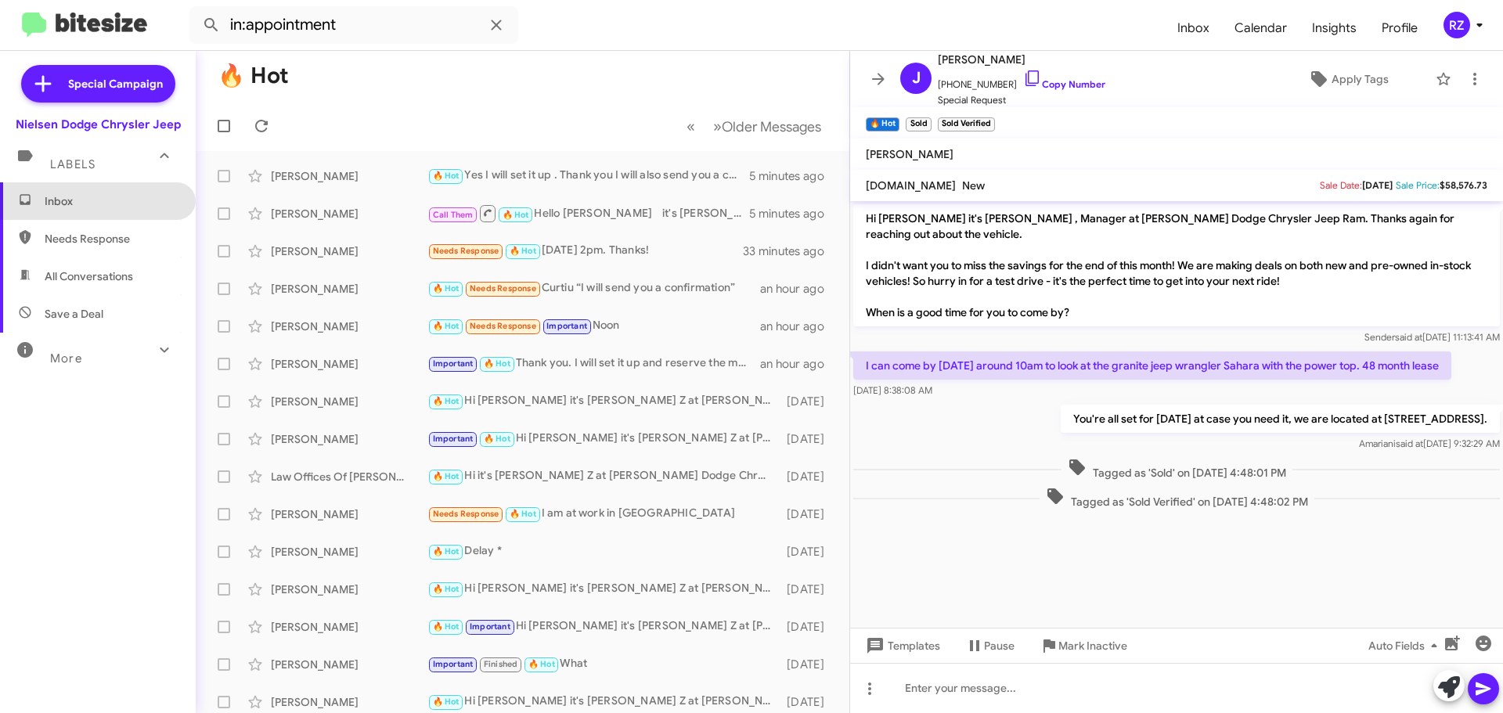
click at [127, 199] on span "Inbox" at bounding box center [111, 201] width 133 height 16
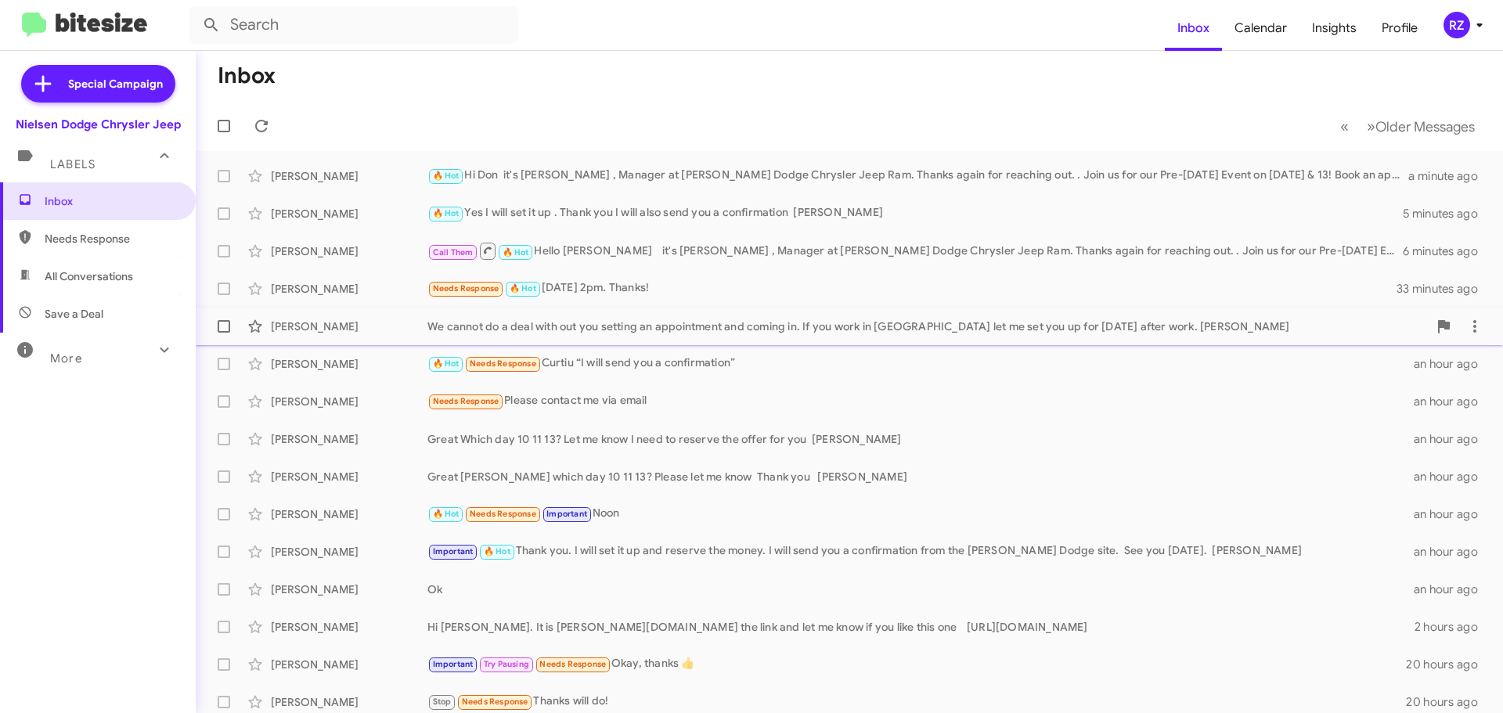
click at [398, 323] on div "[PERSON_NAME]" at bounding box center [349, 327] width 157 height 16
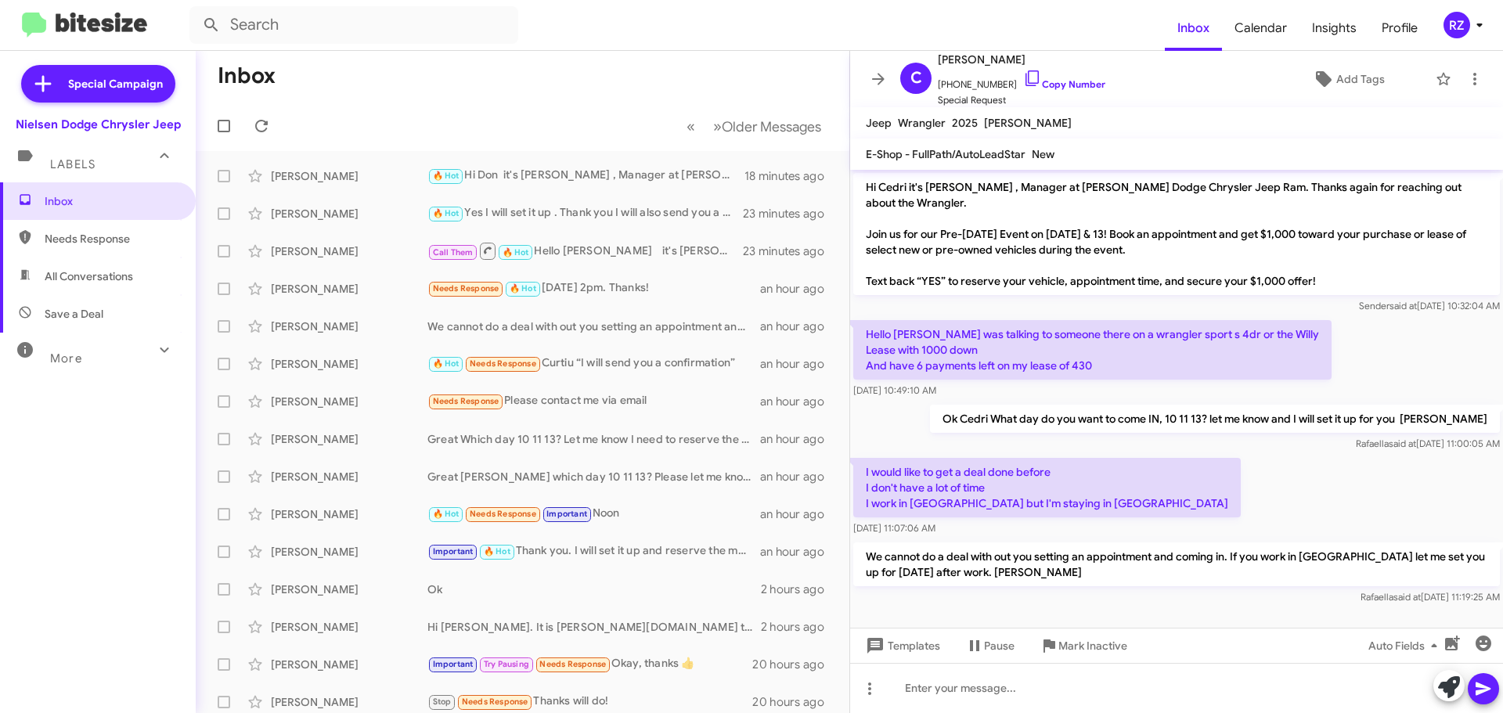
click at [155, 355] on icon at bounding box center [164, 350] width 19 height 19
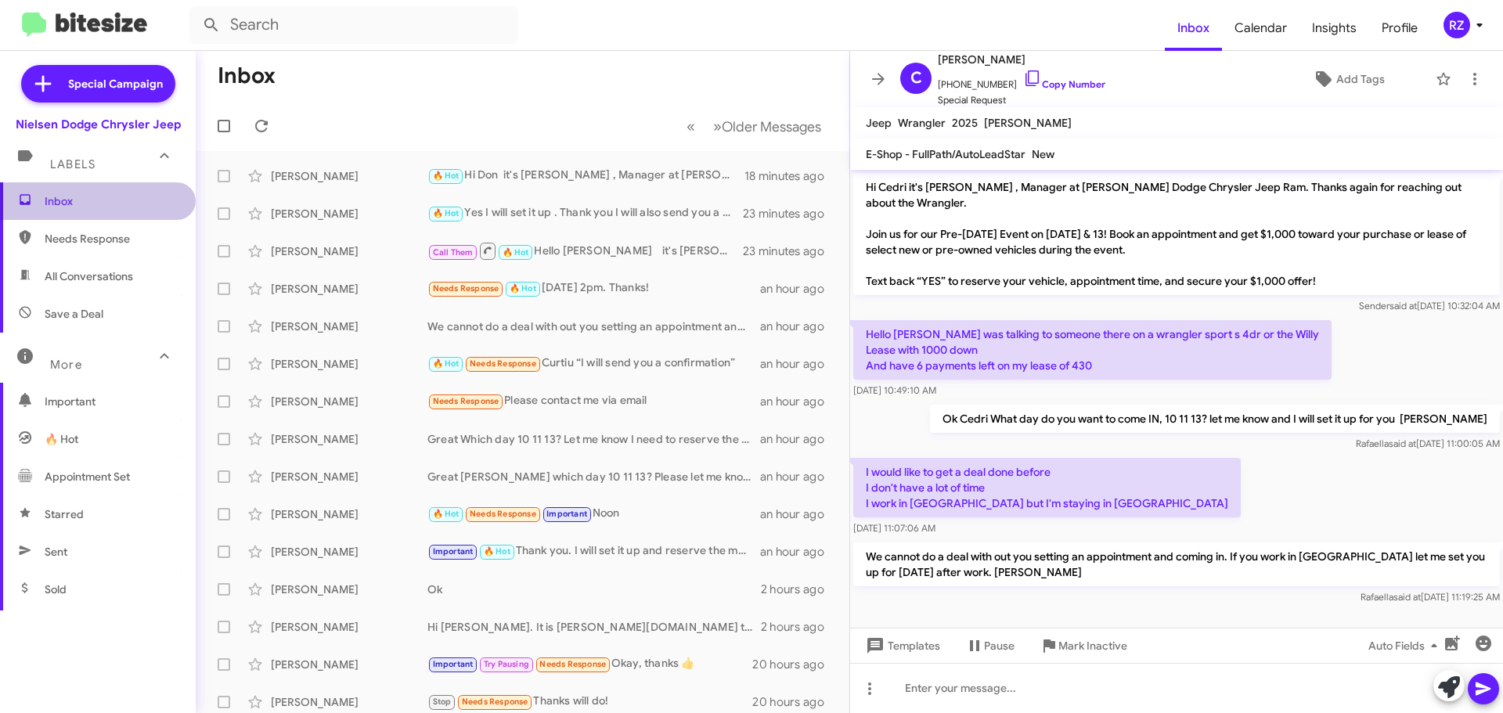
click at [142, 207] on span "Inbox" at bounding box center [111, 201] width 133 height 16
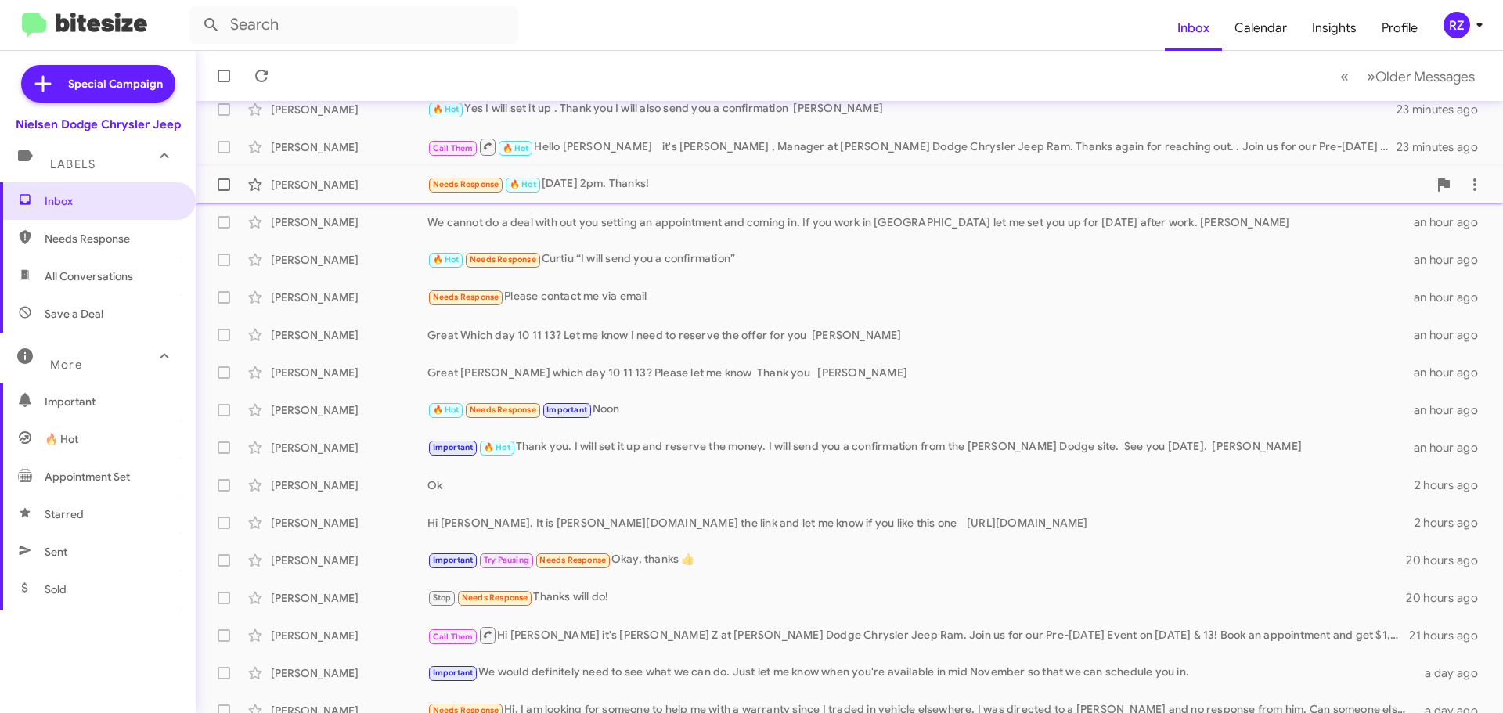
scroll to position [157, 0]
